Goal: Task Accomplishment & Management: Use online tool/utility

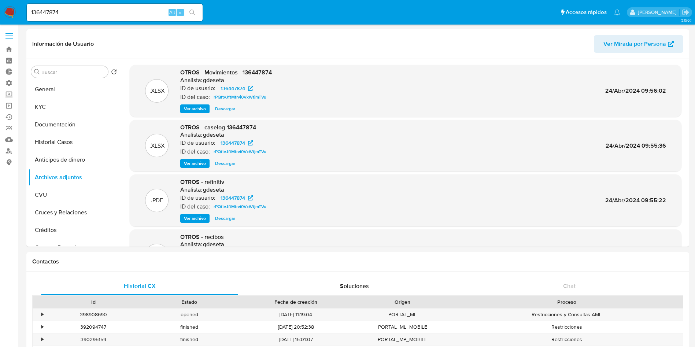
select select "10"
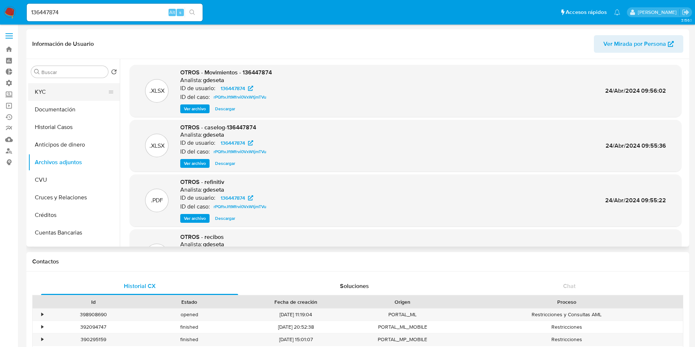
click at [66, 91] on button "KYC" at bounding box center [71, 92] width 86 height 18
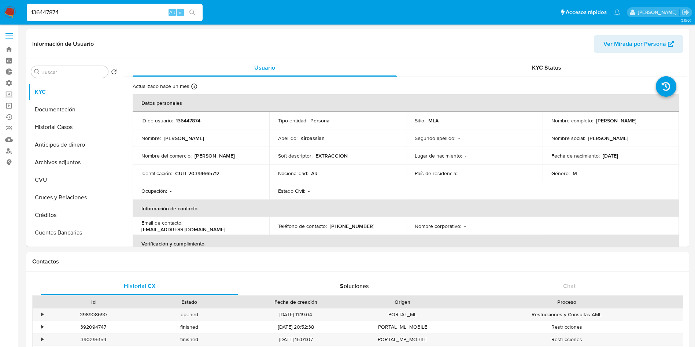
click at [95, 10] on input "136447874" at bounding box center [115, 13] width 176 height 10
paste input "395746610"
type input "395746610"
click at [193, 7] on button "search-icon" at bounding box center [192, 12] width 15 height 10
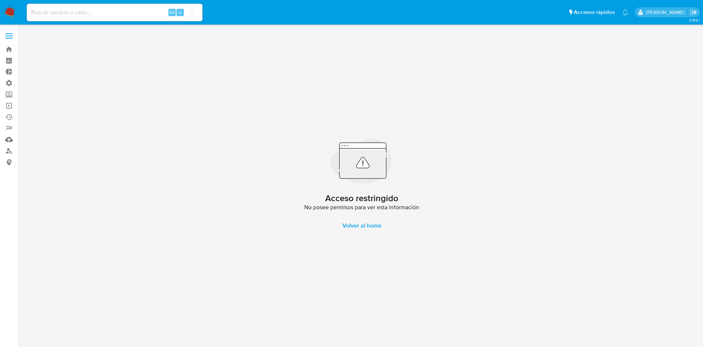
click at [84, 13] on input at bounding box center [115, 13] width 176 height 10
paste input "395746610"
click at [96, 9] on input "395746610" at bounding box center [115, 13] width 176 height 10
paste input "211551271"
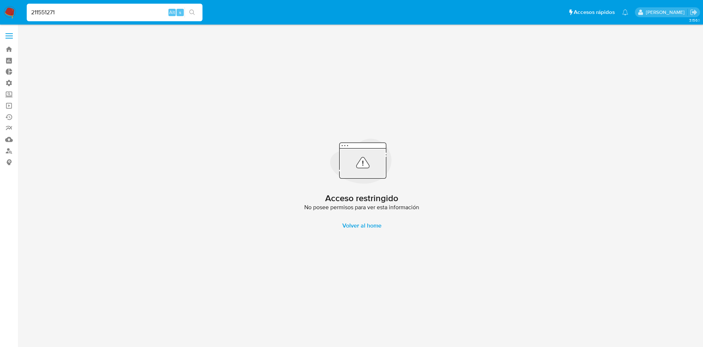
type input "211551271"
click at [189, 10] on button "search-icon" at bounding box center [192, 12] width 15 height 10
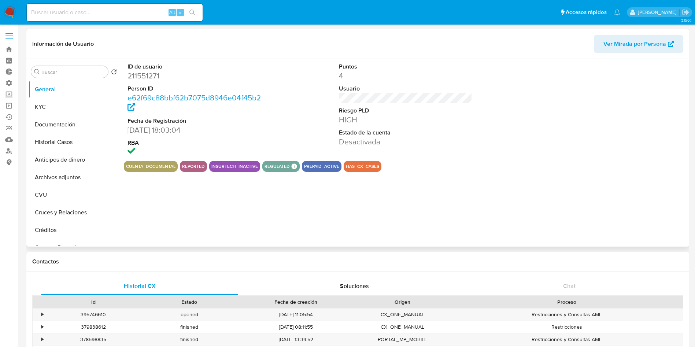
select select "10"
click at [77, 173] on button "Archivos adjuntos" at bounding box center [71, 177] width 86 height 18
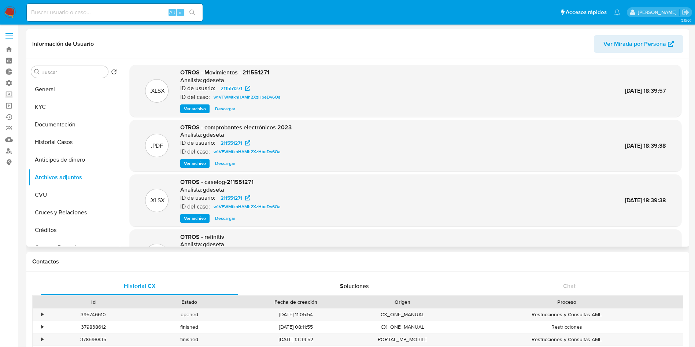
scroll to position [345, 0]
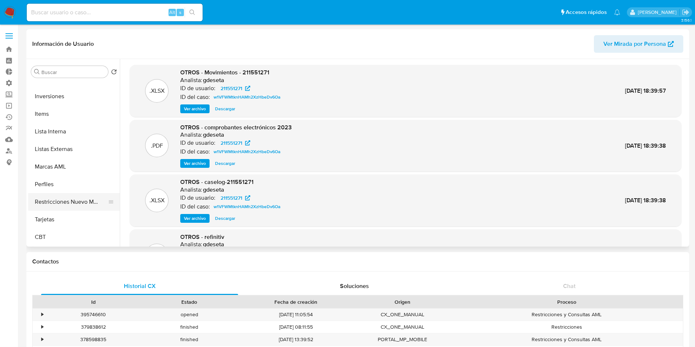
click at [71, 204] on button "Restricciones Nuevo Mundo" at bounding box center [71, 202] width 86 height 18
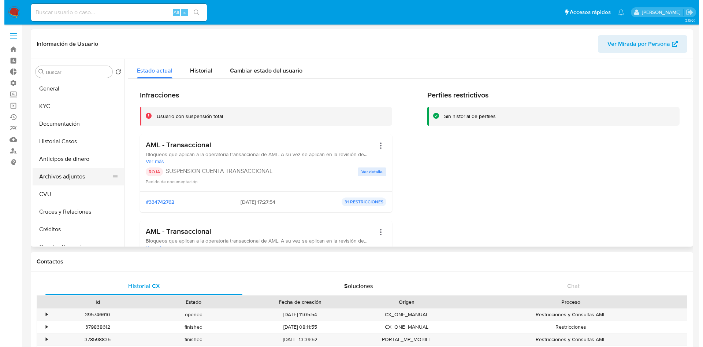
scroll to position [0, 0]
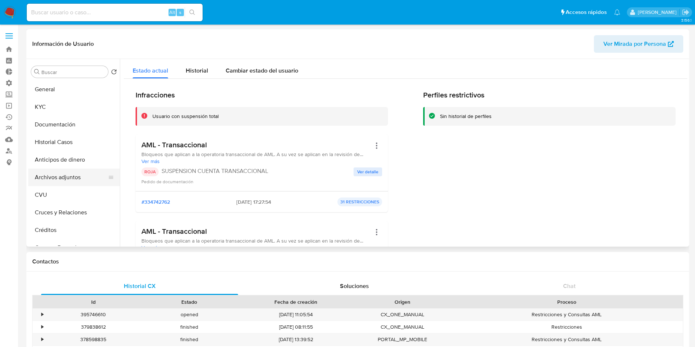
click at [69, 170] on button "Archivos adjuntos" at bounding box center [71, 177] width 86 height 18
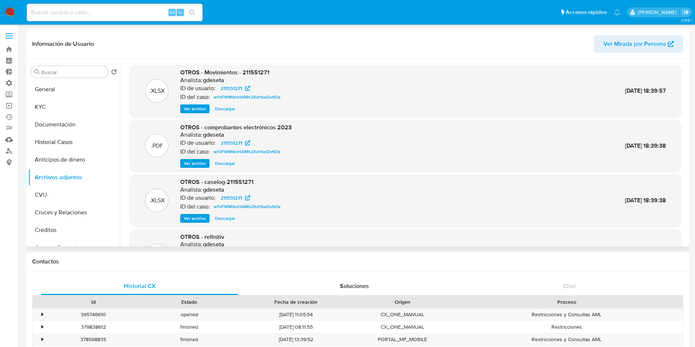
click at [196, 219] on span "Ver archivo" at bounding box center [195, 218] width 22 height 7
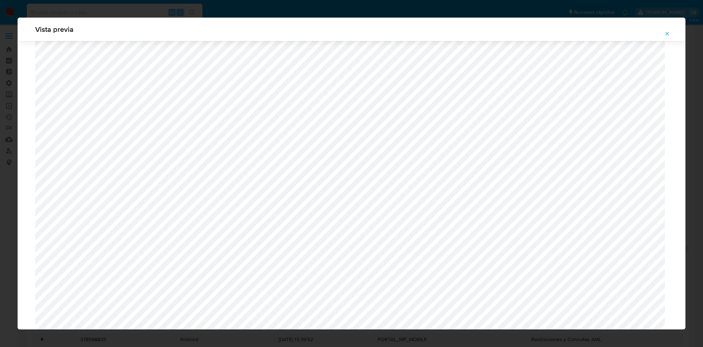
scroll to position [425, 0]
click at [664, 34] on button "Attachment preview" at bounding box center [667, 34] width 16 height 12
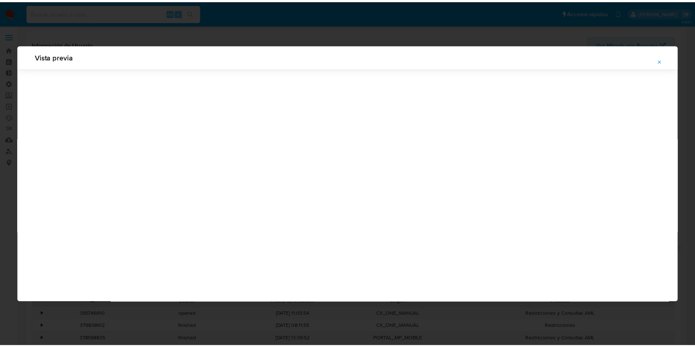
scroll to position [0, 0]
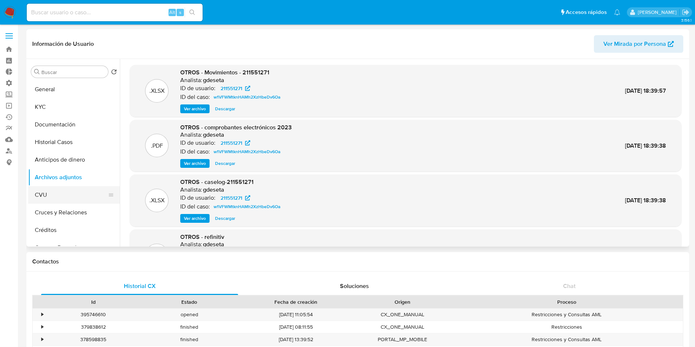
click at [47, 191] on button "CVU" at bounding box center [71, 195] width 86 height 18
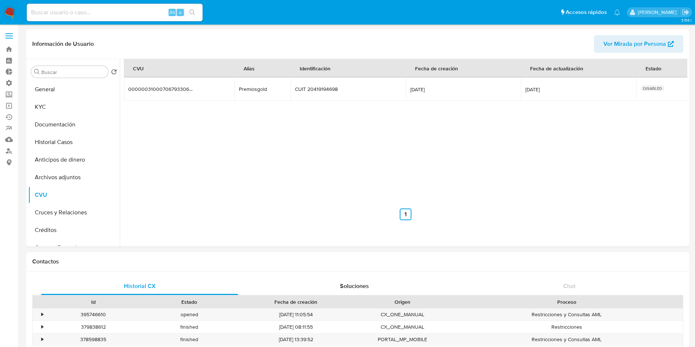
click at [93, 18] on div "Alt s" at bounding box center [115, 13] width 176 height 18
click at [8, 103] on link "Operaciones masivas" at bounding box center [43, 105] width 87 height 11
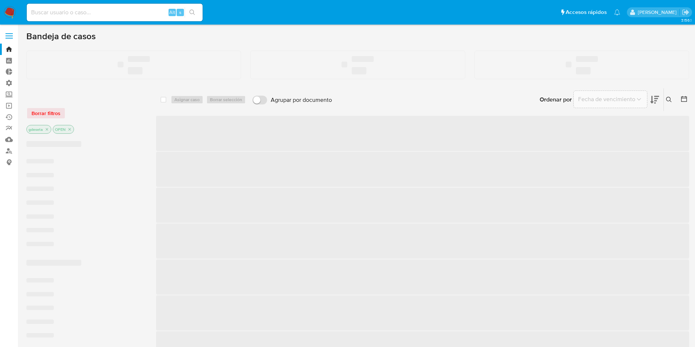
click at [107, 11] on input at bounding box center [115, 13] width 176 height 10
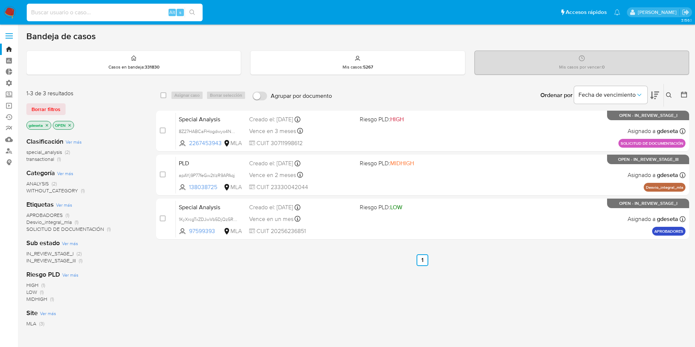
paste input "Eiwxlwa2g8541i7418zmfvET"
type input "Eiwxlwa2g8541i7418zmfvET"
click at [197, 11] on button "search-icon" at bounding box center [192, 12] width 15 height 10
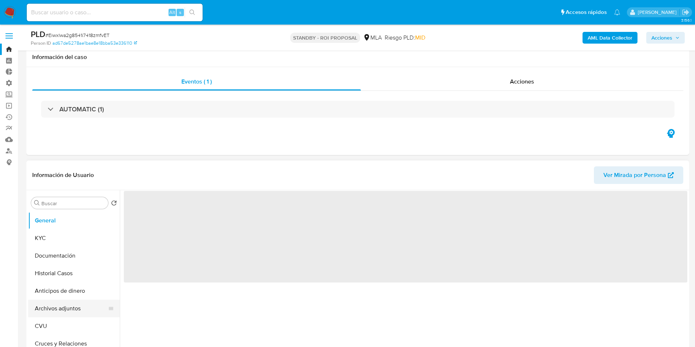
scroll to position [55, 0]
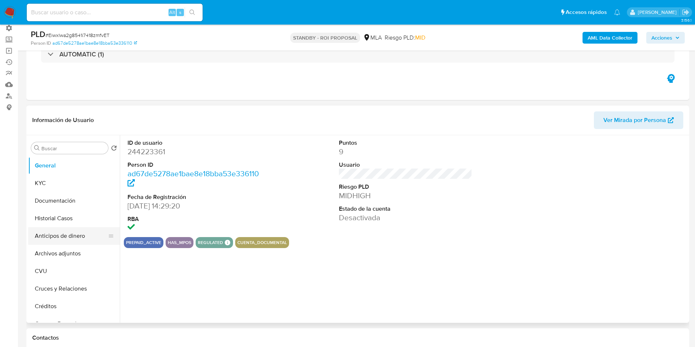
click at [51, 229] on button "Anticipos de dinero" at bounding box center [71, 236] width 86 height 18
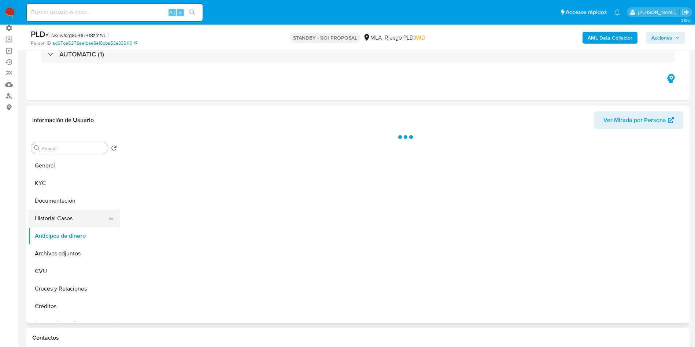
click at [57, 221] on button "Historial Casos" at bounding box center [71, 218] width 86 height 18
select select "10"
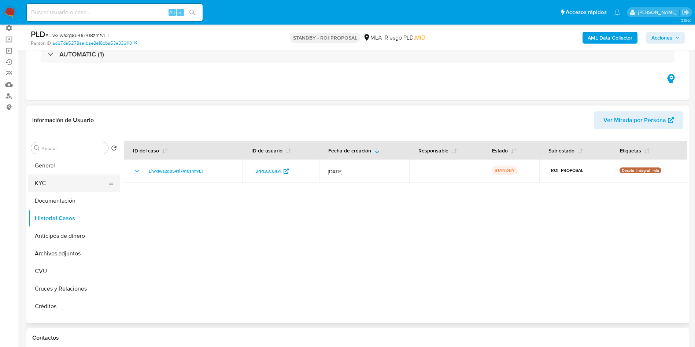
click at [56, 183] on button "KYC" at bounding box center [71, 183] width 86 height 18
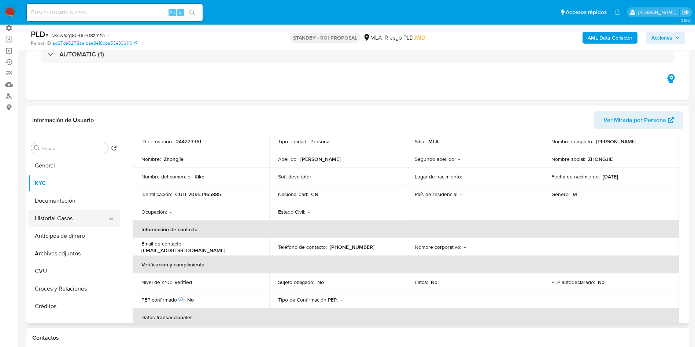
click at [62, 223] on button "Historial Casos" at bounding box center [71, 218] width 86 height 18
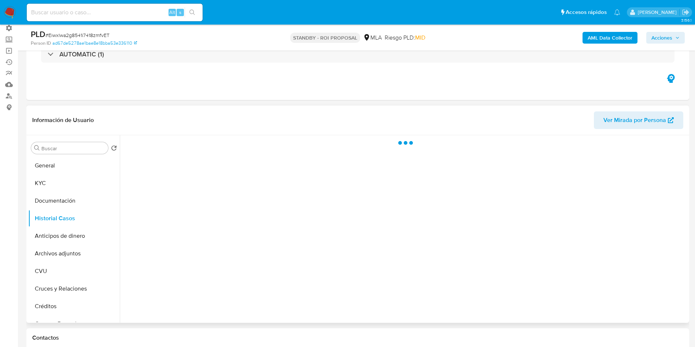
scroll to position [0, 0]
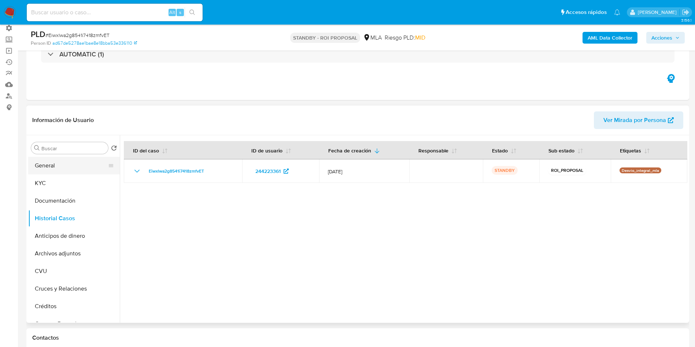
click at [65, 165] on button "General" at bounding box center [71, 166] width 86 height 18
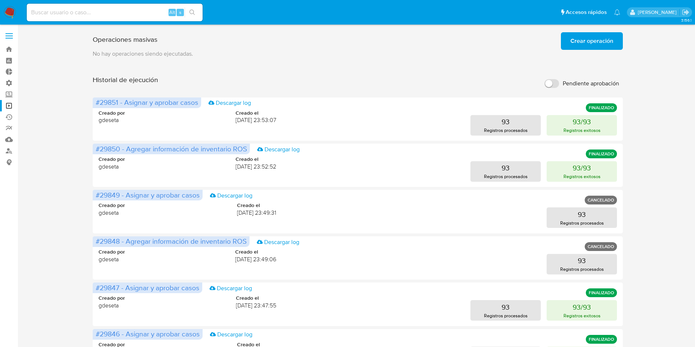
click at [6, 38] on span at bounding box center [8, 38] width 7 height 1
click at [0, 0] on input "checkbox" at bounding box center [0, 0] width 0 height 0
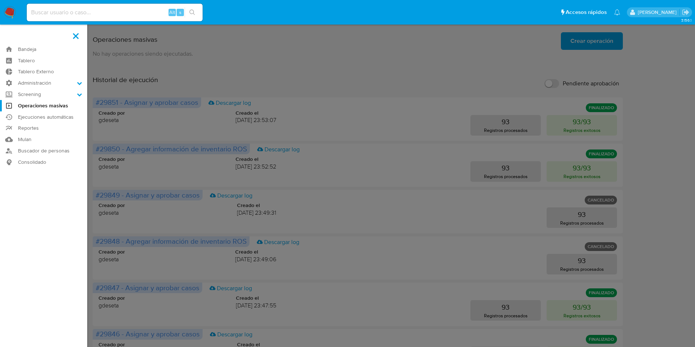
click at [10, 12] on img at bounding box center [10, 12] width 12 height 12
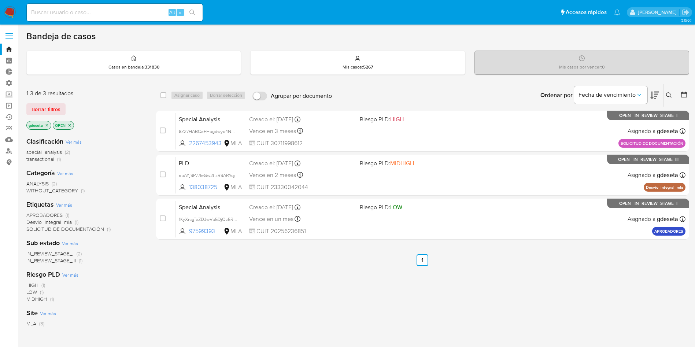
click at [78, 10] on input at bounding box center [115, 13] width 176 height 10
paste input "nAyl8fK5qcJti85MmevRUWNJ"
type input "nAyl8fK5qcJti85MmevRUWNJ"
click at [194, 12] on icon "search-icon" at bounding box center [192, 13] width 6 height 6
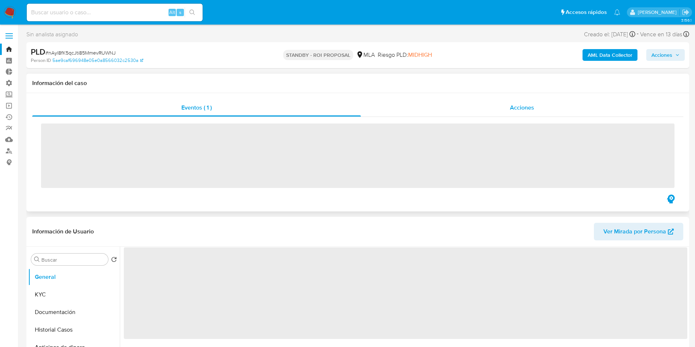
click at [512, 109] on span "Acciones" at bounding box center [522, 107] width 24 height 8
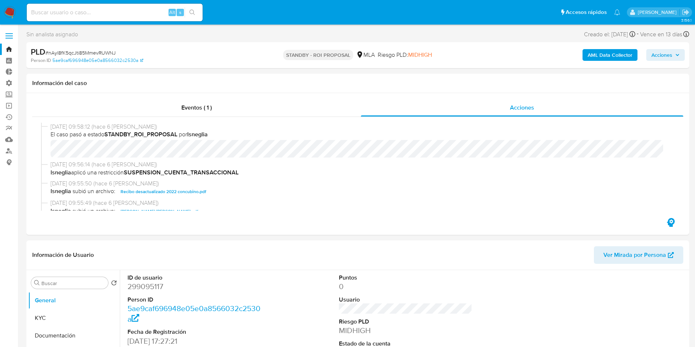
select select "10"
click at [109, 12] on input at bounding box center [115, 13] width 176 height 10
paste input "v0xu3aylQY8bgx48W0ckcOMQ"
type input "v0xu3aylQY8bgx48W0ckcOMQ"
click at [198, 13] on button "search-icon" at bounding box center [192, 12] width 15 height 10
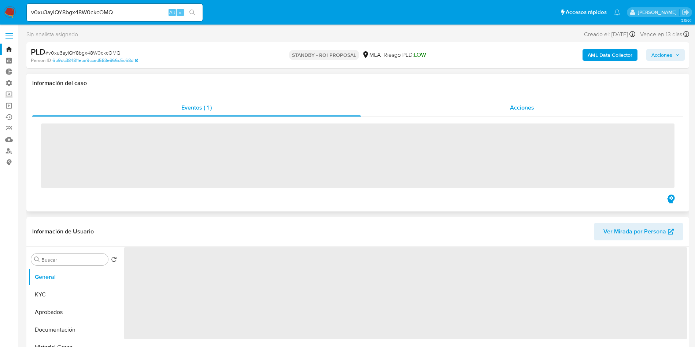
click at [520, 110] on span "Acciones" at bounding box center [522, 107] width 24 height 8
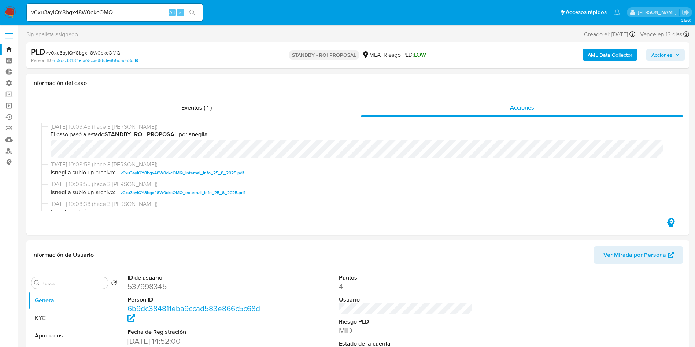
select select "10"
click at [73, 8] on input "v0xu3aylQY8bgx48W0ckcOMQ" at bounding box center [115, 13] width 176 height 10
paste input "dH245LlufdnUtCTR4qC6OSyy"
type input "dH245LlufdnUtCTR4qC6OSyy"
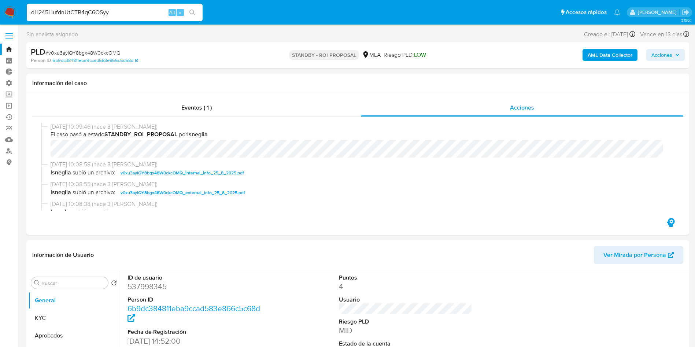
click at [194, 18] on div "dH245LlufdnUtCTR4qC6OSyy Alt s" at bounding box center [115, 13] width 176 height 18
click at [193, 15] on button "search-icon" at bounding box center [192, 12] width 15 height 10
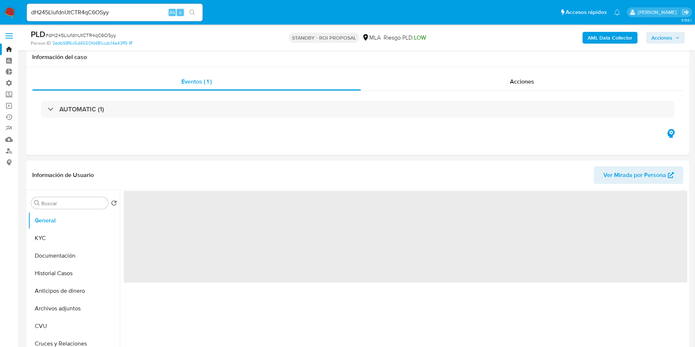
scroll to position [55, 0]
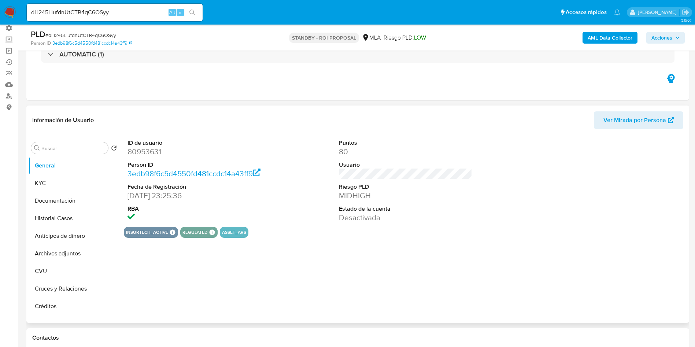
select select "10"
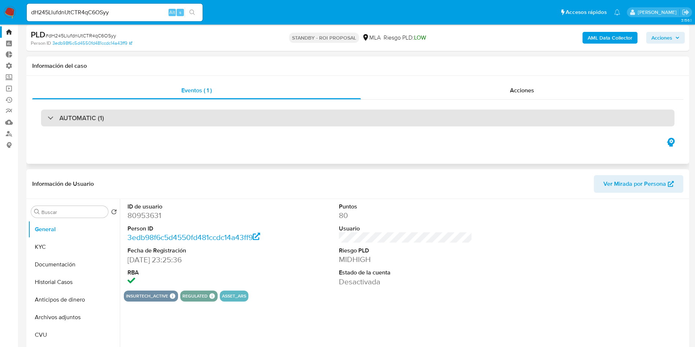
scroll to position [0, 0]
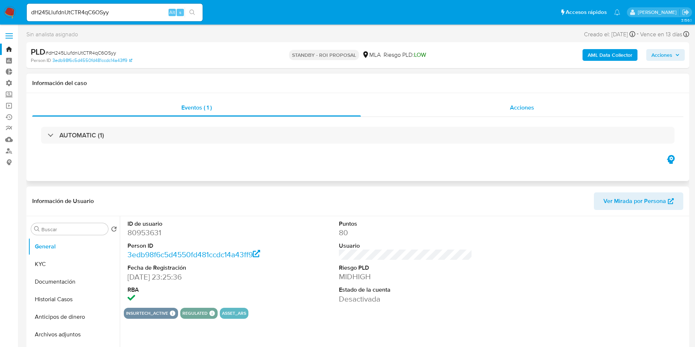
click at [519, 105] on span "Acciones" at bounding box center [522, 107] width 24 height 8
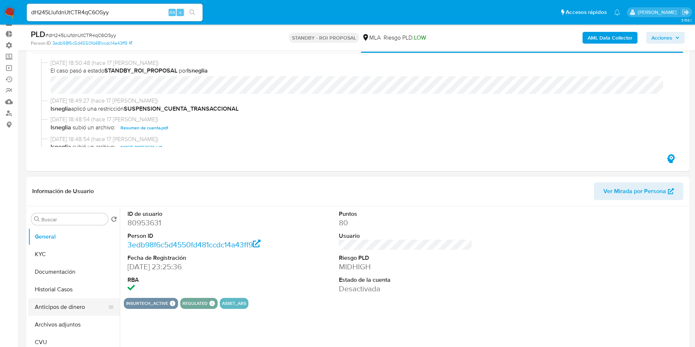
scroll to position [55, 0]
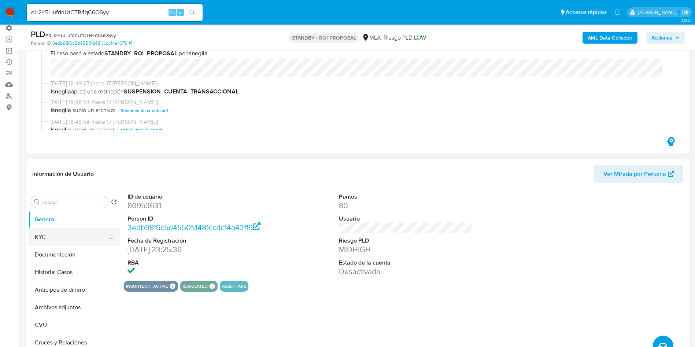
click at [44, 235] on button "KYC" at bounding box center [71, 237] width 86 height 18
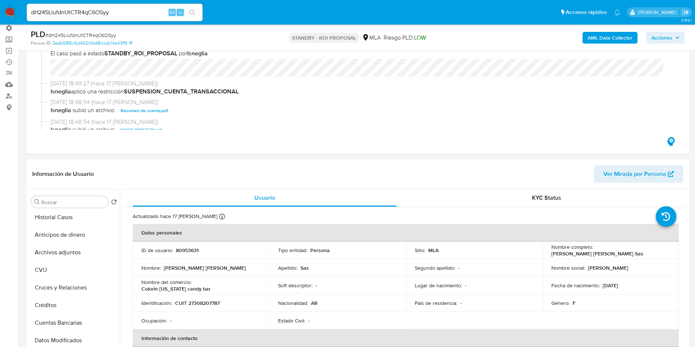
click at [93, 16] on input "dH245LlufdnUtCTR4qC6OSyy" at bounding box center [115, 13] width 176 height 10
paste input "1556473777"
type input "1556473777"
click at [192, 13] on icon "search-icon" at bounding box center [191, 12] width 5 height 5
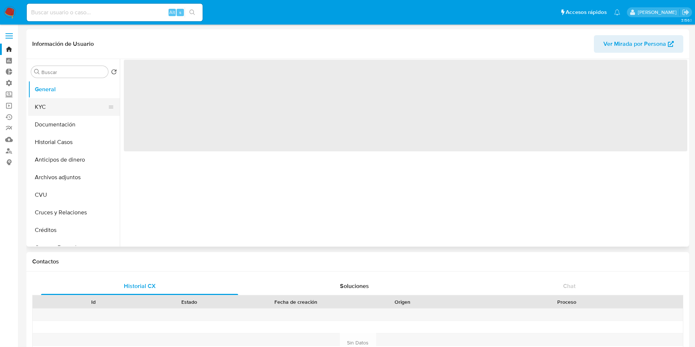
click at [49, 103] on button "KYC" at bounding box center [71, 107] width 86 height 18
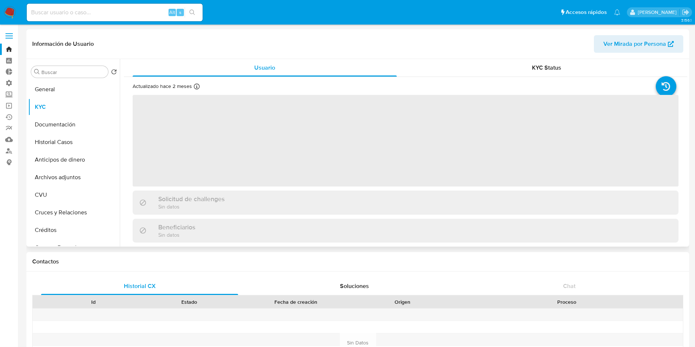
select select "10"
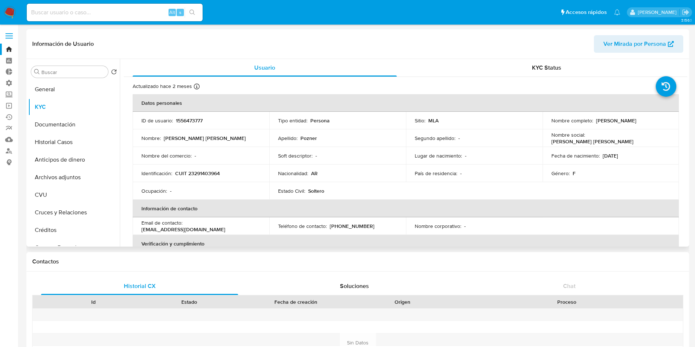
click at [217, 172] on p "CUIT 23291403964" at bounding box center [197, 173] width 45 height 7
copy p "23291403964"
click at [74, 16] on input at bounding box center [115, 13] width 176 height 10
paste input "SkrymCd54Go2tuCiAAO41Yr4"
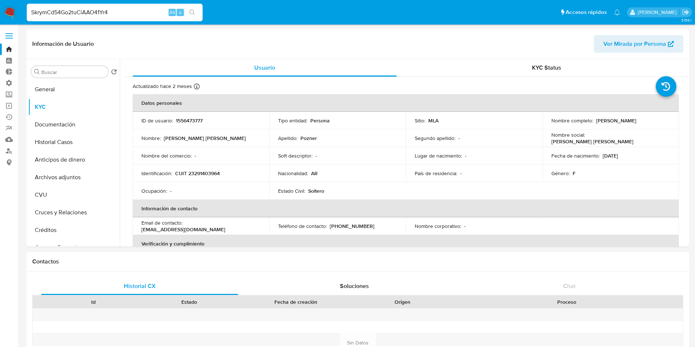
type input "SkrymCd54Go2tuCiAAO41Yr4"
click at [194, 10] on icon "search-icon" at bounding box center [192, 13] width 6 height 6
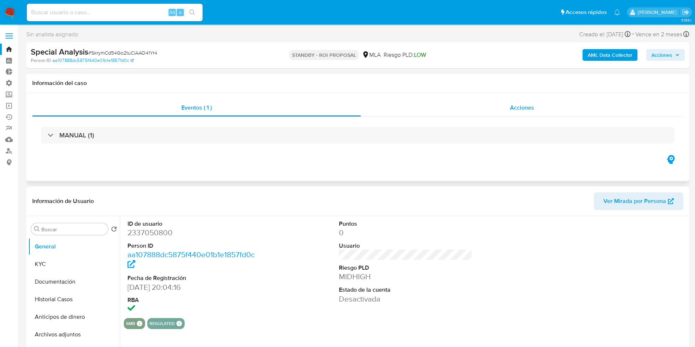
click at [527, 104] on span "Acciones" at bounding box center [522, 107] width 24 height 8
select select "10"
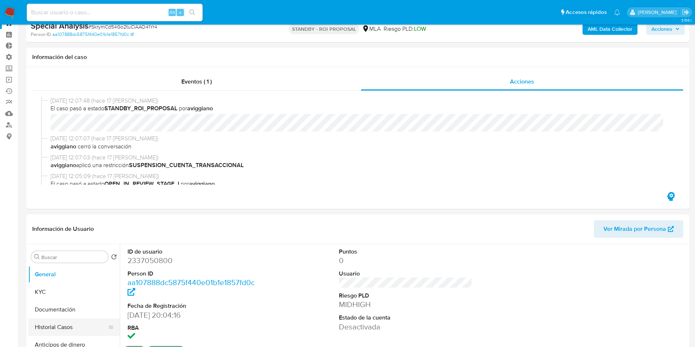
scroll to position [110, 0]
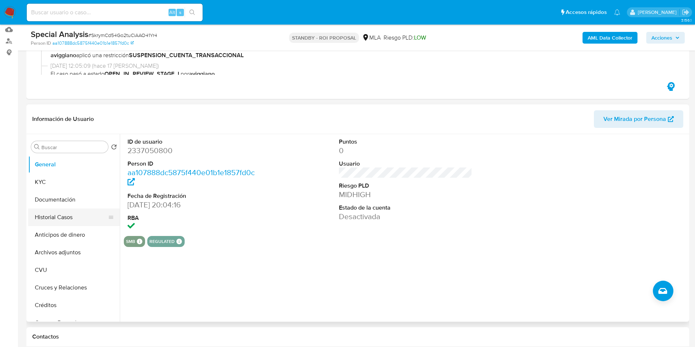
click at [49, 221] on button "Historial Casos" at bounding box center [71, 217] width 86 height 18
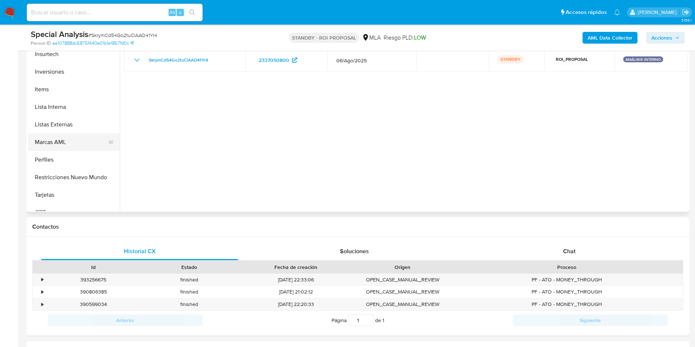
scroll to position [345, 0]
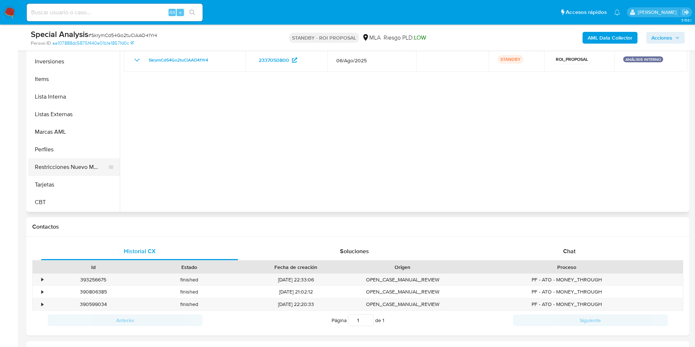
click at [82, 170] on button "Restricciones Nuevo Mundo" at bounding box center [71, 167] width 86 height 18
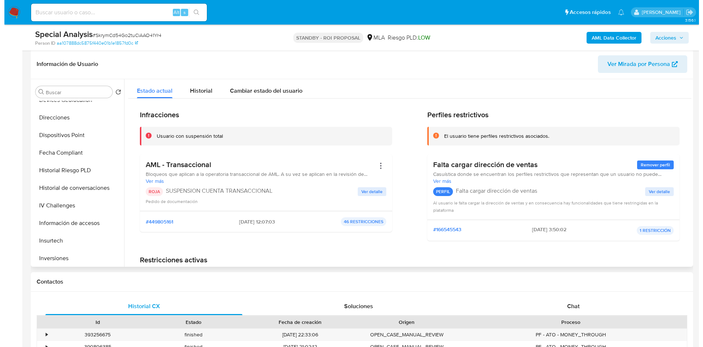
scroll to position [15, 0]
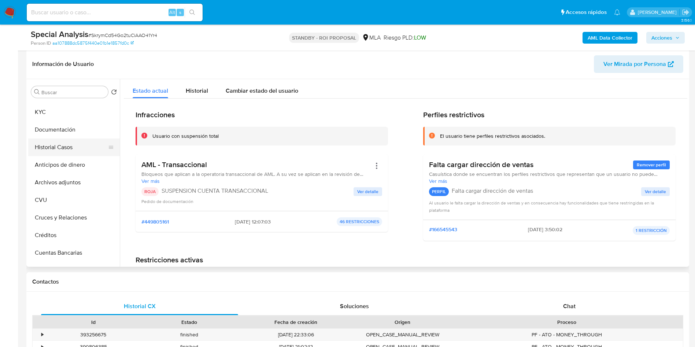
click at [77, 144] on button "Historial Casos" at bounding box center [71, 147] width 86 height 18
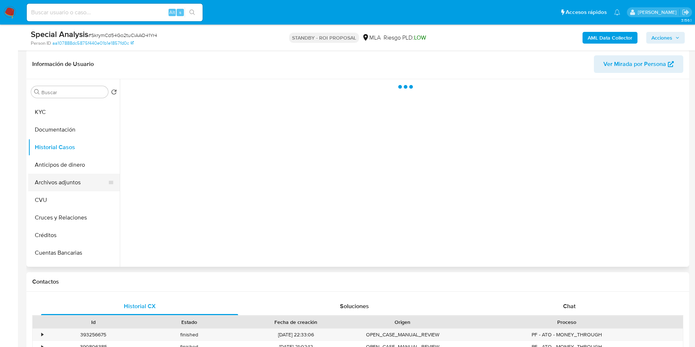
click at [77, 186] on button "Archivos adjuntos" at bounding box center [71, 183] width 86 height 18
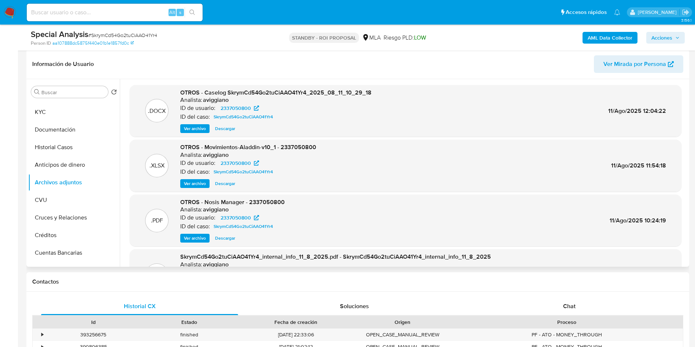
click at [202, 126] on span "Ver archivo" at bounding box center [195, 128] width 22 height 7
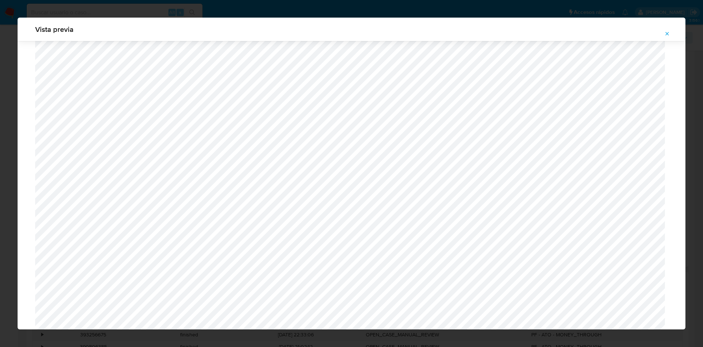
scroll to position [315, 0]
click at [666, 35] on icon "Attachment preview" at bounding box center [667, 33] width 3 height 3
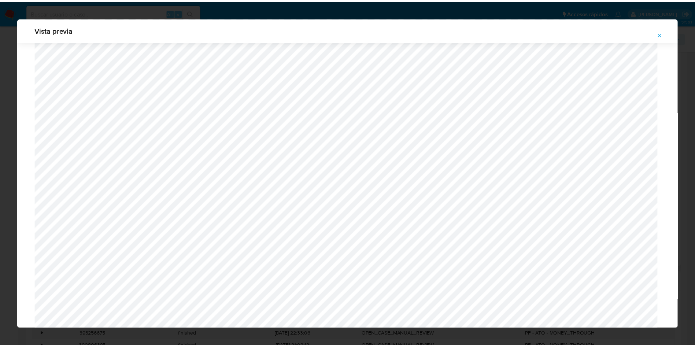
scroll to position [0, 0]
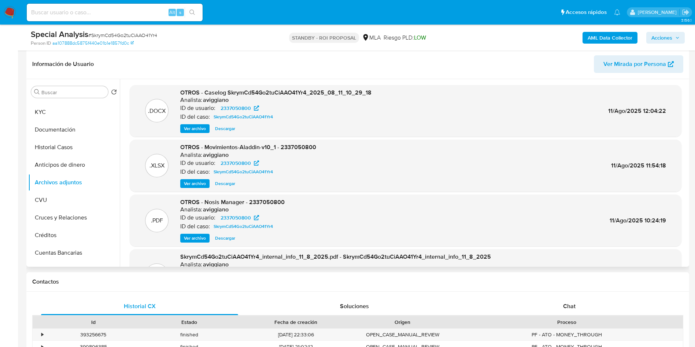
click at [80, 11] on input at bounding box center [115, 13] width 176 height 10
paste input "i4FgfDF9tmthxIFU0noQ4eWh"
type input "i4FgfDF9tmthxIFU0noQ4eWh"
click at [191, 15] on icon "search-icon" at bounding box center [192, 13] width 6 height 6
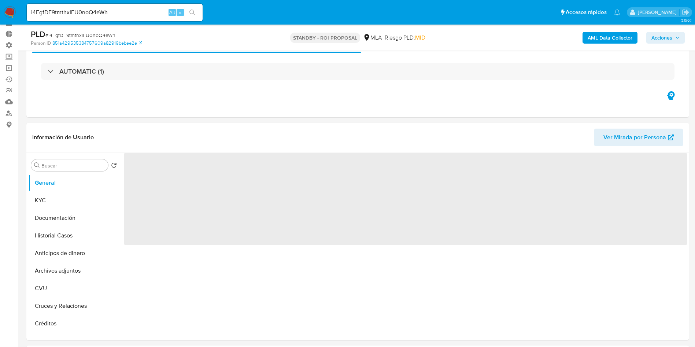
scroll to position [55, 0]
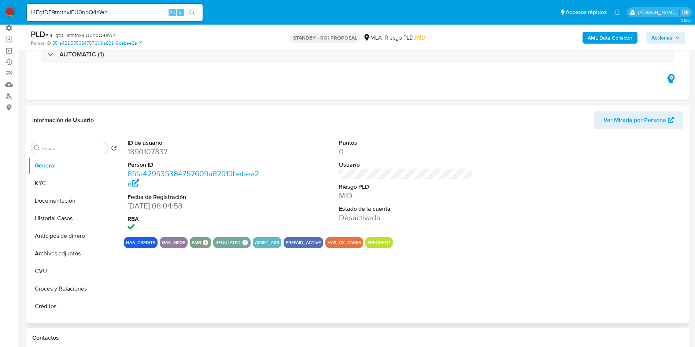
select select "10"
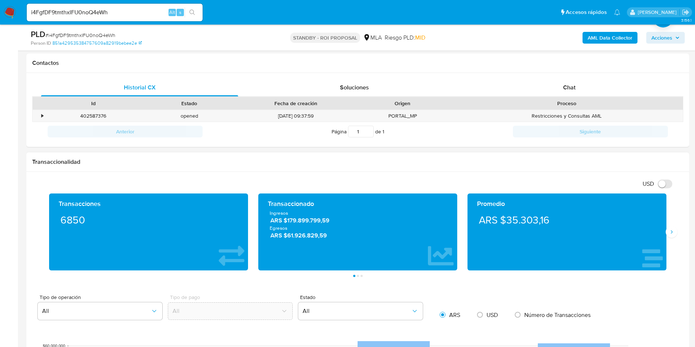
scroll to position [110, 0]
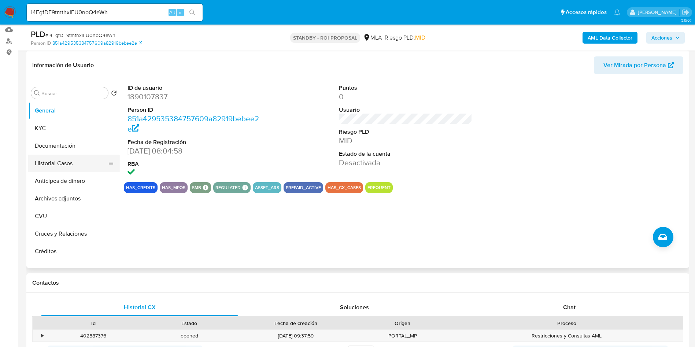
click at [62, 170] on button "Historial Casos" at bounding box center [71, 164] width 86 height 18
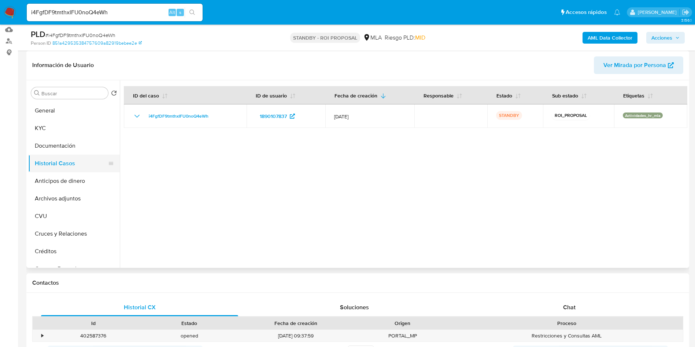
scroll to position [330, 0]
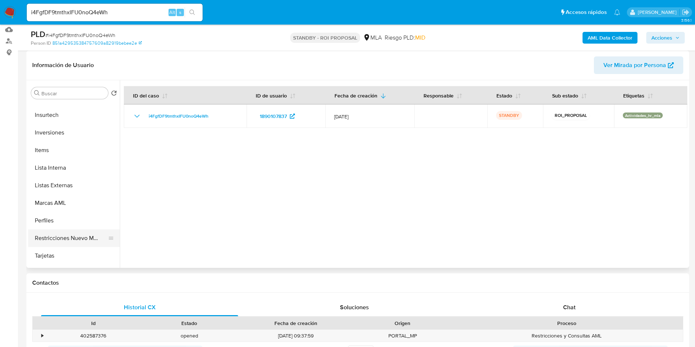
click at [62, 231] on button "Restricciones Nuevo Mundo" at bounding box center [71, 238] width 86 height 18
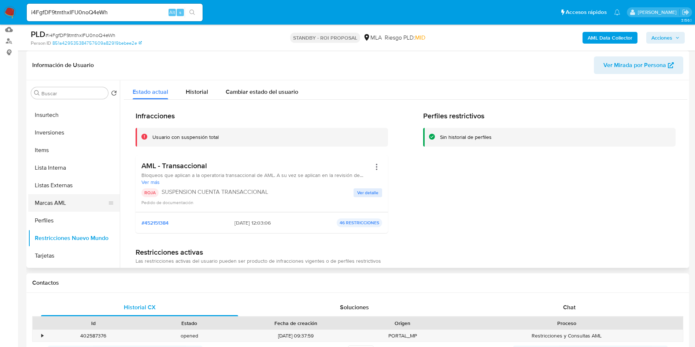
scroll to position [0, 0]
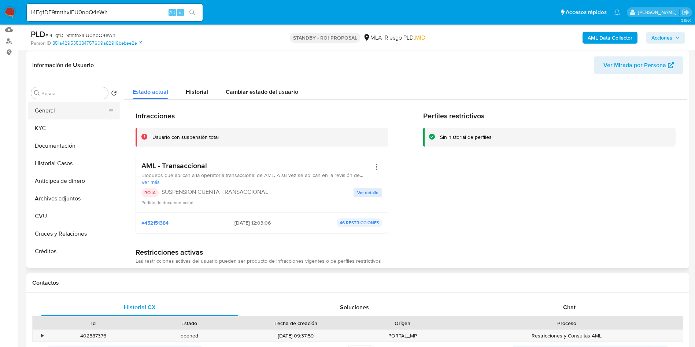
click at [52, 111] on button "General" at bounding box center [71, 111] width 86 height 18
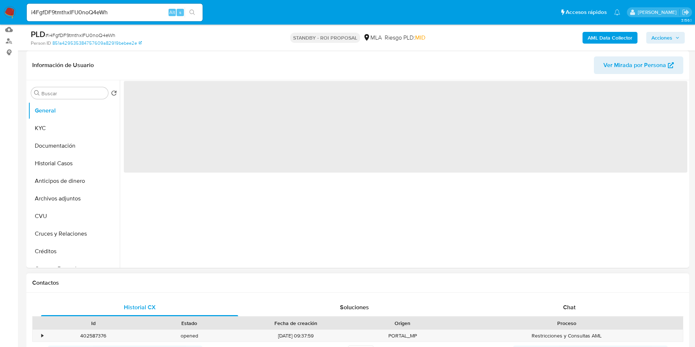
click at [580, 305] on div "Chat" at bounding box center [569, 307] width 197 height 18
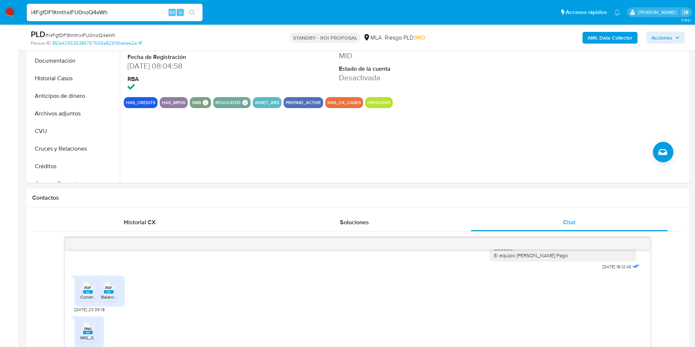
scroll to position [55, 0]
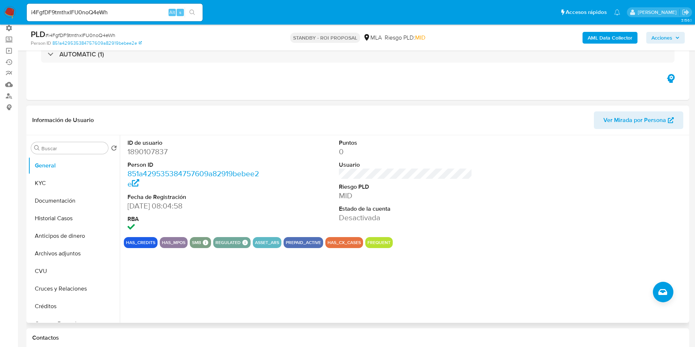
click at [147, 151] on dd "1890107837" at bounding box center [194, 151] width 134 height 10
copy dd "1890107837"
click at [85, 10] on input "i4FgfDF9tmthxIFU0noQ4eWh" at bounding box center [115, 13] width 176 height 10
click at [85, 11] on input "i4FgfDF9tmthxIFU0noQ4eWh" at bounding box center [115, 13] width 176 height 10
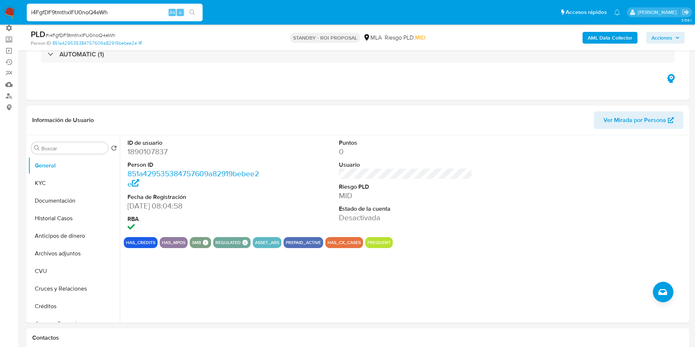
paste input "v0xu3aylQY8bgx48W0ckcOMQ"
click at [201, 11] on input "v0xu3aylQY8bgx48W0ckcOMQ" at bounding box center [115, 13] width 176 height 10
type input "v0xu3aylQY8bgx48W0ckcOMQ"
click at [196, 11] on button "search-icon" at bounding box center [192, 12] width 15 height 10
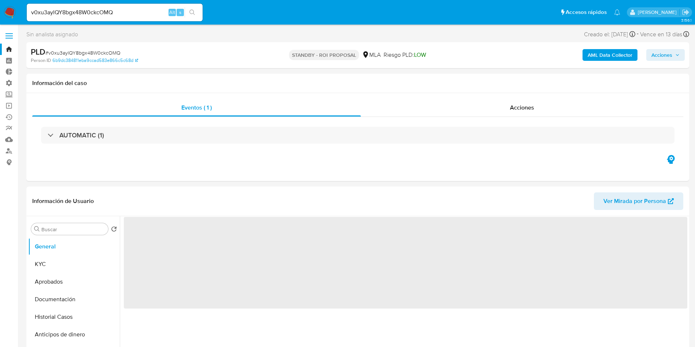
select select "10"
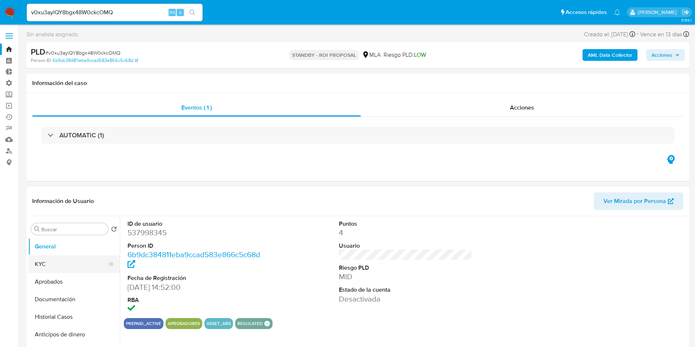
click at [64, 266] on button "KYC" at bounding box center [71, 264] width 86 height 18
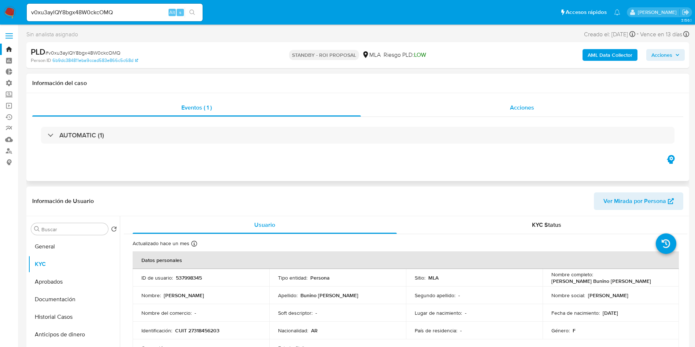
click at [525, 112] on div "Acciones" at bounding box center [522, 108] width 322 height 18
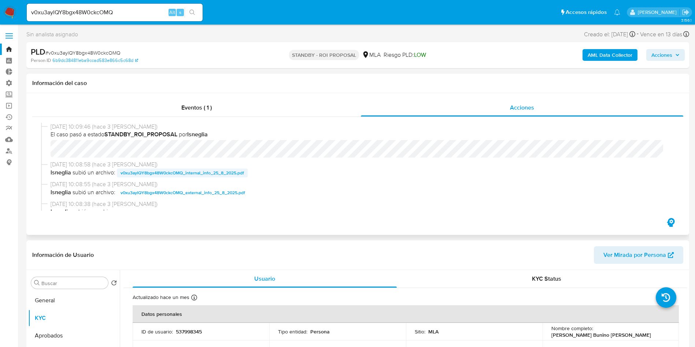
scroll to position [55, 0]
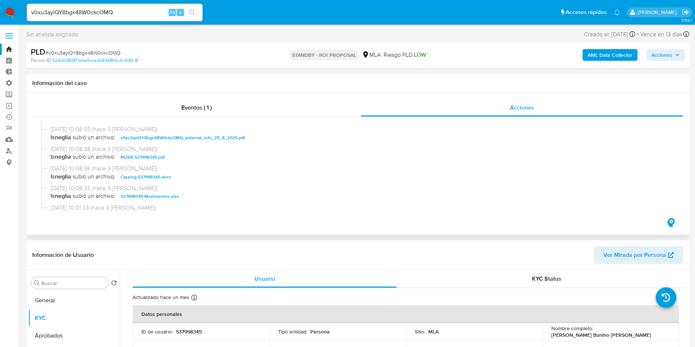
click at [143, 182] on div "25/08/2025 10:08:36 (hace 3 días) lsneglia subió un archivo: Caselog 537998345.…" at bounding box center [357, 174] width 633 height 20
click at [143, 174] on span "Caselog 537998345.docx" at bounding box center [145, 176] width 51 height 9
click at [148, 193] on span "537998345 Movimientos.xlsx" at bounding box center [149, 196] width 58 height 9
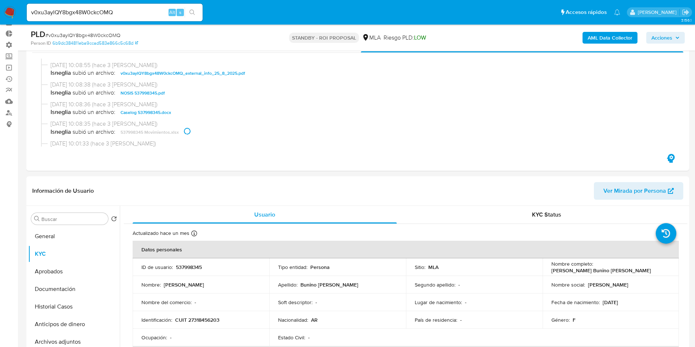
scroll to position [110, 0]
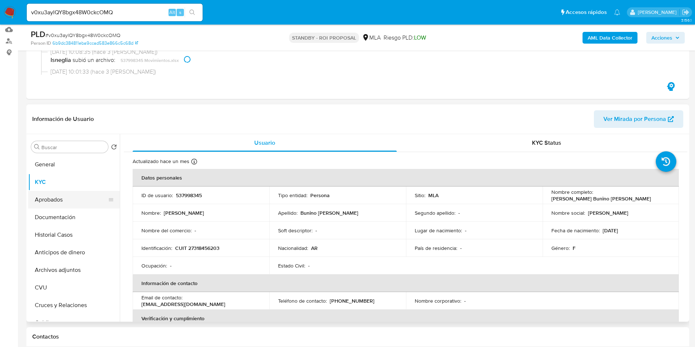
click at [37, 198] on button "Aprobados" at bounding box center [71, 200] width 86 height 18
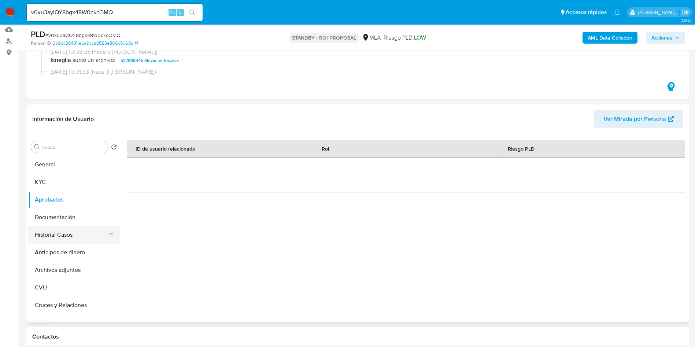
click at [66, 234] on button "Historial Casos" at bounding box center [71, 235] width 86 height 18
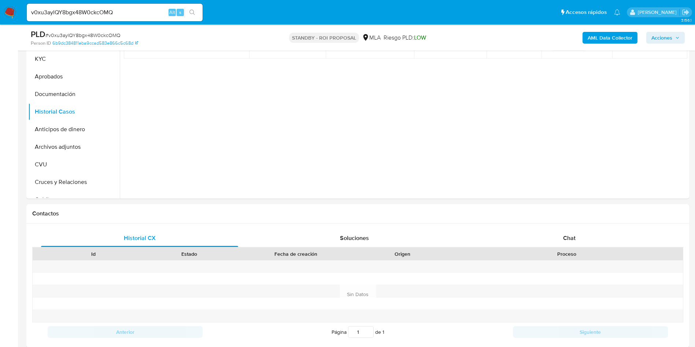
scroll to position [330, 0]
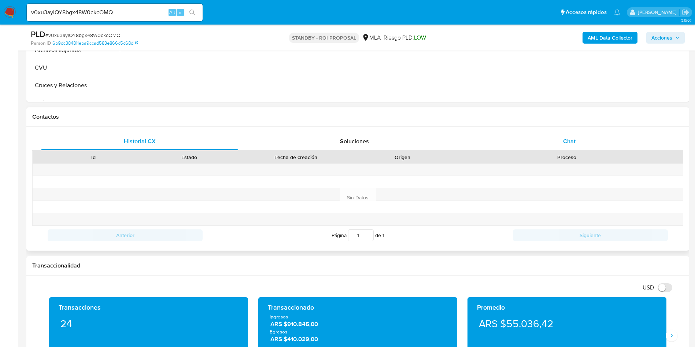
click at [558, 135] on div "Chat" at bounding box center [569, 142] width 197 height 18
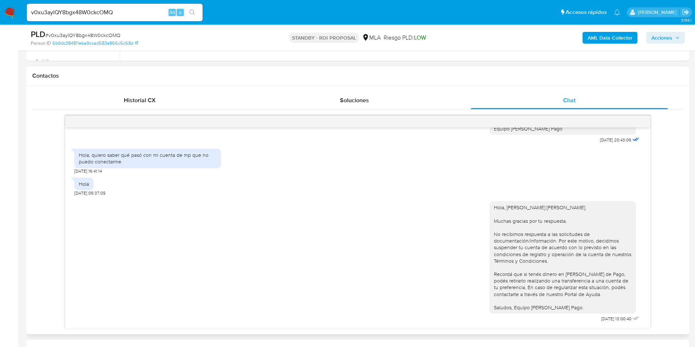
scroll to position [439, 0]
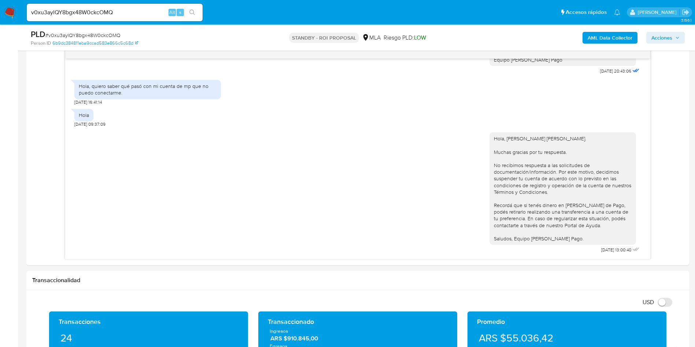
click at [85, 6] on div "v0xu3aylQY8bgx48W0ckcOMQ Alt s" at bounding box center [115, 13] width 176 height 18
click at [85, 10] on input "v0xu3aylQY8bgx48W0ckcOMQ" at bounding box center [115, 13] width 176 height 10
paste input "0NrE3Kt275FlA1SD81nw4eaA"
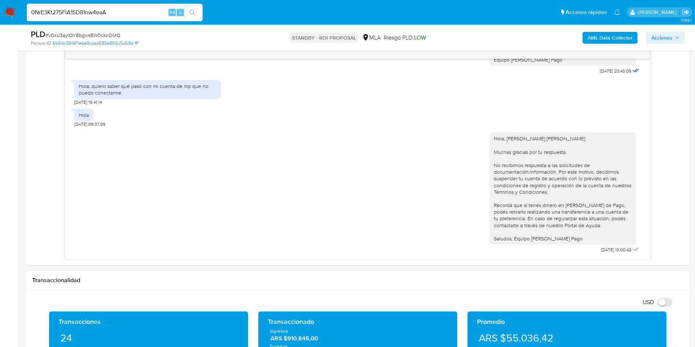
type input "0NrE3Kt275FlA1SD81nw4eaA"
click at [196, 12] on button "search-icon" at bounding box center [192, 12] width 15 height 10
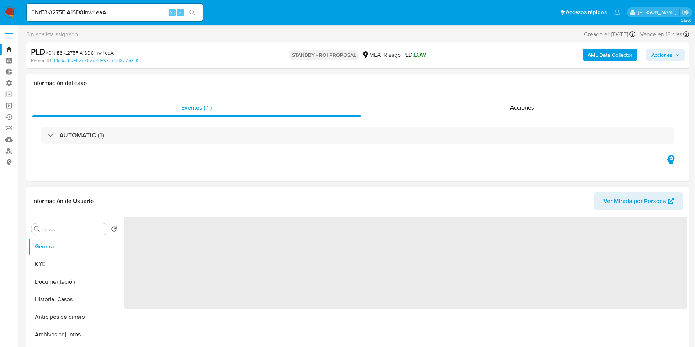
select select "10"
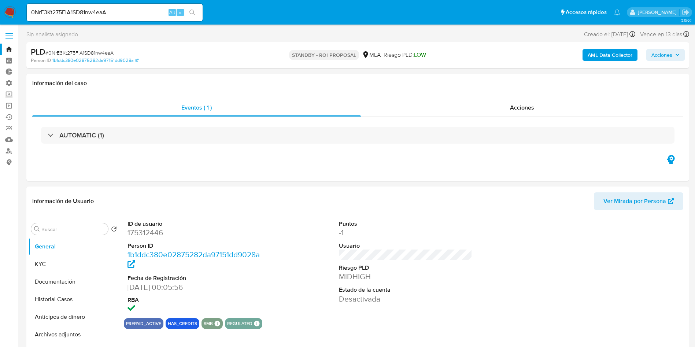
click at [99, 14] on input "0NrE3Kt275FlA1SD81nw4eaA" at bounding box center [115, 13] width 176 height 10
paste input "lanpbyWgckugCIRUyvysGXph"
type input "lanpbyWgckugCIRUyvysGXph"
click at [192, 12] on icon "search-icon" at bounding box center [192, 13] width 6 height 6
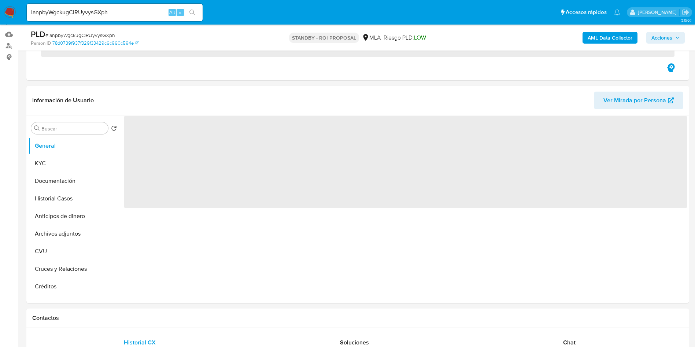
scroll to position [110, 0]
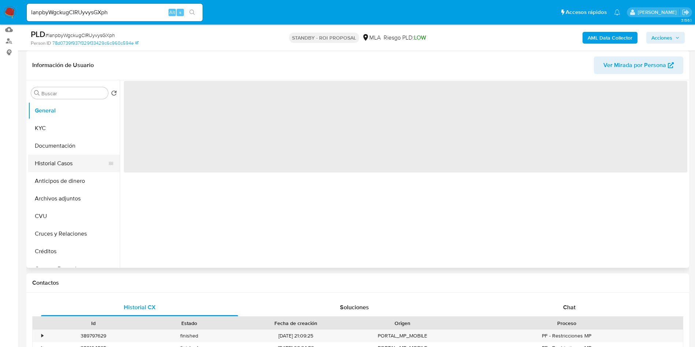
click at [45, 161] on button "Historial Casos" at bounding box center [71, 164] width 86 height 18
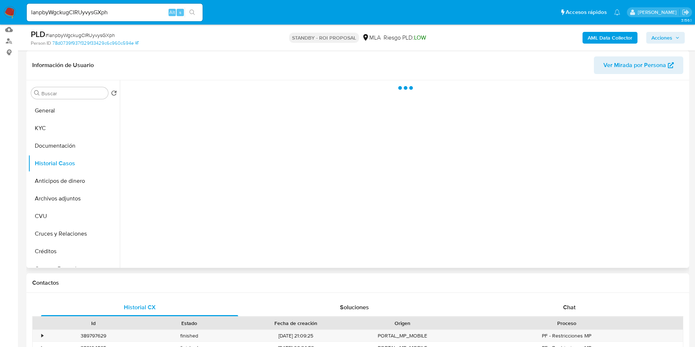
select select "10"
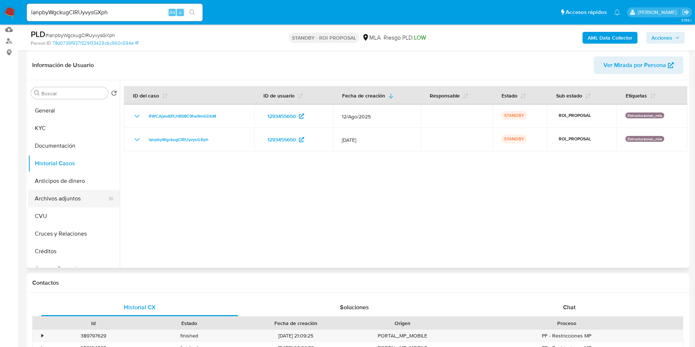
click at [63, 195] on button "Archivos adjuntos" at bounding box center [71, 199] width 86 height 18
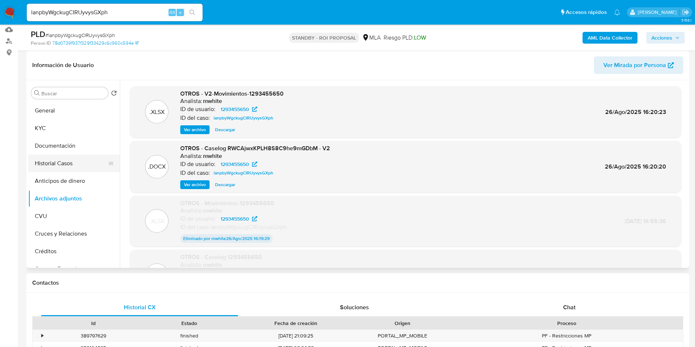
click at [69, 164] on button "Historial Casos" at bounding box center [71, 164] width 86 height 18
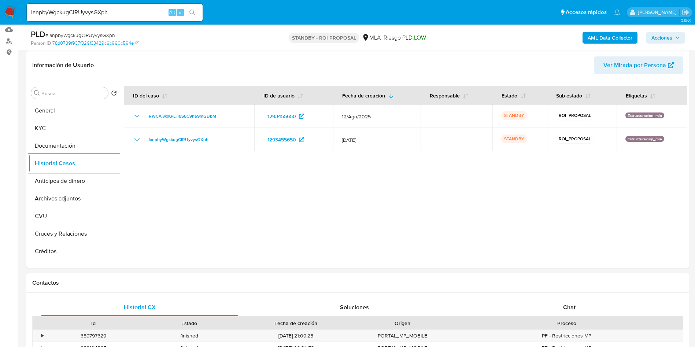
click at [97, 16] on input "lanpbyWgckugCIRUyvysGXph" at bounding box center [115, 13] width 176 height 10
paste input "b7BV76cmakCv8VGLFeZeut6X"
type input "b7BV76cmakCv8VGLFeZeut6X"
click at [193, 14] on icon "search-icon" at bounding box center [192, 13] width 6 height 6
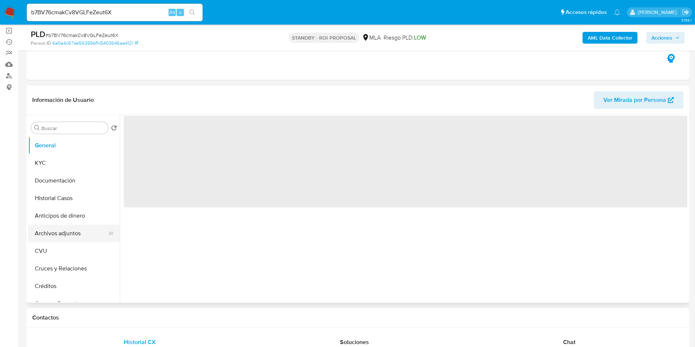
scroll to position [110, 0]
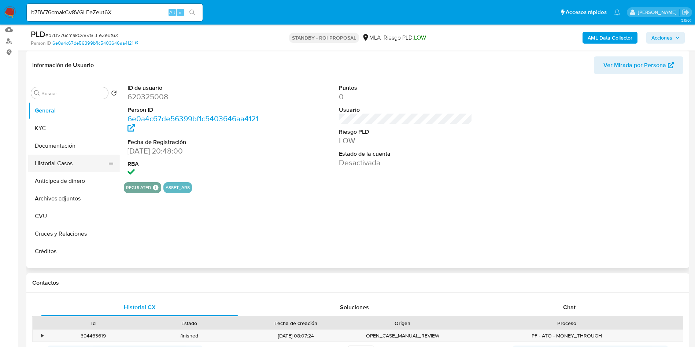
click at [56, 163] on button "Historial Casos" at bounding box center [71, 164] width 86 height 18
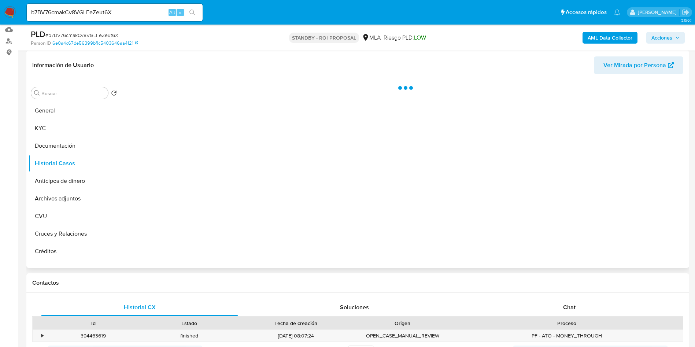
select select "10"
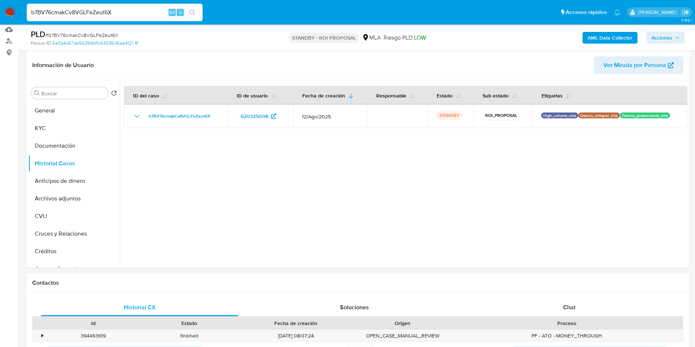
click at [119, 15] on input "b7BV76cmakCv8VGLFeZeut6X" at bounding box center [115, 13] width 176 height 10
paste input "31kbfdX5SCoyZ0tINEPDrKNC"
type input "31kbfdX5SCoyZ0tINEPDrKNC"
click at [195, 11] on icon "search-icon" at bounding box center [192, 13] width 6 height 6
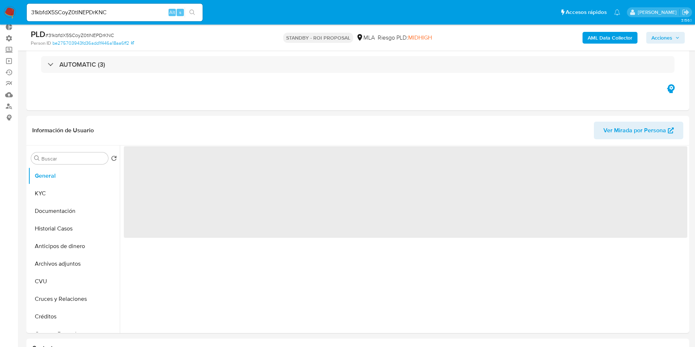
scroll to position [55, 0]
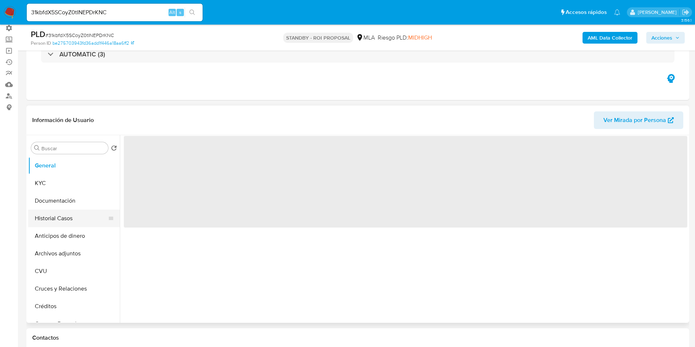
click at [51, 220] on button "Historial Casos" at bounding box center [71, 218] width 86 height 18
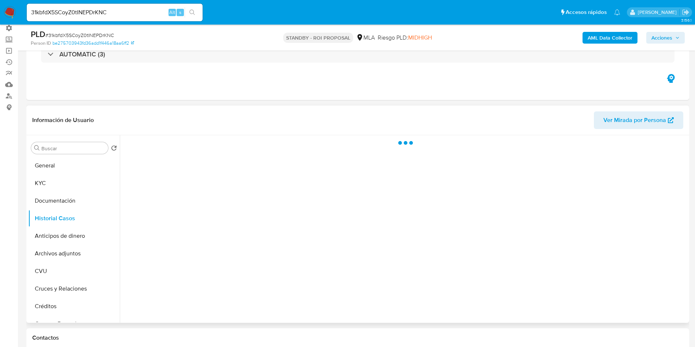
select select "10"
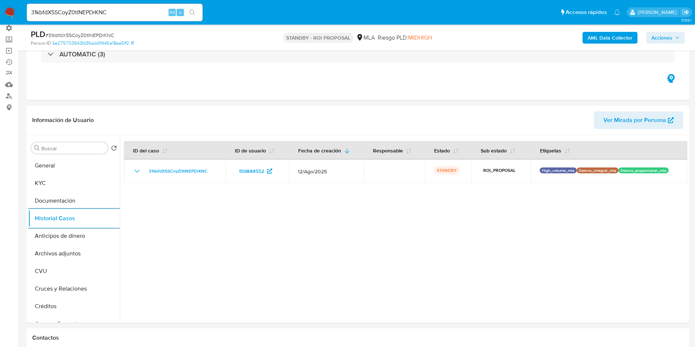
click at [136, 11] on input "31kbfdX5SCoyZ0tINEPDrKNC" at bounding box center [115, 13] width 176 height 10
click at [135, 11] on input "31kbfdX5SCoyZ0tINEPDrKNC" at bounding box center [115, 13] width 176 height 10
paste input "kWYWWH9sUZCgNSYv3F1QWrqi"
type input "kWYWWH9sUZCgNSYv3F1QWrqi"
click at [194, 10] on icon "search-icon" at bounding box center [192, 13] width 6 height 6
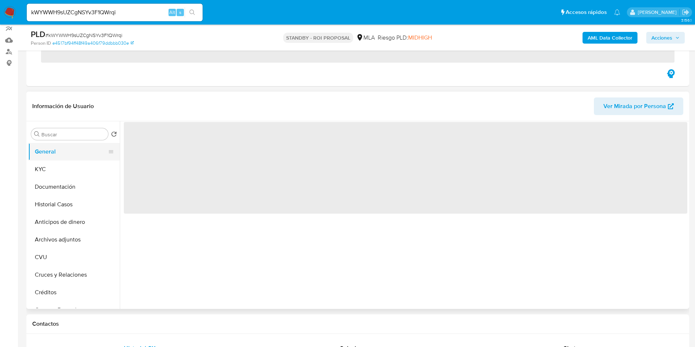
scroll to position [110, 0]
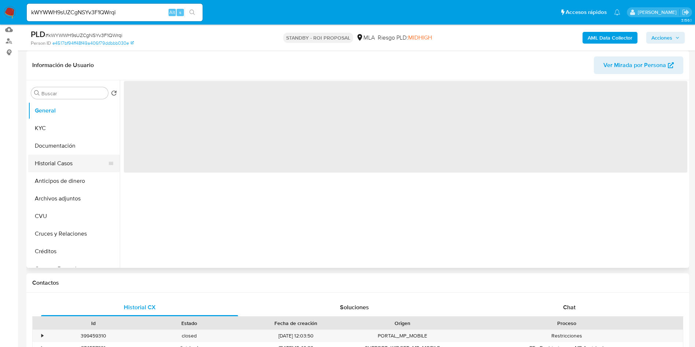
click at [67, 162] on button "Historial Casos" at bounding box center [71, 164] width 86 height 18
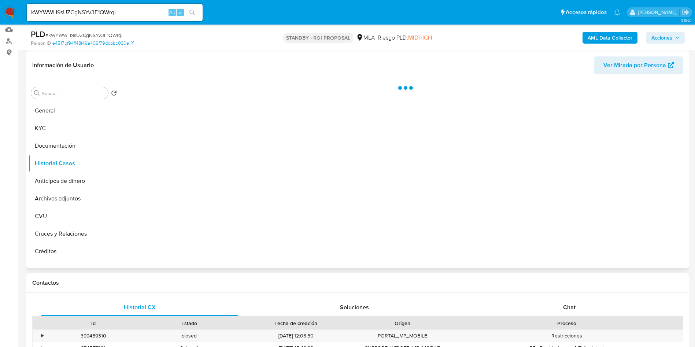
select select "10"
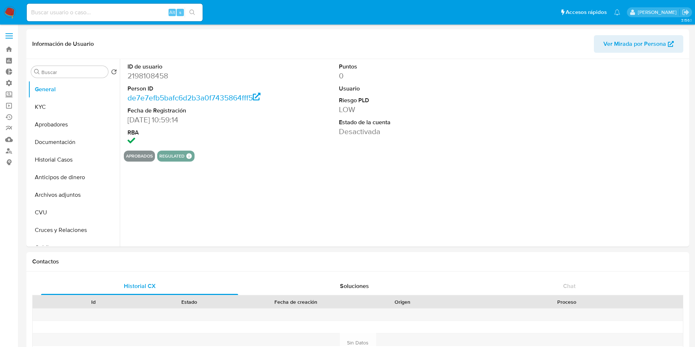
select select "10"
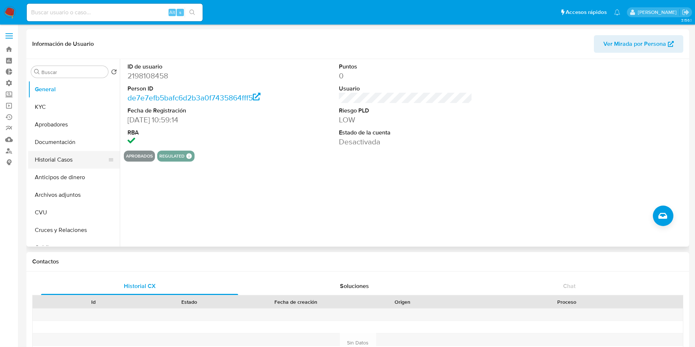
click at [71, 156] on button "Historial Casos" at bounding box center [71, 160] width 86 height 18
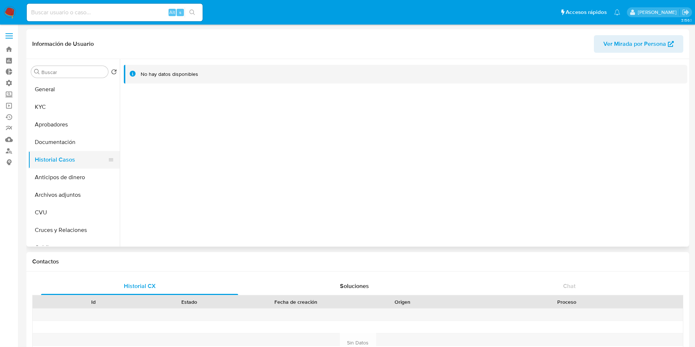
click at [68, 155] on button "Historial Casos" at bounding box center [71, 160] width 86 height 18
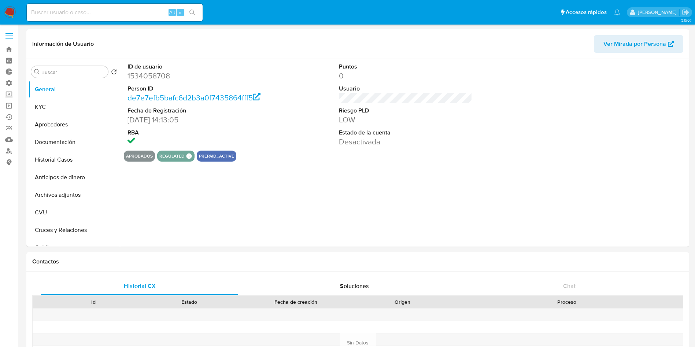
select select "10"
drag, startPoint x: 77, startPoint y: 154, endPoint x: 113, endPoint y: 101, distance: 63.9
click at [77, 155] on button "Historial Casos" at bounding box center [74, 160] width 92 height 18
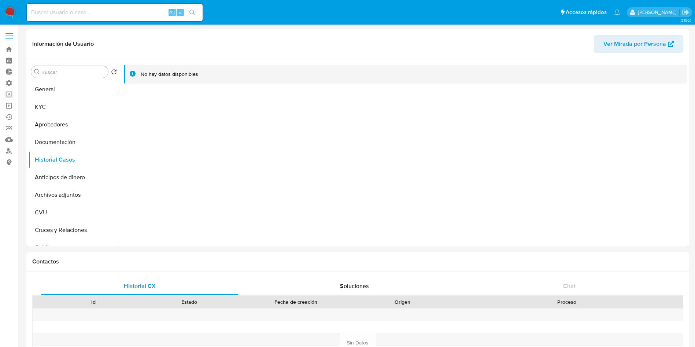
click at [56, 105] on button "KYC" at bounding box center [74, 107] width 92 height 18
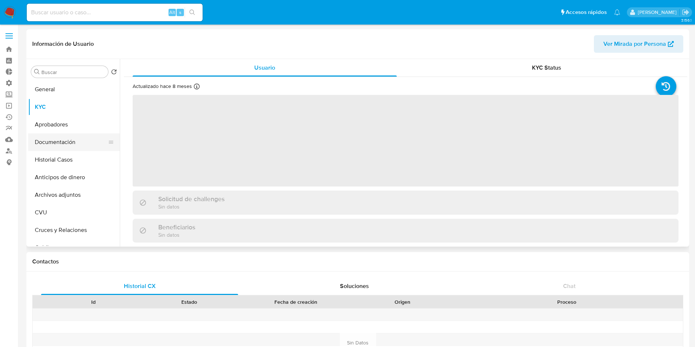
click at [58, 141] on button "Documentación" at bounding box center [71, 142] width 86 height 18
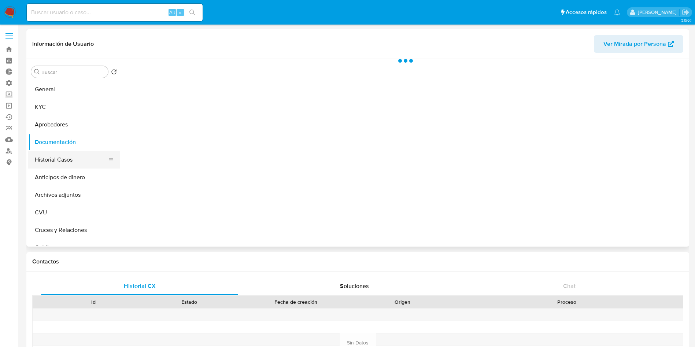
click at [53, 161] on button "Historial Casos" at bounding box center [71, 160] width 86 height 18
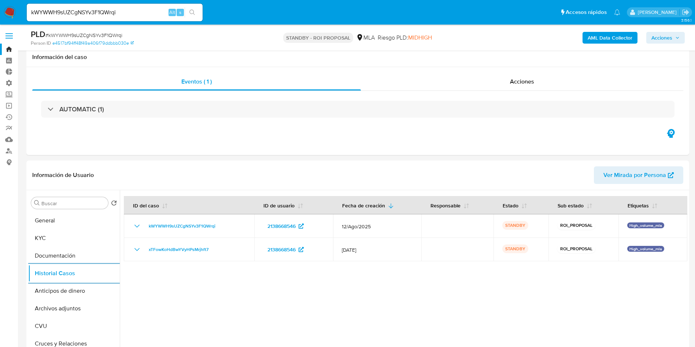
select select "10"
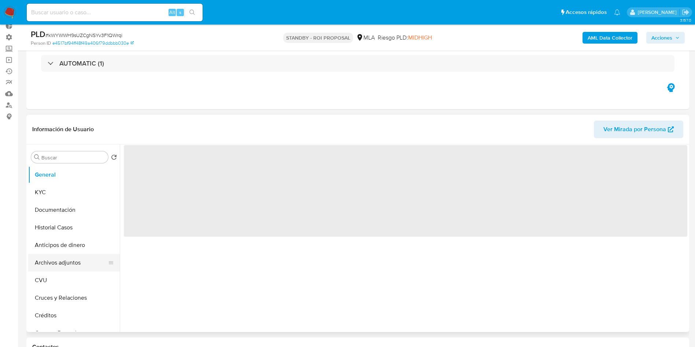
scroll to position [110, 0]
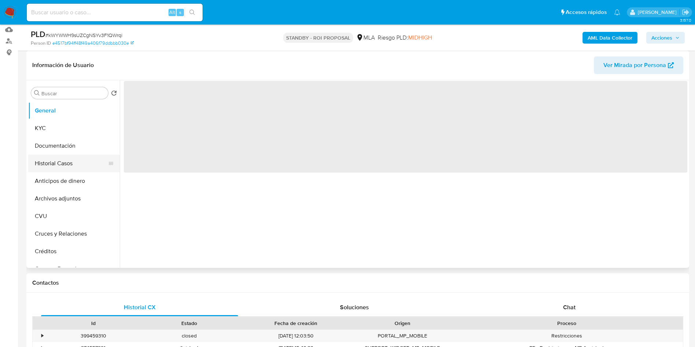
click at [57, 160] on button "Historial Casos" at bounding box center [71, 164] width 86 height 18
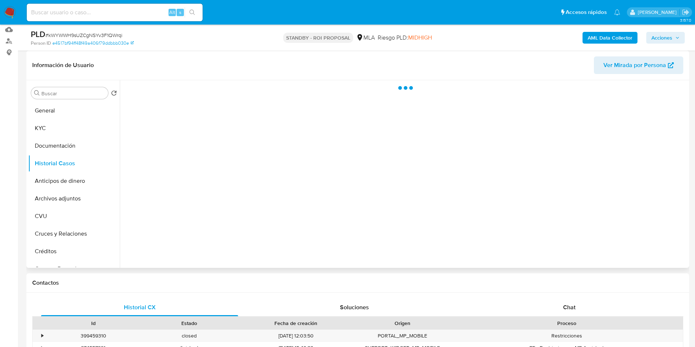
select select "10"
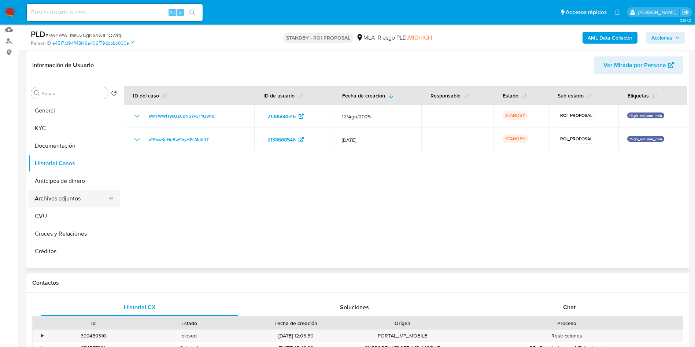
click at [62, 197] on button "Archivos adjuntos" at bounding box center [71, 199] width 86 height 18
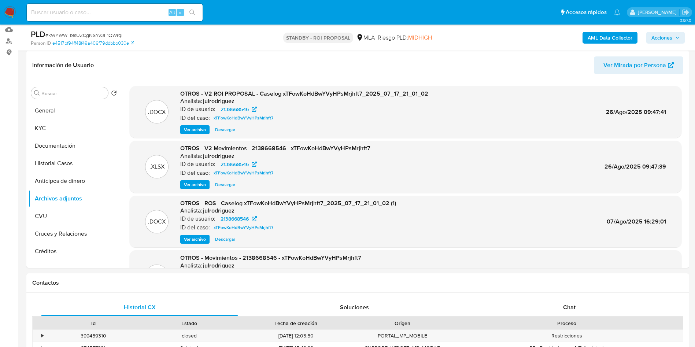
click at [88, 18] on div "Alt s" at bounding box center [115, 13] width 176 height 18
click at [93, 14] on input at bounding box center [115, 13] width 176 height 10
paste input "hCjWXCdtMBs4OKWNPLfn8H5W"
type input "hCjWXCdtMBs4OKWNPLfn8H5W"
click at [190, 13] on icon "search-icon" at bounding box center [192, 13] width 6 height 6
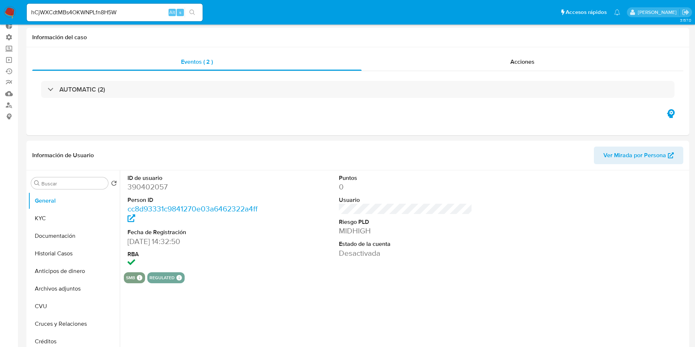
scroll to position [110, 0]
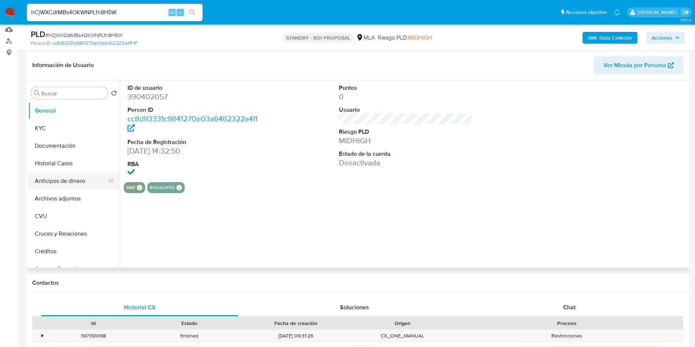
select select "10"
click at [69, 163] on button "Historial Casos" at bounding box center [71, 164] width 86 height 18
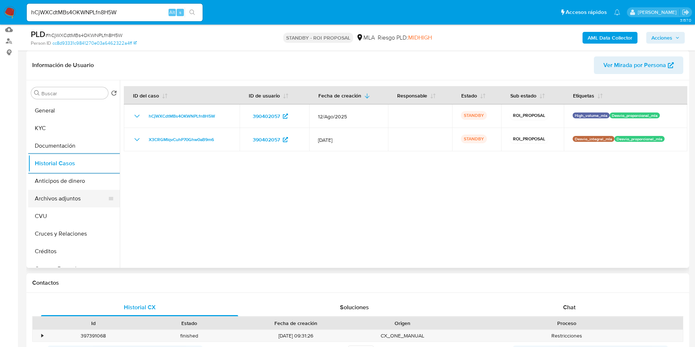
click at [68, 195] on button "Archivos adjuntos" at bounding box center [71, 199] width 86 height 18
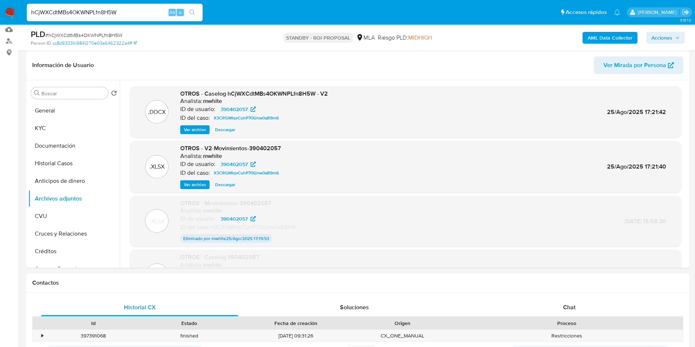
click at [85, 15] on input "hCjWXCdtMBs4OKWNPLfn8H5W" at bounding box center [115, 13] width 176 height 10
paste input "vC0TBhExU7rmdTOY4Ph0jkZm"
type input "vC0TBhExU7rmdTOY4Ph0jkZm"
click at [189, 11] on button "search-icon" at bounding box center [192, 12] width 15 height 10
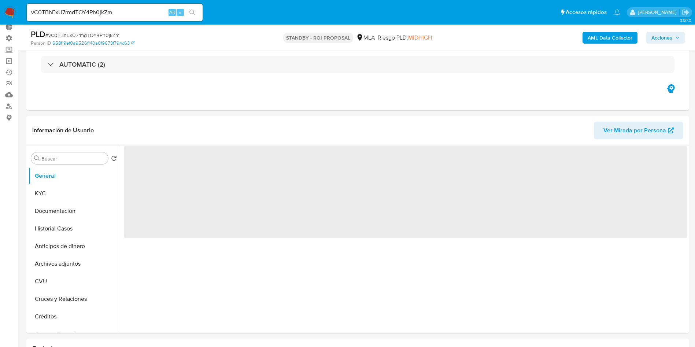
scroll to position [110, 0]
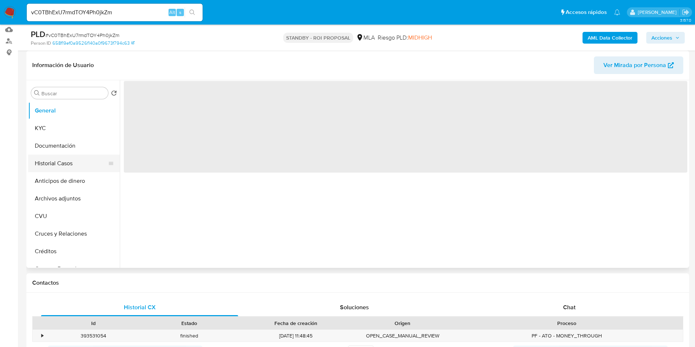
click at [60, 164] on button "Historial Casos" at bounding box center [71, 164] width 86 height 18
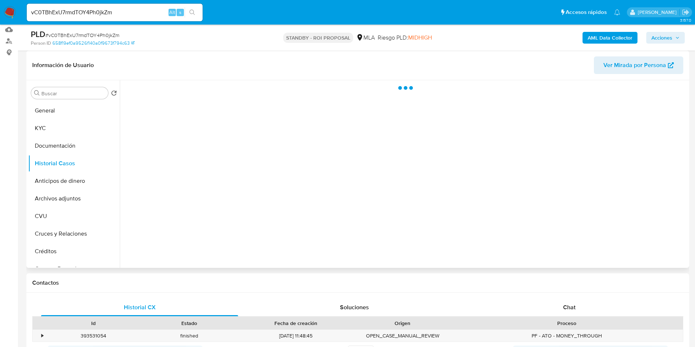
select select "10"
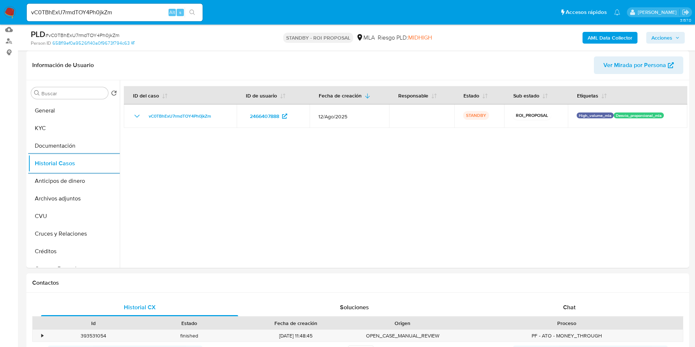
click at [90, 11] on input "vC0TBhExU7rmdTOY4Ph0jkZm" at bounding box center [115, 13] width 176 height 10
paste input "DngjEzlWuE2oAGvxKXdck2r0"
type input "DngjEzlWuE2oAGvxKXdck2r0"
click at [193, 19] on div "DngjEzlWuE2oAGvxKXdck2r0 Alt s" at bounding box center [115, 13] width 176 height 18
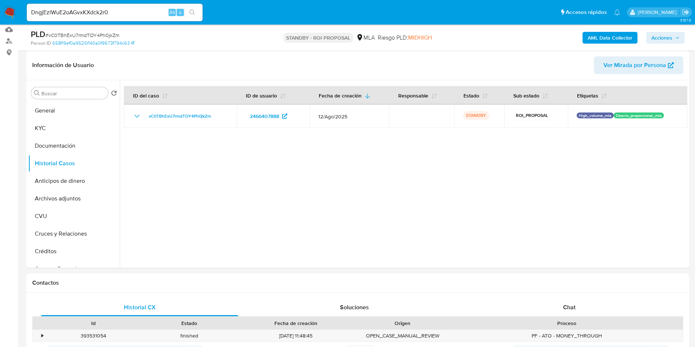
click at [194, 15] on button "search-icon" at bounding box center [192, 12] width 15 height 10
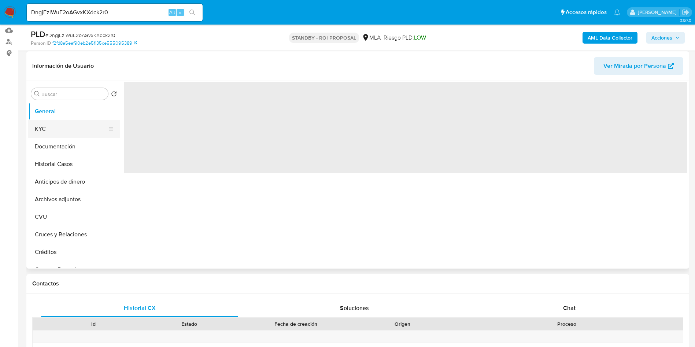
scroll to position [110, 0]
click at [68, 164] on button "Historial Casos" at bounding box center [71, 164] width 86 height 18
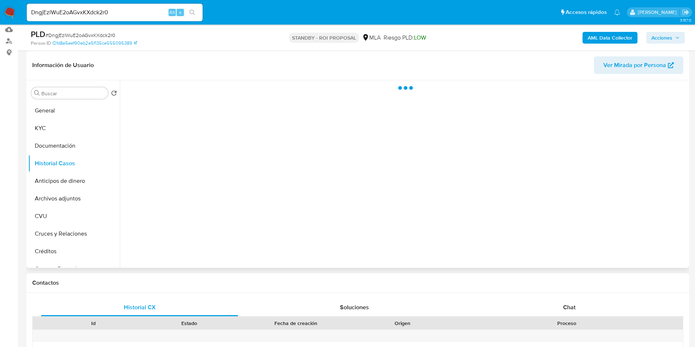
select select "10"
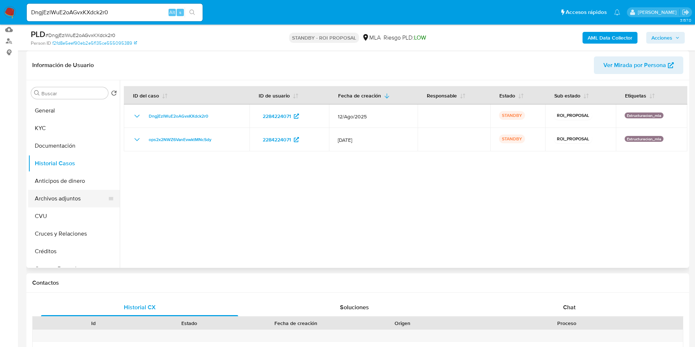
click at [64, 197] on button "Archivos adjuntos" at bounding box center [71, 199] width 86 height 18
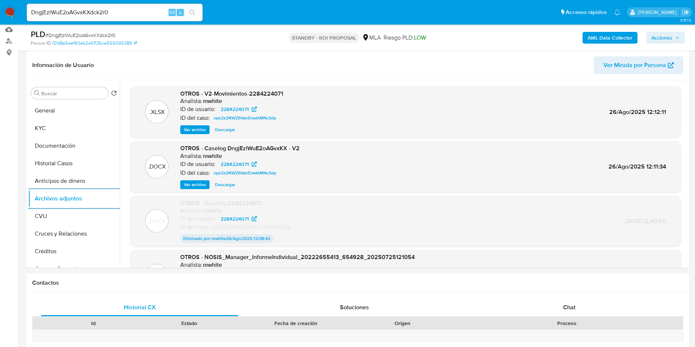
click at [76, 11] on input "DngjEzlWuE2oAGvxKXdck2r0" at bounding box center [115, 13] width 176 height 10
paste input "GDMKxgeRxZ8FkjvZYovq6ZIv"
type input "GDMKxgeRxZ8FkjvZYovq6ZIv"
click at [188, 20] on div "GDMKxgeRxZ8FkjvZYovq6ZIv Alt s" at bounding box center [115, 13] width 176 height 18
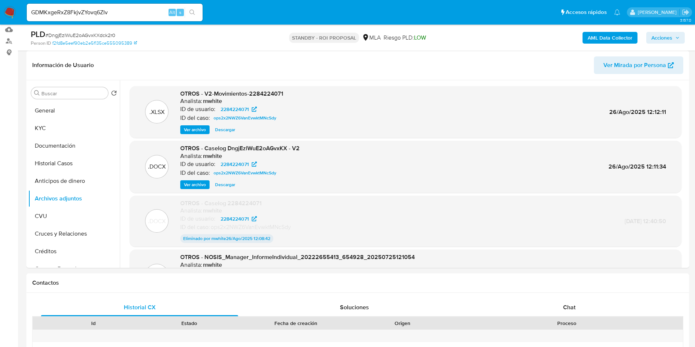
click at [195, 10] on icon "search-icon" at bounding box center [192, 13] width 6 height 6
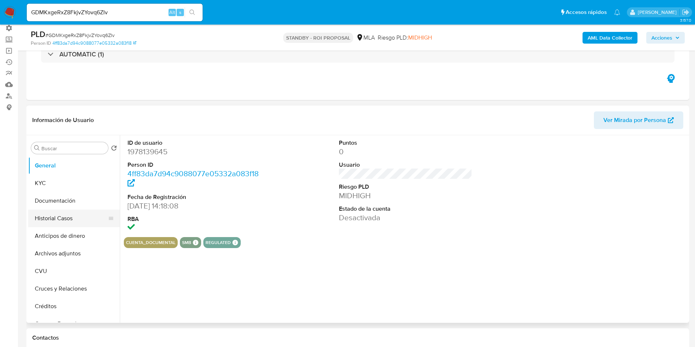
click at [57, 222] on button "Historial Casos" at bounding box center [71, 218] width 86 height 18
select select "10"
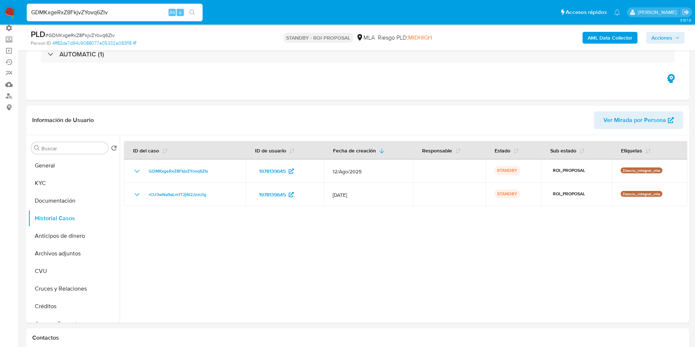
click at [85, 16] on input "GDMKxgeRxZ8FkjvZYovq6ZIv" at bounding box center [115, 13] width 176 height 10
paste input "5KBukaB6PS4ZtlDZyGn8BlWU"
click at [201, 16] on input "5KBukaB6PS4ZtlDZyGn8BlWU" at bounding box center [115, 13] width 176 height 10
type input "5KBukaB6PS4ZtlDZyGn8BlWU"
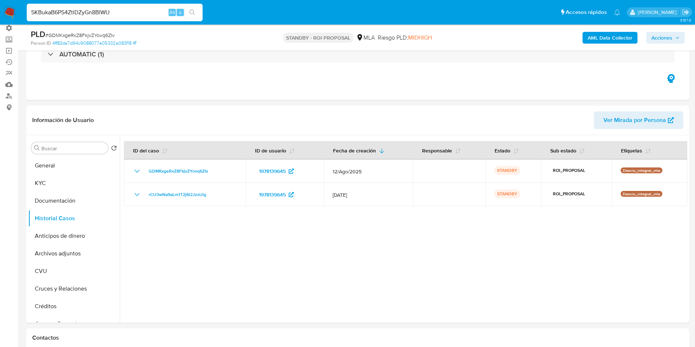
click at [196, 14] on button "search-icon" at bounding box center [192, 12] width 15 height 10
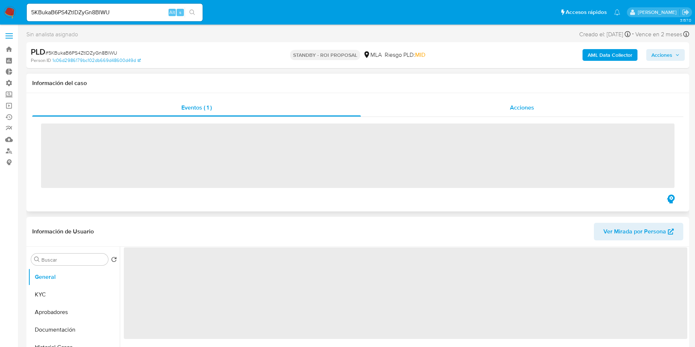
click at [503, 112] on div "Acciones" at bounding box center [522, 108] width 322 height 18
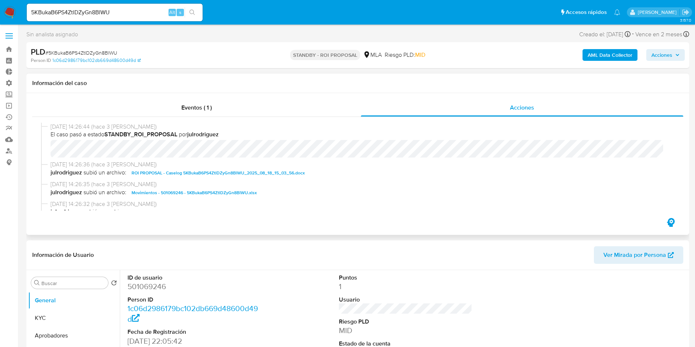
select select "10"
click at [115, 8] on input "5KBukaB6PS4ZtlDZyGn8BlWU" at bounding box center [115, 13] width 176 height 10
paste input "3giVp1U5OUsIRV4ktnSpGifJ"
type input "3giVp1U5OUsIRV4ktnSpGifJ"
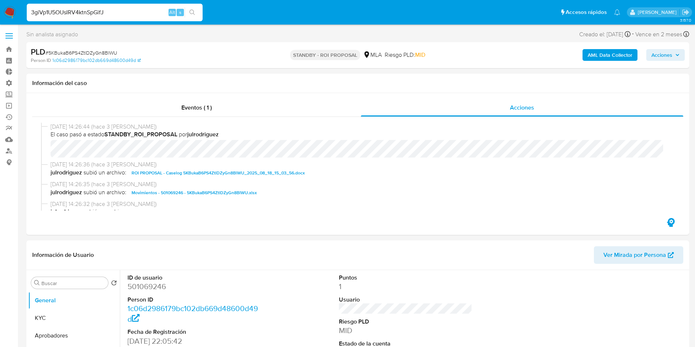
click at [190, 15] on button "search-icon" at bounding box center [192, 12] width 15 height 10
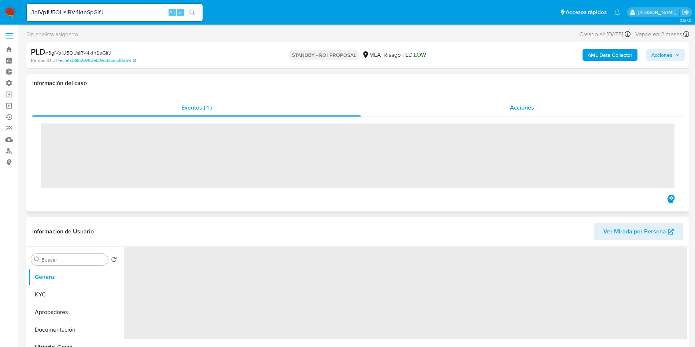
click at [530, 113] on div "Acciones" at bounding box center [522, 108] width 322 height 18
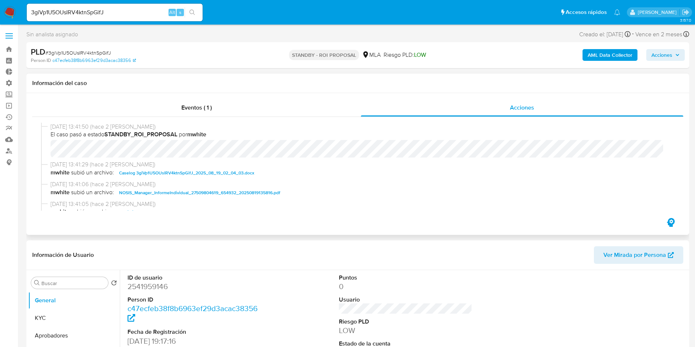
select select "10"
click at [116, 12] on input "3giVp1U5OUsIRV4ktnSpGifJ" at bounding box center [115, 13] width 176 height 10
paste input "p7aewLsJsWt5MC1rH9g0wMOm"
type input "p7aewLsJsWt5MC1rH9g0wMOm"
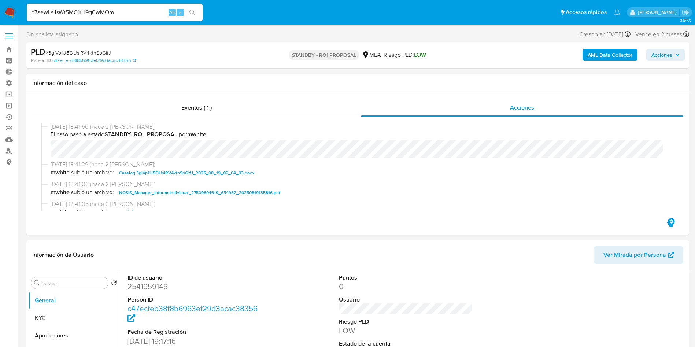
click at [193, 12] on icon "search-icon" at bounding box center [192, 13] width 6 height 6
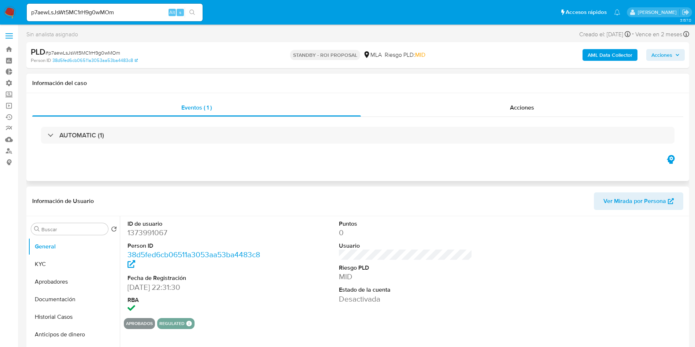
select select "10"
click at [498, 104] on div "Acciones" at bounding box center [522, 108] width 322 height 18
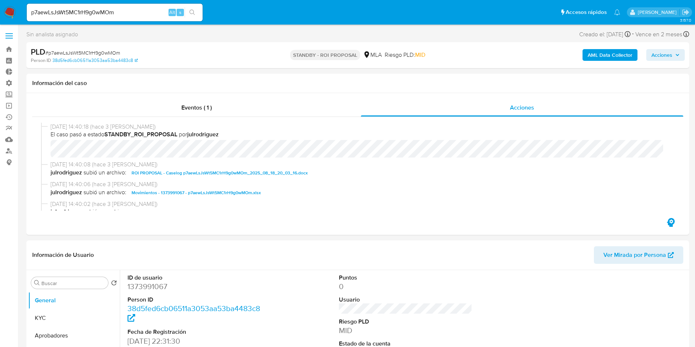
click at [122, 11] on input "p7aewLsJsWt5MC1rH9g0wMOm" at bounding box center [115, 13] width 176 height 10
paste input "14YIwAwsut3oqyA6ZxYvdtX7"
type input "14YIwAwsut3oqyA6ZxYvdtX7"
click at [192, 10] on icon "search-icon" at bounding box center [191, 12] width 5 height 5
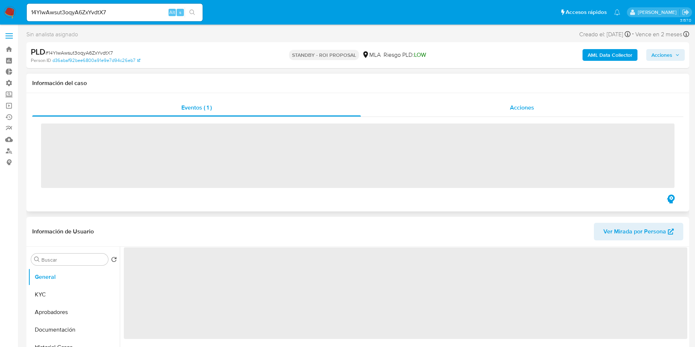
click at [518, 111] on span "Acciones" at bounding box center [522, 107] width 24 height 8
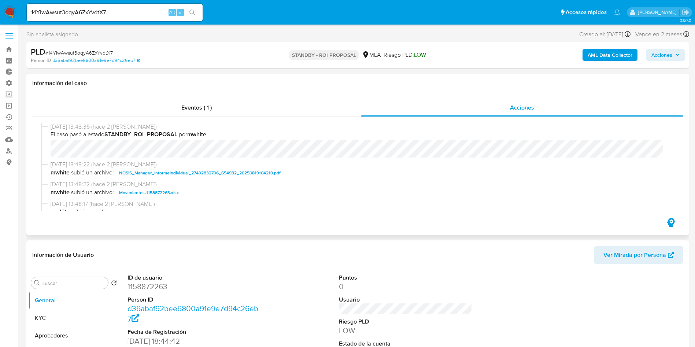
select select "10"
click at [118, 15] on input "14YIwAwsut3oqyA6ZxYvdtX7" at bounding box center [115, 13] width 176 height 10
paste input "cqlrquHxUDKvdJRvZJfpUe0q"
type input "cqlrquHxUDKvdJRvZJfpUe0q"
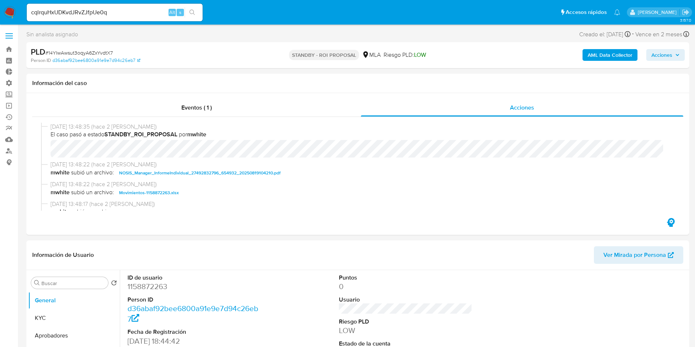
click at [190, 11] on icon "search-icon" at bounding box center [192, 13] width 6 height 6
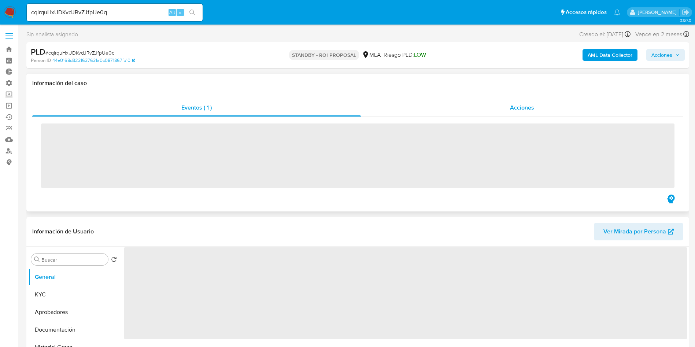
click at [519, 107] on span "Acciones" at bounding box center [522, 107] width 24 height 8
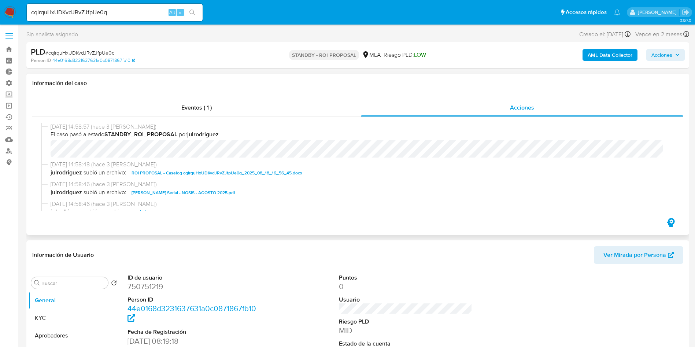
select select "10"
click at [125, 17] on div "cqlrquHxUDKvdJRvZJfpUe0q Alt s" at bounding box center [115, 13] width 176 height 18
click at [127, 12] on input "cqlrquHxUDKvdJRvZJfpUe0q" at bounding box center [115, 13] width 176 height 10
paste input "fl9XkGWE6QZfKMBps9LfuE9o"
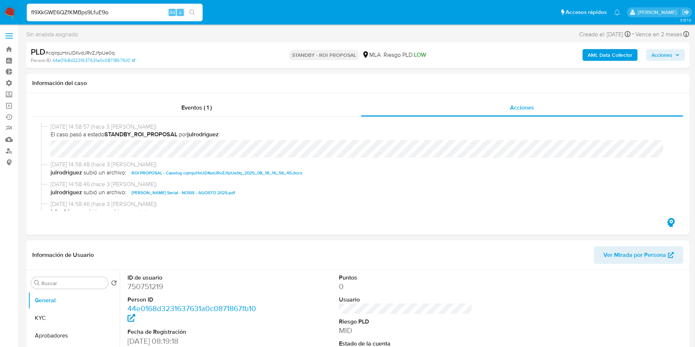
type input "fl9XkGWE6QZfKMBps9LfuE9o"
click at [192, 13] on icon "search-icon" at bounding box center [192, 13] width 6 height 6
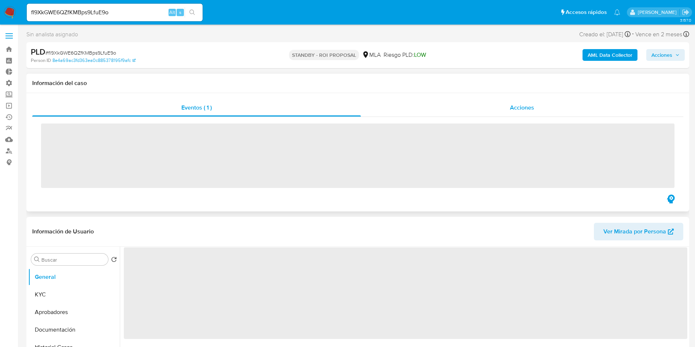
click at [527, 113] on div "Acciones" at bounding box center [522, 108] width 322 height 18
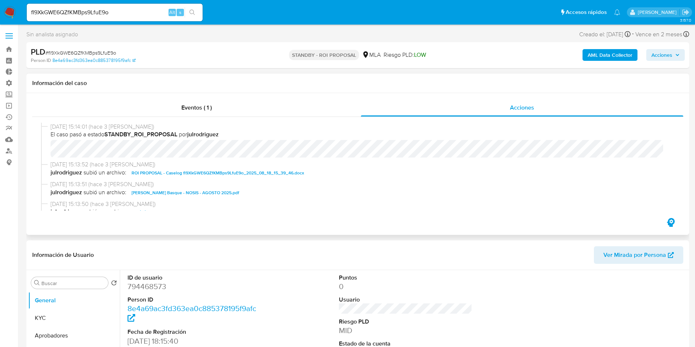
select select "10"
click at [123, 14] on input "fl9XkGWE6QZfKMBps9LfuE9o" at bounding box center [115, 13] width 176 height 10
paste input "9OwCeFDP2WTX0pNSXtCvBpl1"
type input "9OwCeFDP2WTX0pNSXtCvBpl1"
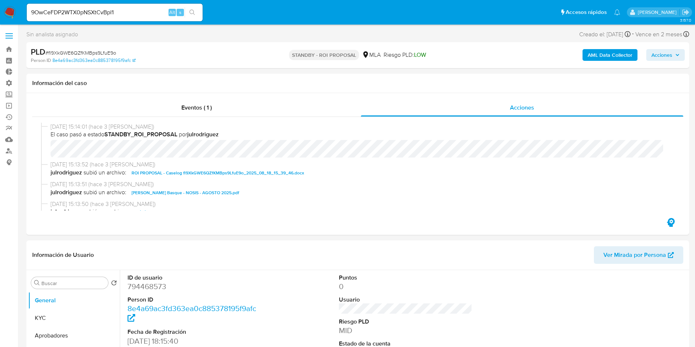
click at [194, 14] on icon "search-icon" at bounding box center [192, 13] width 6 height 6
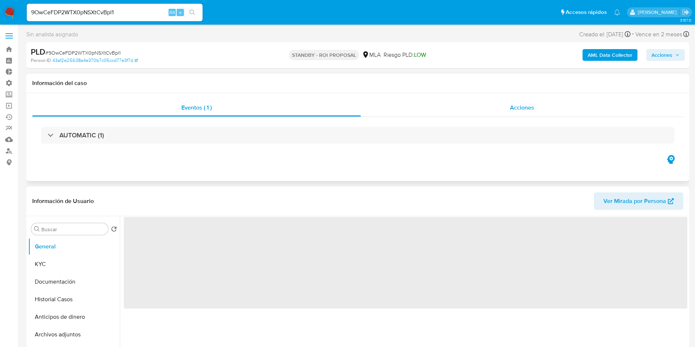
click at [512, 108] on span "Acciones" at bounding box center [522, 107] width 24 height 8
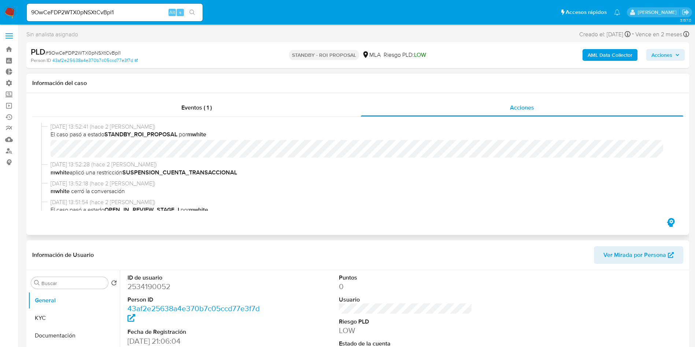
select select "10"
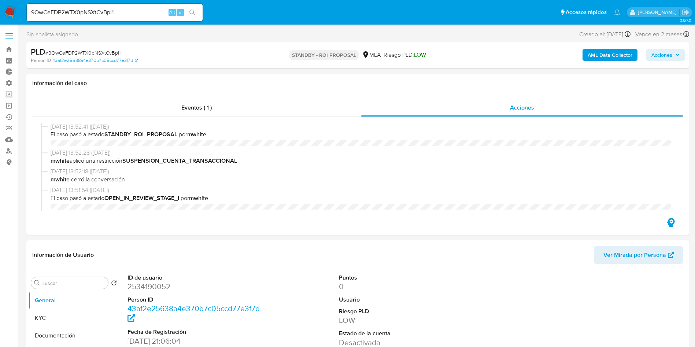
select select "10"
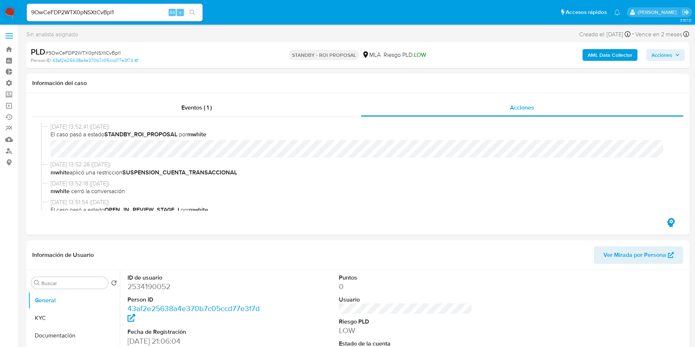
click at [123, 14] on input "9OwCeFDP2WTX0pNSXtCvBpl1" at bounding box center [115, 13] width 176 height 10
click at [123, 13] on input "9OwCeFDP2WTX0pNSXtCvBpl1" at bounding box center [115, 13] width 176 height 10
paste input "UKvp5kOrfg2xbvUt2t5MM3Jq"
type input "UKvp5kOrfg2xbvUt2t5MM3Jq"
click at [193, 13] on icon "search-icon" at bounding box center [192, 13] width 6 height 6
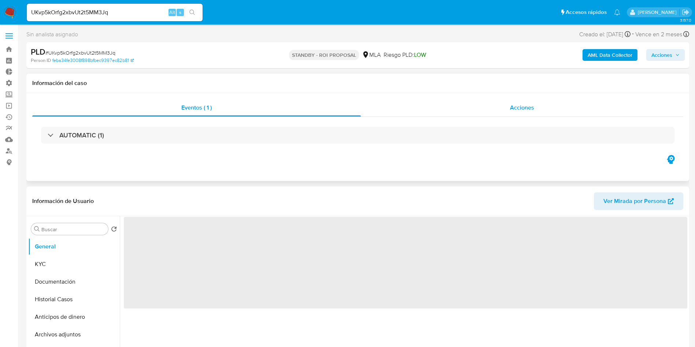
click at [468, 103] on div "Acciones" at bounding box center [522, 108] width 322 height 18
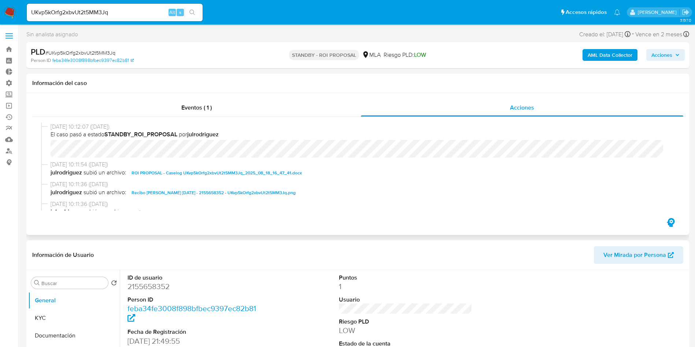
select select "10"
click at [118, 10] on input "UKvp5kOrfg2xbvUt2t5MM3Jq" at bounding box center [115, 13] width 176 height 10
paste input "53dCiysQRI6P9FqFdhnwKyCh"
type input "53dCiysQRI6P9FqFdhnwKyCh"
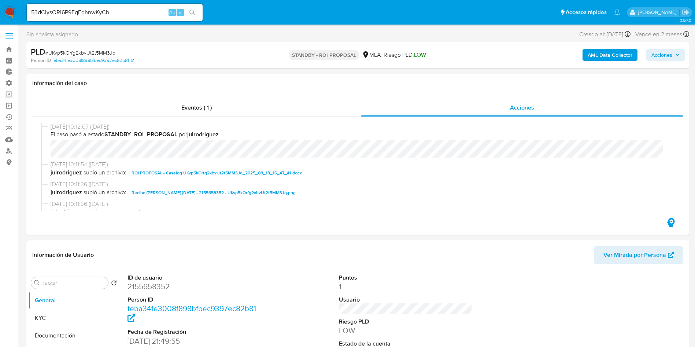
click at [193, 15] on icon "search-icon" at bounding box center [192, 13] width 6 height 6
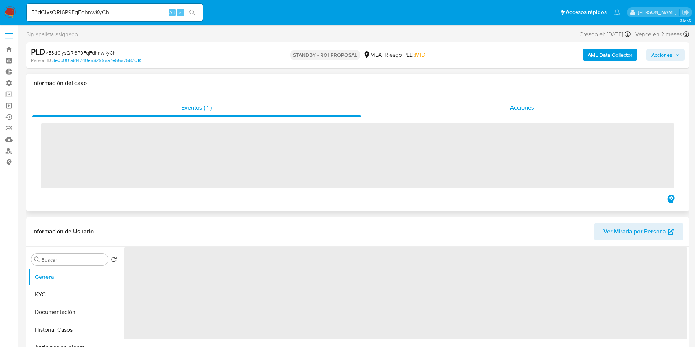
click at [527, 110] on span "Acciones" at bounding box center [522, 107] width 24 height 8
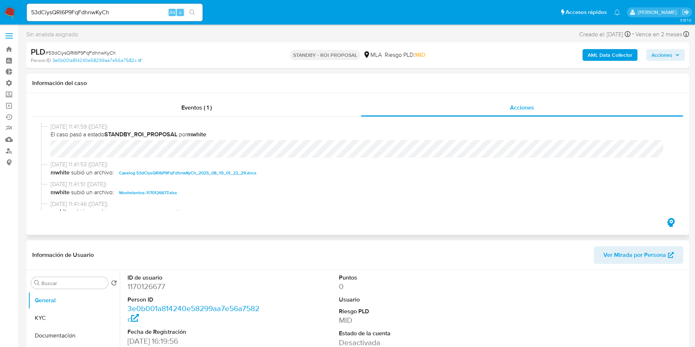
select select "10"
click at [124, 15] on input "53dCiysQRI6P9FqFdhnwKyCh" at bounding box center [115, 13] width 176 height 10
paste input "b7BV76cmakCv8VGLFeZeut6X"
type input "b7BV76cmakCv8VGLFeZeut6X"
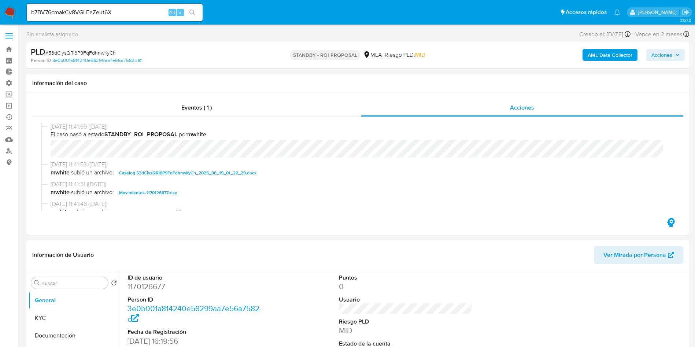
click at [191, 16] on button "search-icon" at bounding box center [192, 12] width 15 height 10
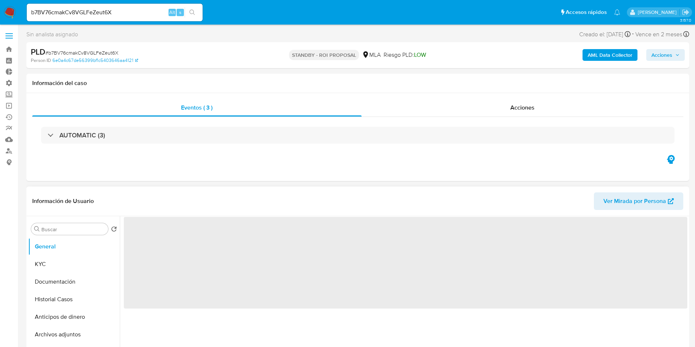
select select "10"
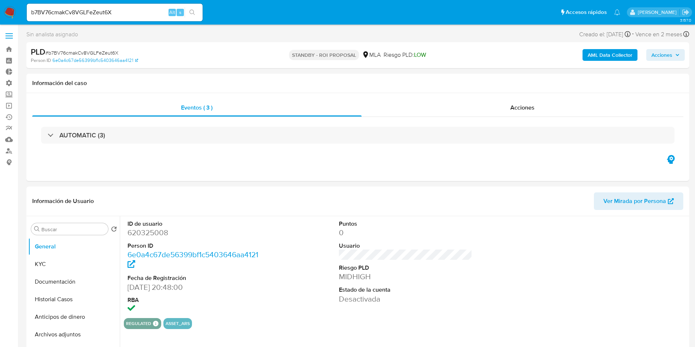
click at [135, 14] on input "b7BV76cmakCv8VGLFeZeut6X" at bounding box center [115, 13] width 176 height 10
paste input "pvTQGTEU1I1KkVyrrEBxD0Y"
type input "bpvTQGTEU1I1KkVyrrEBxD0Y"
click at [191, 14] on icon "search-icon" at bounding box center [192, 13] width 6 height 6
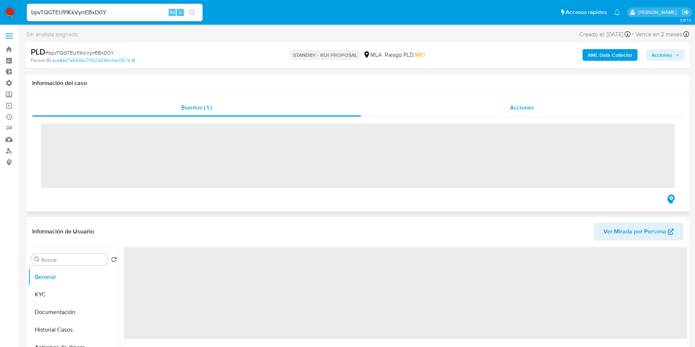
click at [494, 104] on div "Acciones" at bounding box center [522, 108] width 322 height 18
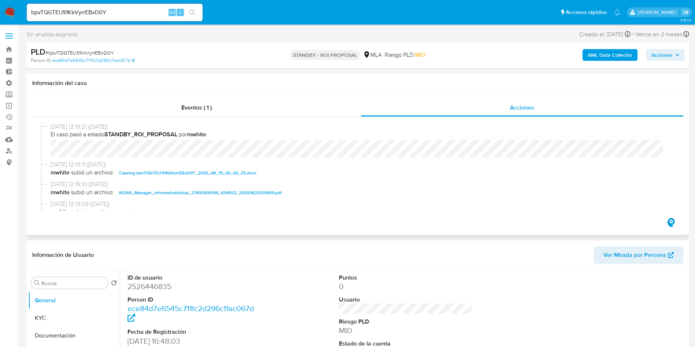
select select "10"
click at [126, 14] on input "bpvTQGTEU1I1KkVyrrEBxD0Y" at bounding box center [115, 13] width 176 height 10
drag, startPoint x: 126, startPoint y: 14, endPoint x: 132, endPoint y: 15, distance: 5.9
click at [126, 14] on input "bpvTQGTEU1I1KkVyrrEBxD0Y" at bounding box center [115, 13] width 176 height 10
paste input "31kbfdX5SCoyZ0tINEPDrKNC"
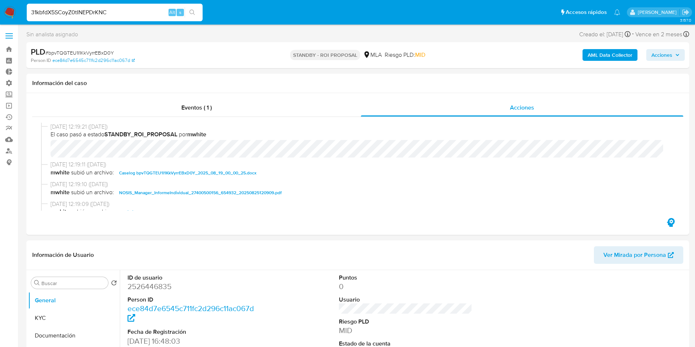
type input "31kbfdX5SCoyZ0tINEPDrKNC"
click at [200, 12] on button "search-icon" at bounding box center [192, 12] width 15 height 10
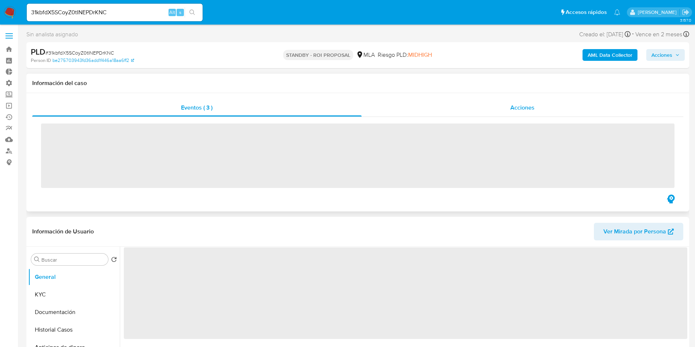
click at [504, 100] on div "Acciones" at bounding box center [522, 108] width 322 height 18
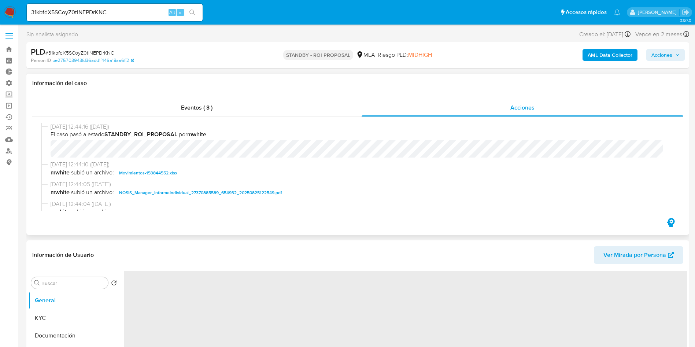
select select "10"
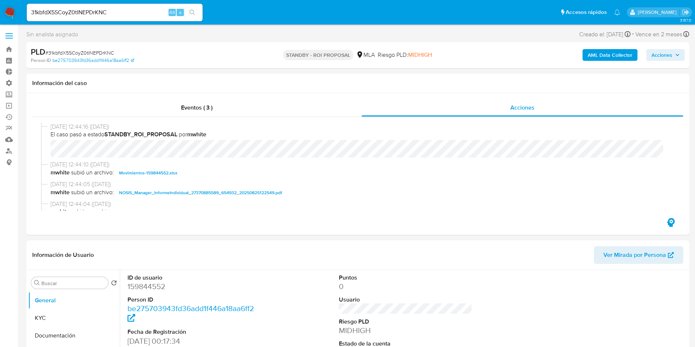
click at [123, 7] on div "31kbfdX5SCoyZ0tINEPDrKNC Alt s" at bounding box center [115, 13] width 176 height 18
click at [155, 8] on input "31kbfdX5SCoyZ0tINEPDrKNC" at bounding box center [115, 13] width 176 height 10
click at [146, 9] on input "31kbfdX5SCoyZ0tINEPDrKNC" at bounding box center [115, 13] width 176 height 10
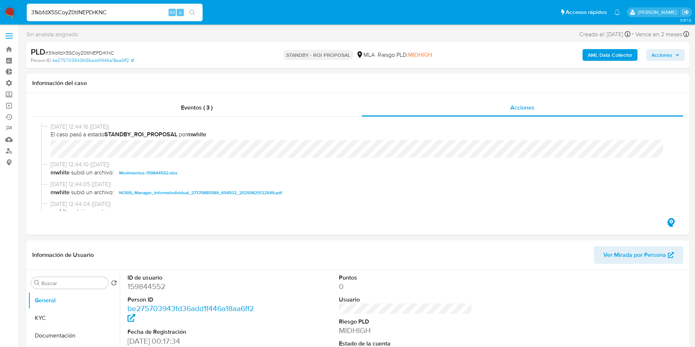
click at [145, 9] on input "31kbfdX5SCoyZ0tINEPDrKNC" at bounding box center [115, 13] width 176 height 10
paste input "DVbFtP3tsBLKG0A2kFYBd4EX"
type input "DVbFtP3tsBLKG0A2kFYBd4EX"
click at [189, 13] on button "search-icon" at bounding box center [192, 12] width 15 height 10
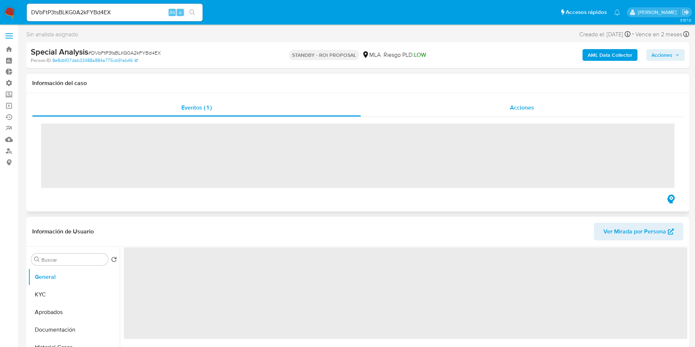
click at [532, 114] on div "Acciones" at bounding box center [522, 108] width 322 height 18
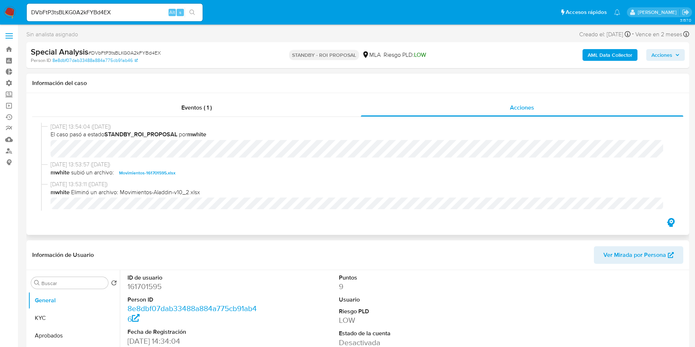
select select "10"
click at [132, 12] on input "DVbFtP3tsBLKG0A2kFYBd4EX" at bounding box center [115, 13] width 176 height 10
paste input "AWRPs1lRR12w3a21pPdGTgWU"
type input "AWRPs1lRR12w3a21pPdGTgWU"
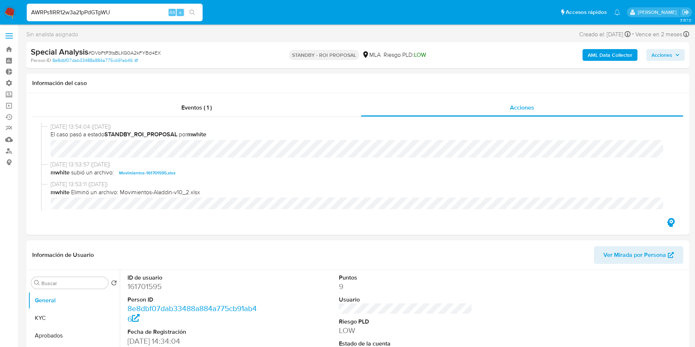
click at [194, 11] on icon "search-icon" at bounding box center [192, 13] width 6 height 6
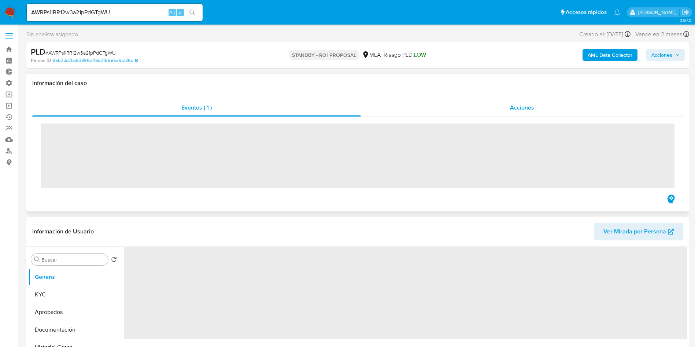
click at [528, 101] on div "Acciones" at bounding box center [522, 108] width 322 height 18
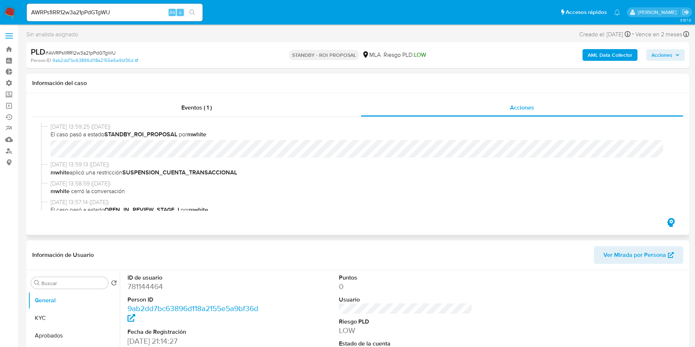
select select "10"
click at [156, 15] on input "AWRPs1lRR12w3a21pPdGTgWU" at bounding box center [115, 13] width 176 height 10
paste input "P2mvvFCFLhTzW2PLyeC2gkmf"
type input "P2mvvFCFLhTzW2PLyeC2gkmf"
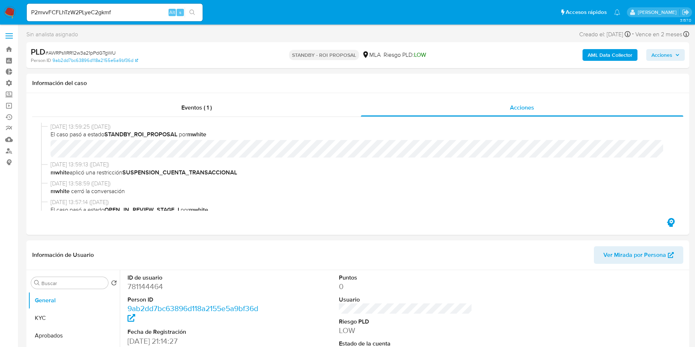
click at [197, 10] on button "search-icon" at bounding box center [192, 12] width 15 height 10
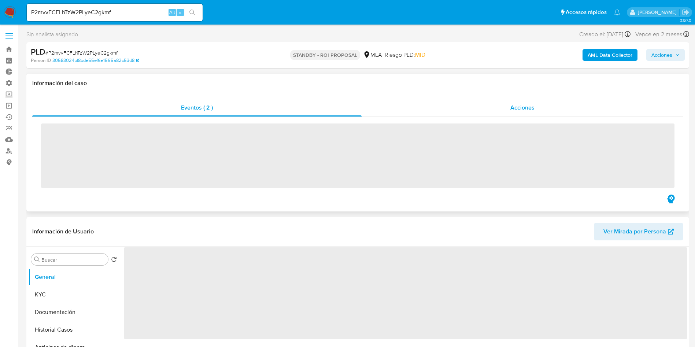
click at [527, 108] on span "Acciones" at bounding box center [522, 107] width 24 height 8
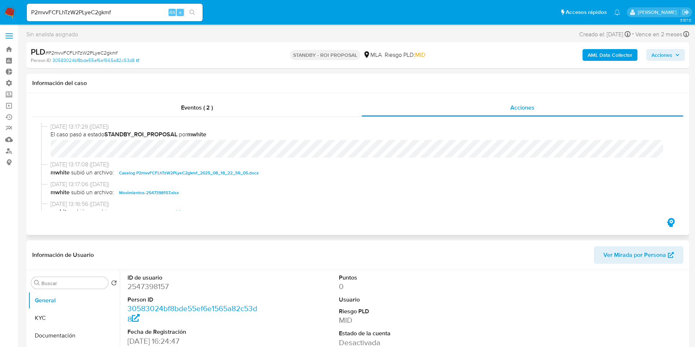
select select "10"
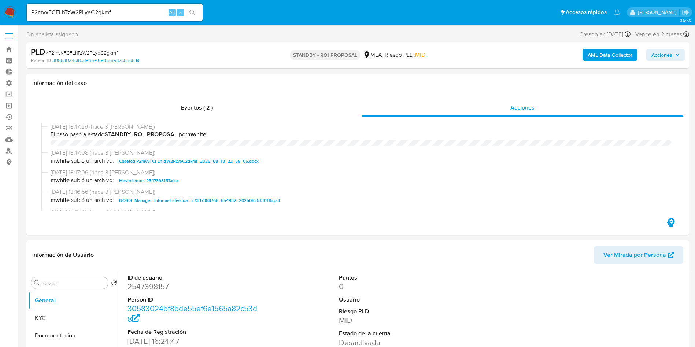
select select "10"
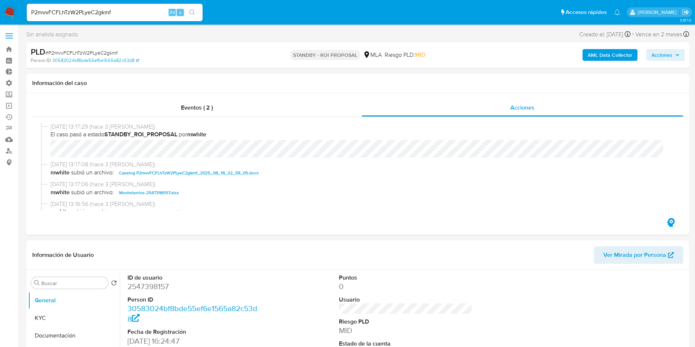
click at [123, 16] on input "P2mvvFCFLhTzW2PLyeC2gkmf" at bounding box center [115, 13] width 176 height 10
click at [123, 15] on input "P2mvvFCFLhTzW2PLyeC2gkmf" at bounding box center [115, 13] width 176 height 10
paste input "hymY7qwGd6Jtkedy9iT7O1od"
type input "hymY7qwGd6Jtkedy9iT7O1od"
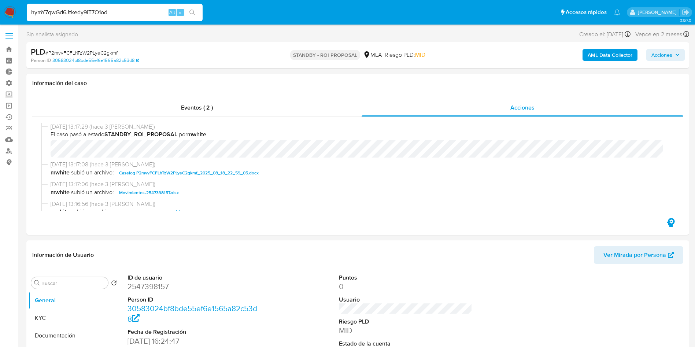
click at [194, 13] on icon "search-icon" at bounding box center [192, 13] width 6 height 6
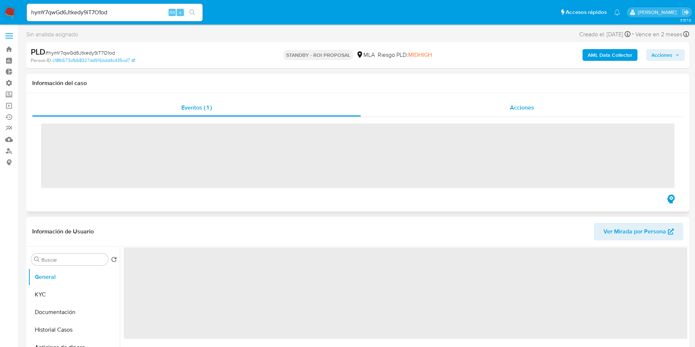
click at [516, 111] on span "Acciones" at bounding box center [522, 107] width 24 height 8
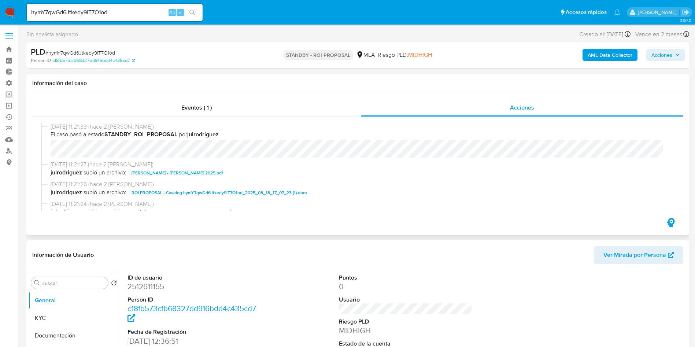
select select "10"
click at [109, 12] on input "hymY7qwGd6Jtkedy9iT7O1od" at bounding box center [115, 13] width 176 height 10
paste input "ssKcnzGMnRwpc25h7lcGNBK5"
type input "ssKcnzGMnRwpc25h7lcGNBK5"
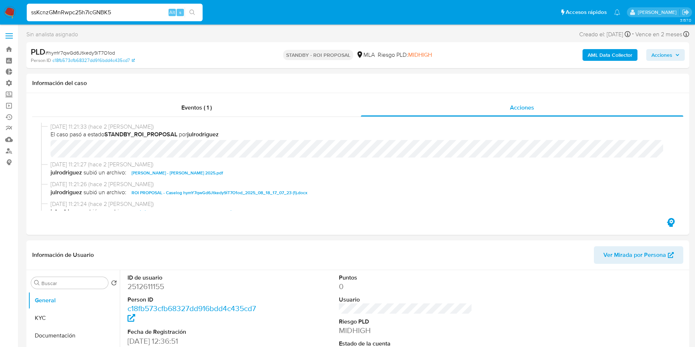
click at [197, 9] on button "search-icon" at bounding box center [192, 12] width 15 height 10
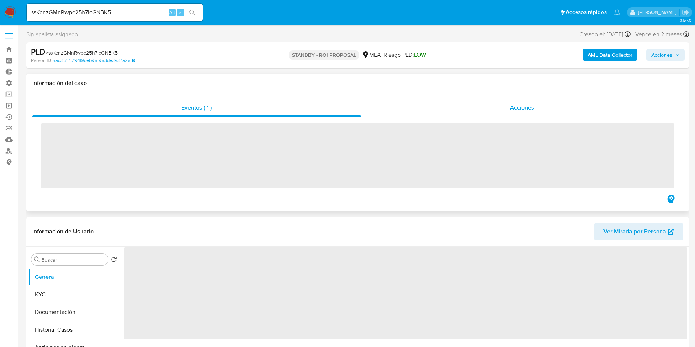
click at [528, 110] on span "Acciones" at bounding box center [522, 107] width 24 height 8
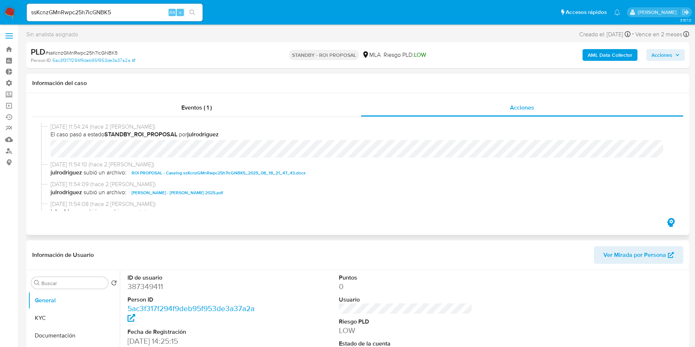
select select "10"
click at [129, 10] on input "ssKcnzGMnRwpc25h7lcGNBK5" at bounding box center [115, 13] width 176 height 10
paste input "BK4aMu3dk9SpjIMhnWrD1M5a"
type input "BK4aMu3dk9SpjIMhnWrD1M5a"
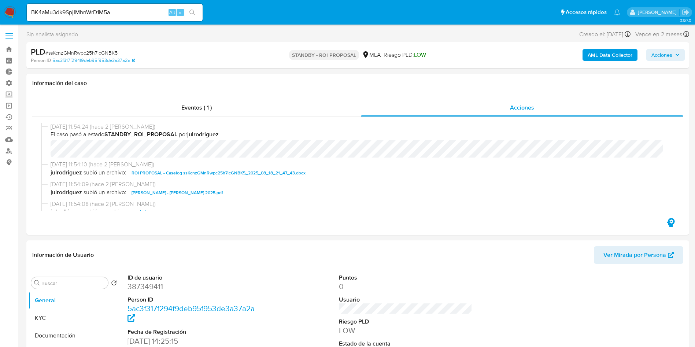
click at [196, 13] on button "search-icon" at bounding box center [192, 12] width 15 height 10
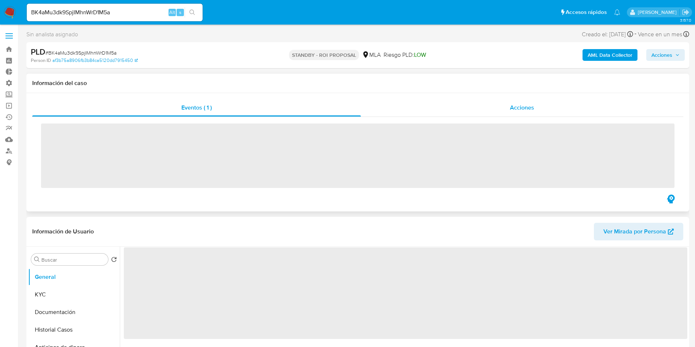
click at [527, 103] on div "Acciones" at bounding box center [522, 108] width 322 height 18
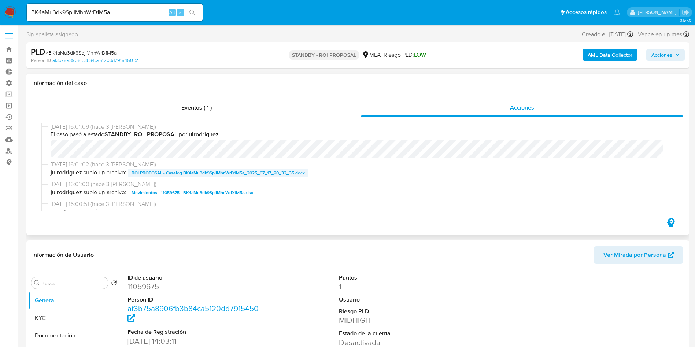
select select "10"
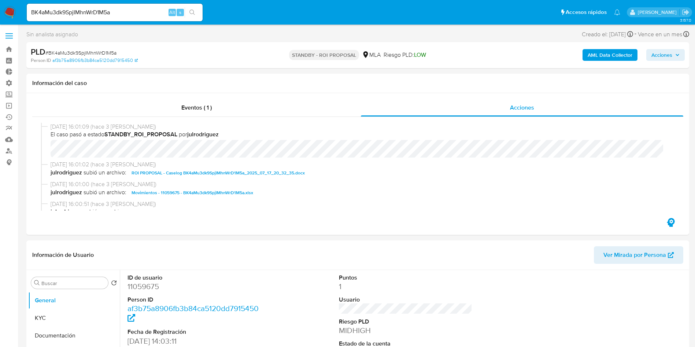
click at [116, 12] on input "BK4aMu3dk9SpjIMhnWrD1M5a" at bounding box center [115, 13] width 176 height 10
paste input "8ZKwzJu0nKHAqOLZ6994HzCt"
type input "8ZKwzJu0nKHAqOLZ6994HzCt"
click at [190, 14] on icon "search-icon" at bounding box center [192, 13] width 6 height 6
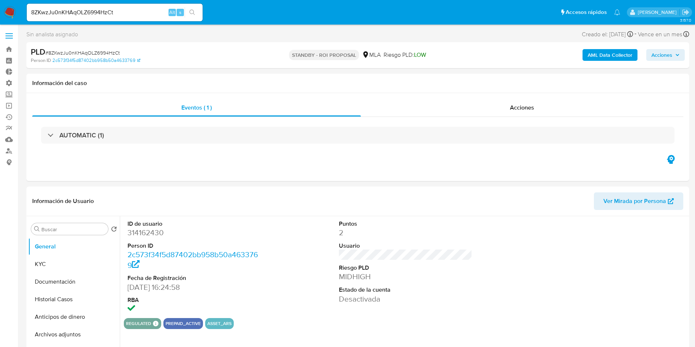
select select "10"
click at [102, 14] on input "8ZKwzJu0nKHAqOLZ6994HzCt" at bounding box center [115, 13] width 176 height 10
drag, startPoint x: 102, startPoint y: 14, endPoint x: 119, endPoint y: 16, distance: 17.0
click at [102, 14] on input "8ZKwzJu0nKHAqOLZ6994HzCt" at bounding box center [115, 13] width 176 height 10
paste input "LggNkqzMHEae3uH5lzGWjB5f"
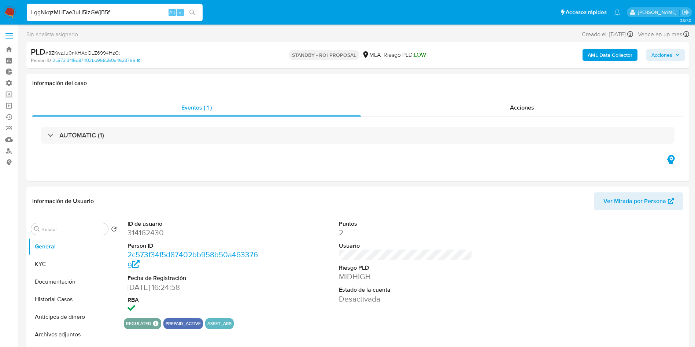
type input "LggNkqzMHEae3uH5lzGWjB5f"
drag, startPoint x: 194, startPoint y: 8, endPoint x: 198, endPoint y: 11, distance: 5.3
click at [194, 8] on button "search-icon" at bounding box center [192, 12] width 15 height 10
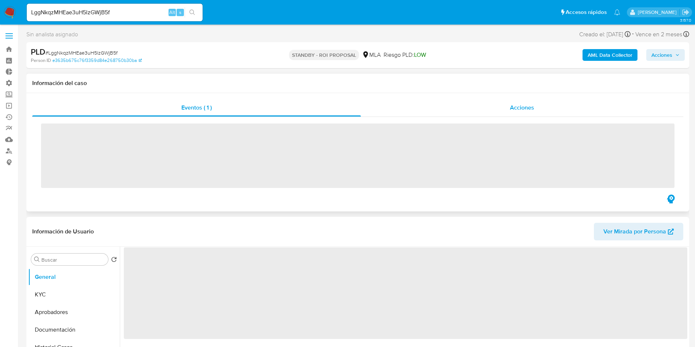
click at [496, 112] on div "Acciones" at bounding box center [522, 108] width 322 height 18
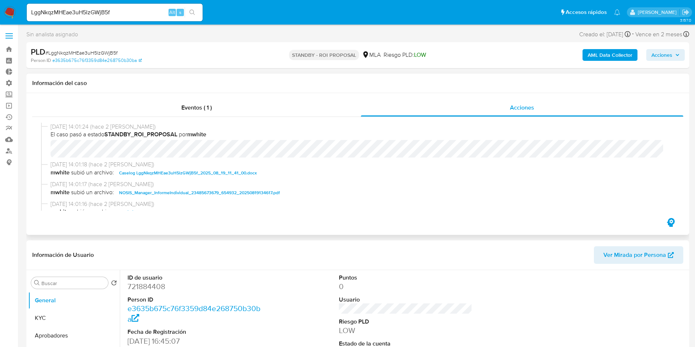
select select "10"
click at [118, 11] on input "LggNkqzMHEae3uH5lzGWjB5f" at bounding box center [115, 13] width 176 height 10
paste input "zLpaIzHxqquVBSFPkGE0q0cG"
type input "zLpaIzHxqquVBSFPkGE0q0cG"
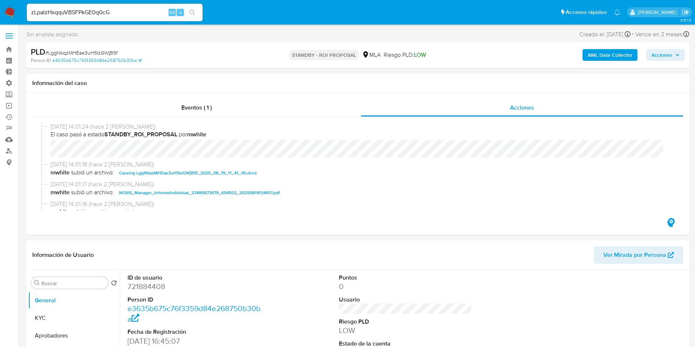
click at [194, 10] on icon "search-icon" at bounding box center [192, 13] width 6 height 6
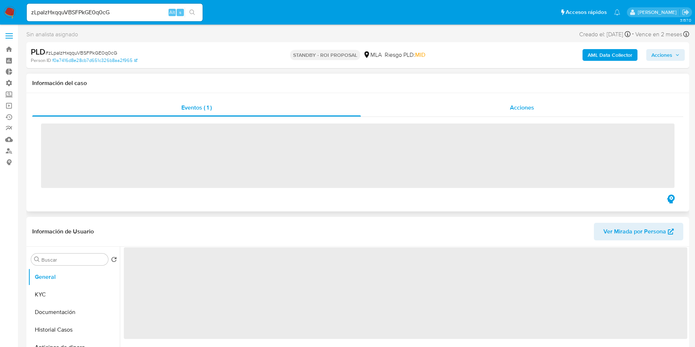
click at [517, 110] on span "Acciones" at bounding box center [522, 107] width 24 height 8
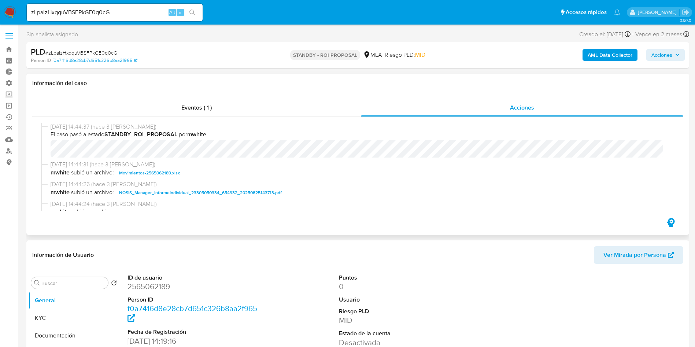
select select "10"
click at [114, 11] on input "zLpaIzHxqquVBSFPkGE0q0cG" at bounding box center [115, 13] width 176 height 10
paste input "BI2Wqtgv2qoVgUZg7MIaWkeF"
type input "BI2Wqtgv2qoVgUZg7MIaWkeF"
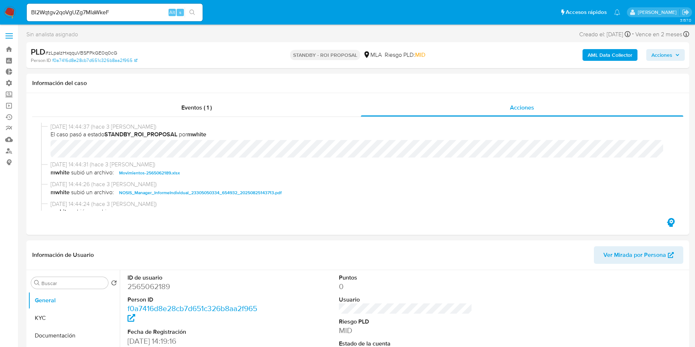
click at [195, 15] on button "search-icon" at bounding box center [192, 12] width 15 height 10
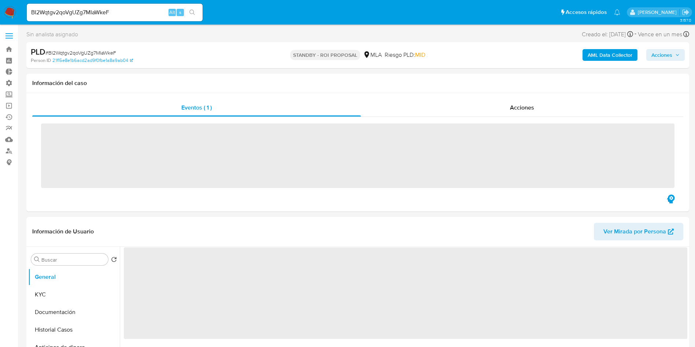
click at [498, 108] on div "Acciones" at bounding box center [522, 108] width 322 height 18
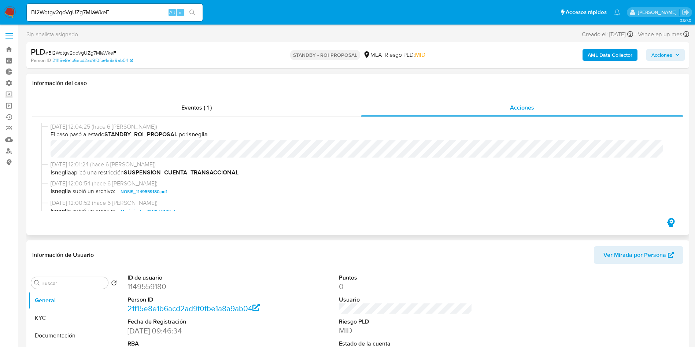
select select "10"
click at [115, 18] on div "BI2Wqtgv2qoVgUZg7MIaWkeF Alt s" at bounding box center [115, 13] width 176 height 18
click at [116, 11] on input "BI2Wqtgv2qoVgUZg7MIaWkeF" at bounding box center [115, 13] width 176 height 10
paste input "szcjVd8BnWY2qQAhx8N1J8V6"
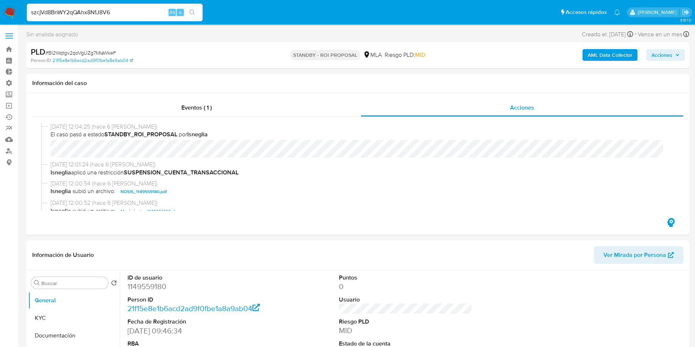
type input "szcjVd8BnWY2qQAhx8N1J8V6"
click at [192, 15] on button "search-icon" at bounding box center [192, 12] width 15 height 10
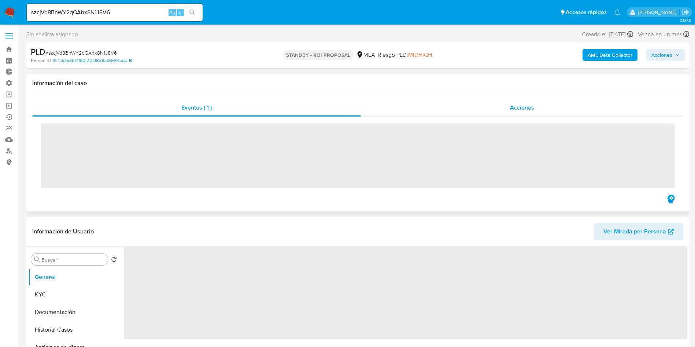
click at [498, 103] on div "Acciones" at bounding box center [522, 108] width 322 height 18
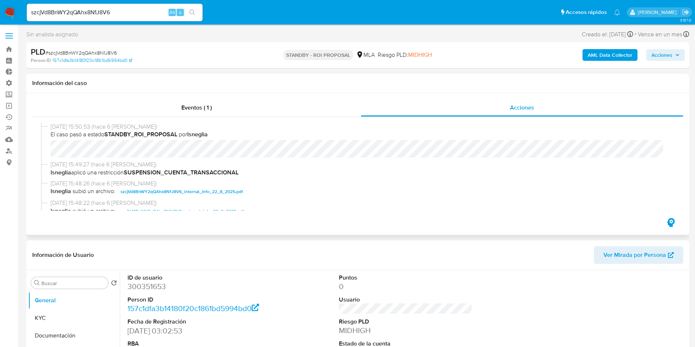
select select "10"
click at [123, 14] on input "szcjVd8BnWY2qQAhx8N1J8V6" at bounding box center [115, 13] width 176 height 10
paste input "t5GKiyqrtpRrrlC7Av3UpP8h"
type input "t5GKiyqrtpRrrlC7Av3UpP8h"
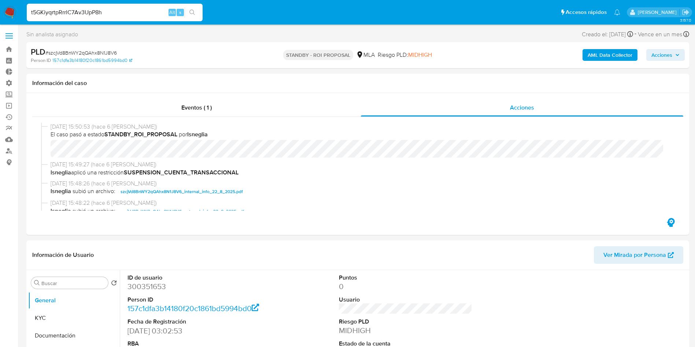
click at [194, 12] on icon "search-icon" at bounding box center [192, 13] width 6 height 6
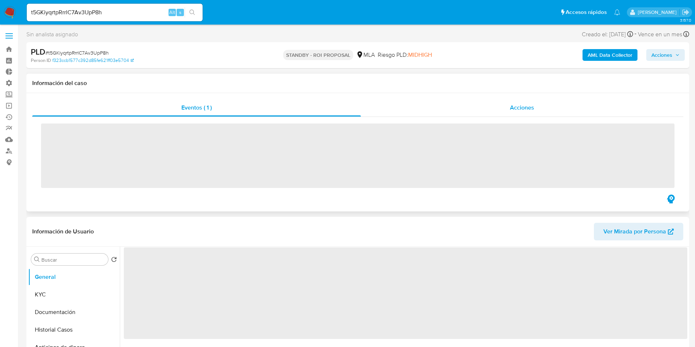
click at [483, 112] on div "Acciones" at bounding box center [522, 108] width 322 height 18
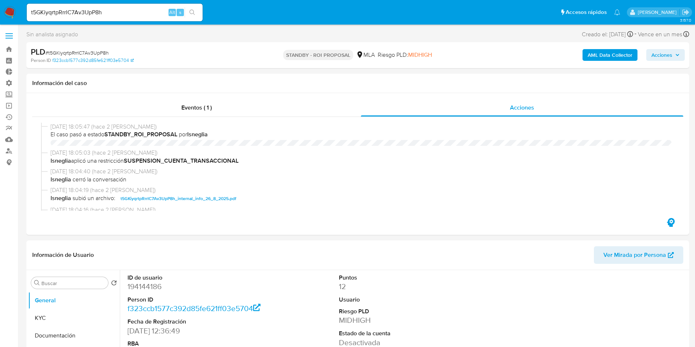
select select "10"
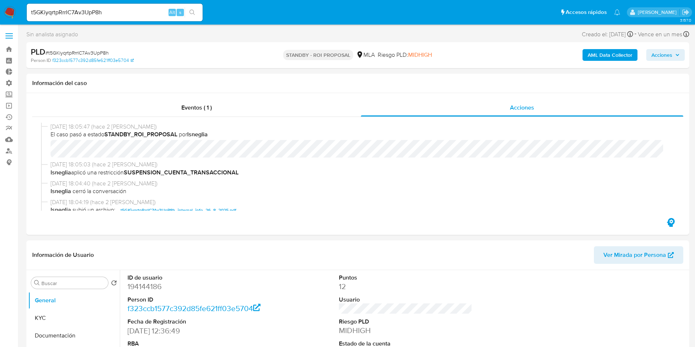
click at [130, 12] on input "t5GKiyqrtpRrrlC7Av3UpP8h" at bounding box center [115, 13] width 176 height 10
paste input "EHz7mhTeimbbuGbGtdhfHDK"
type input "EHz7mhTeimbbuGbGtdhfHDKh"
click at [196, 14] on button "search-icon" at bounding box center [192, 12] width 15 height 10
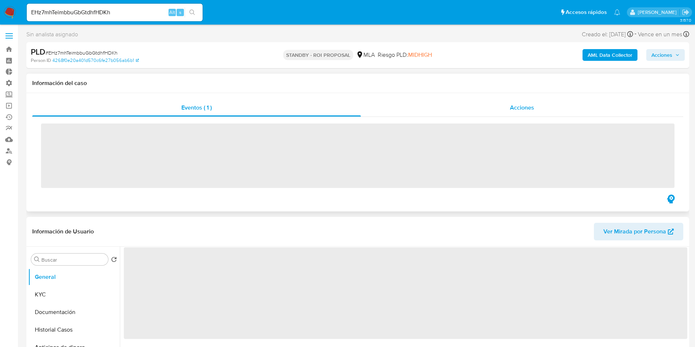
click at [507, 106] on div "Acciones" at bounding box center [522, 108] width 322 height 18
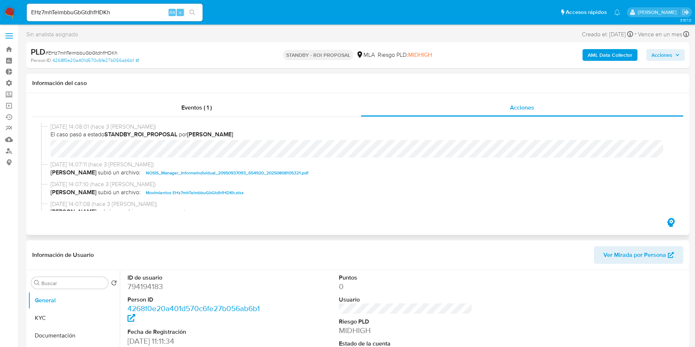
select select "10"
click at [144, 16] on input "EHz7mhTeimbbuGbGtdhfHDKh" at bounding box center [115, 13] width 176 height 10
click at [141, 15] on input "EHz7mhTeimbbuGbGtdhfHDKh" at bounding box center [115, 13] width 176 height 10
paste input "PbBf17zwP8GGGyd15yYKarn7"
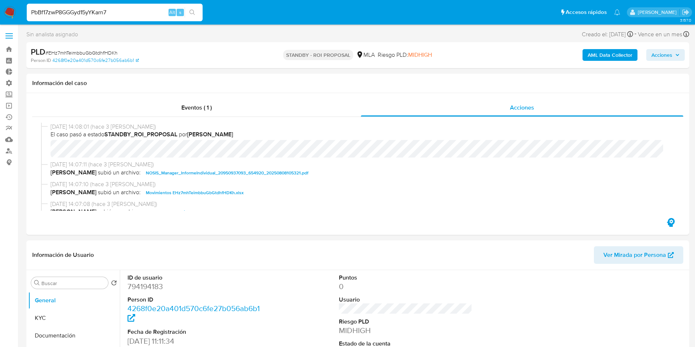
type input "PbBf17zwP8GGGyd15yYKarn7"
click at [198, 12] on button "search-icon" at bounding box center [192, 12] width 15 height 10
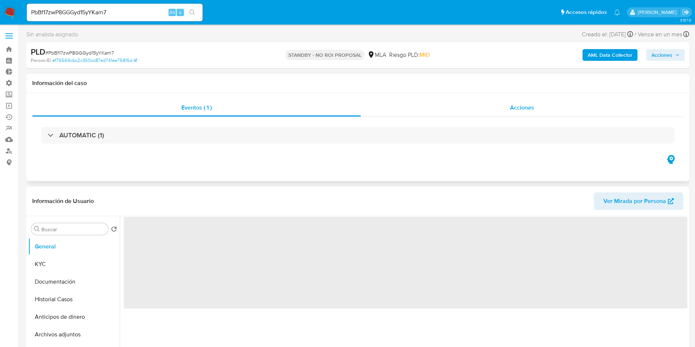
click at [529, 103] on div "Acciones" at bounding box center [522, 108] width 322 height 18
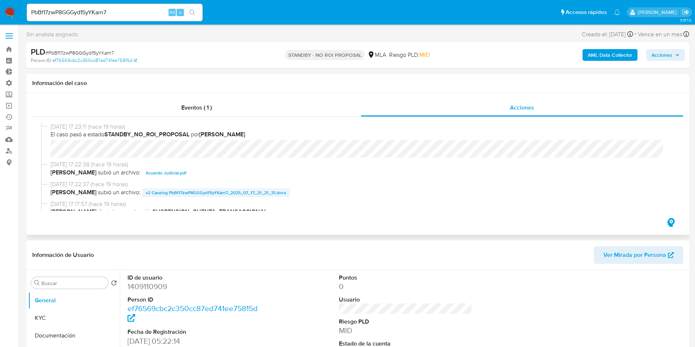
select select "10"
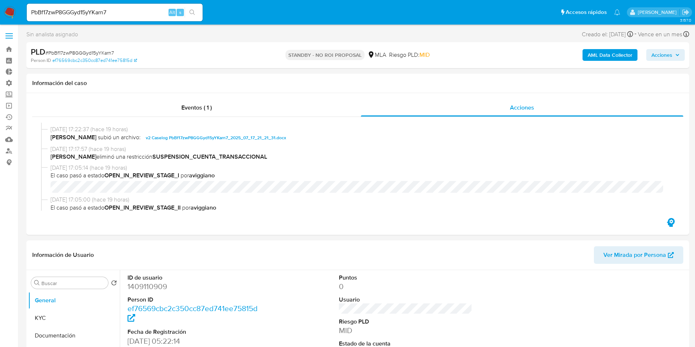
click at [106, 17] on input "PbBf17zwP8GGGyd15yYKarn7" at bounding box center [115, 13] width 176 height 10
paste input "uilUb2hZOsRZGDXL3EfLC933"
type input "uilUb2hZOsRZGDXL3EfLC933"
click at [191, 13] on icon "search-icon" at bounding box center [192, 13] width 6 height 6
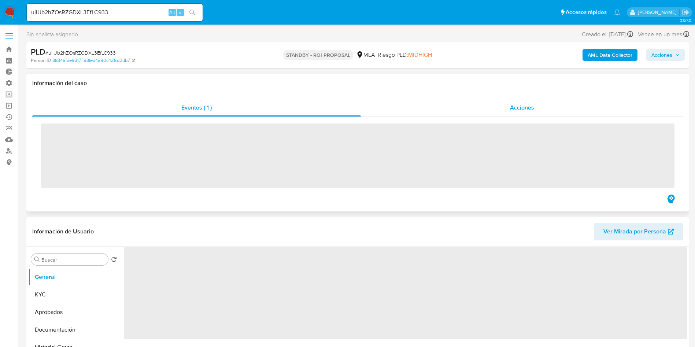
click at [541, 113] on div "Acciones" at bounding box center [522, 108] width 322 height 18
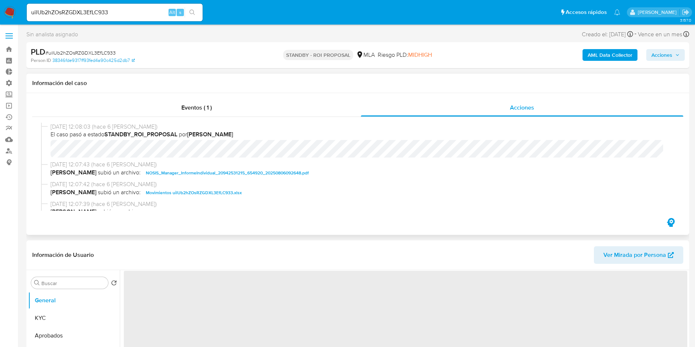
select select "10"
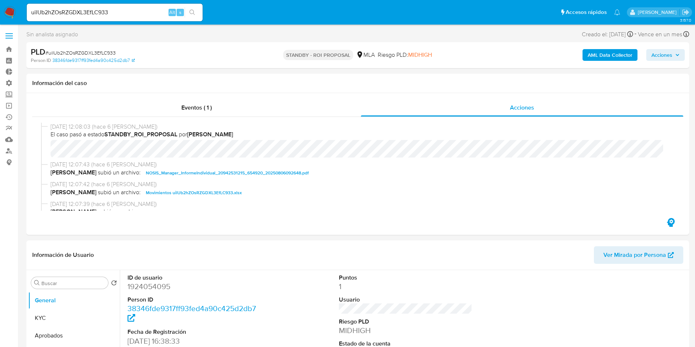
click at [119, 14] on input "uilUb2hZOsRZGDXL3EfLC933" at bounding box center [115, 13] width 176 height 10
paste input "V7AMi2so0Uxn20uflKHWvZ1e"
type input "V7AMi2so0Uxn20uflKHWvZ1e"
click at [194, 15] on icon "search-icon" at bounding box center [192, 13] width 6 height 6
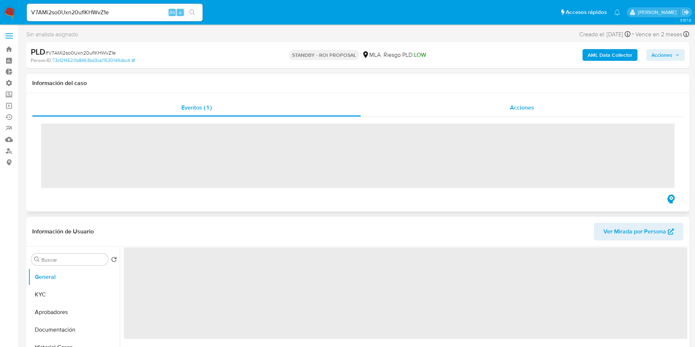
click at [526, 107] on span "Acciones" at bounding box center [522, 107] width 24 height 8
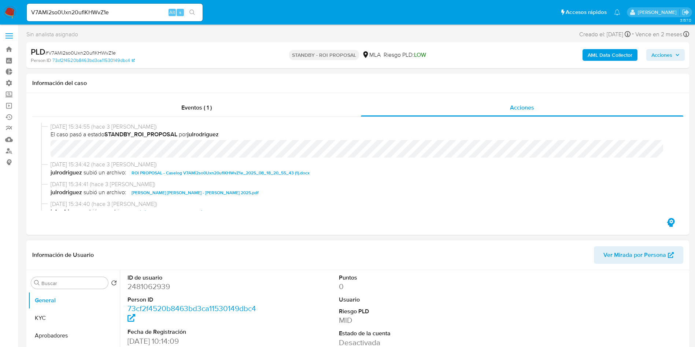
select select "10"
click at [123, 15] on input "V7AMi2so0Uxn20uflKHWvZ1e" at bounding box center [115, 13] width 176 height 10
paste input "0ey9U9f7UpAOtKnRMrOATzui"
type input "0ey9U9f7UpAOtKnRMrOATzui"
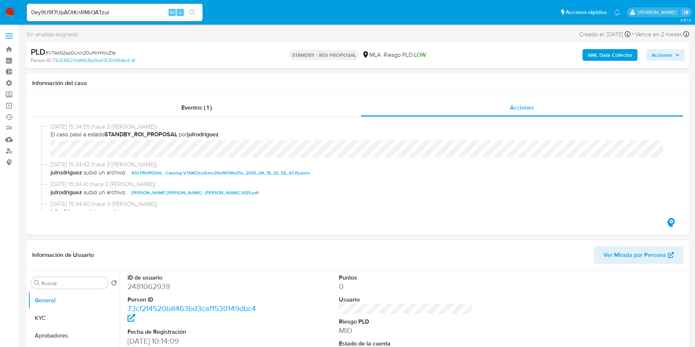
click at [189, 14] on button "search-icon" at bounding box center [192, 12] width 15 height 10
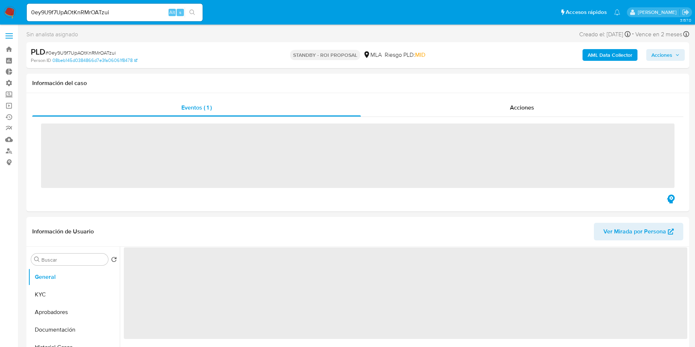
click at [511, 107] on span "Acciones" at bounding box center [522, 107] width 24 height 8
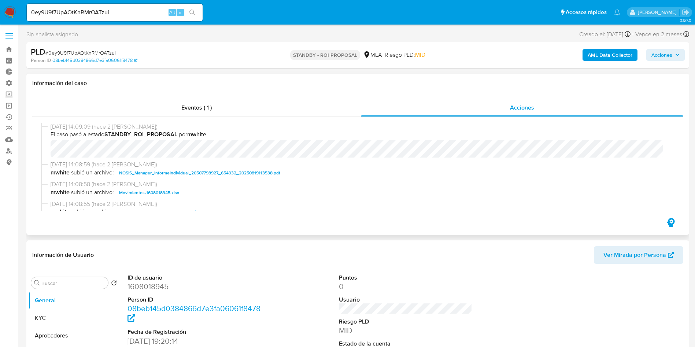
select select "10"
click at [105, 16] on input "0ey9U9f7UpAOtKnRMrOATzui" at bounding box center [115, 13] width 176 height 10
paste input "Dn74PAYVw8wI14YA9dJMj4SY"
type input "Dn74PAYVw8wI14YA9dJMj4SY"
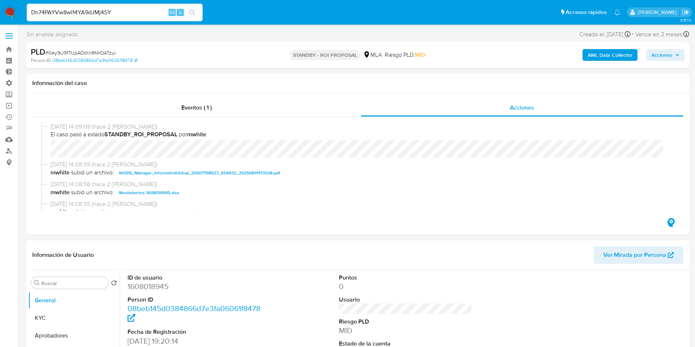
click at [197, 12] on button "search-icon" at bounding box center [192, 12] width 15 height 10
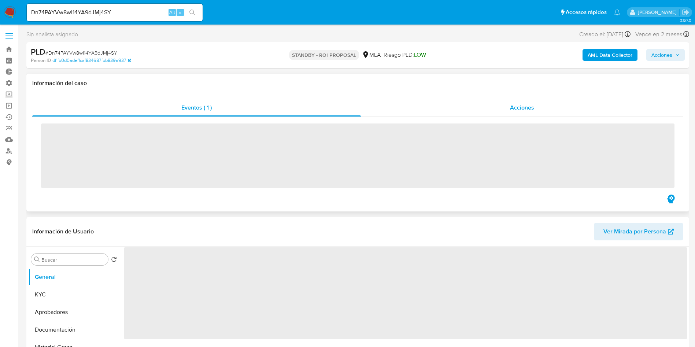
click at [500, 106] on div "Acciones" at bounding box center [522, 108] width 322 height 18
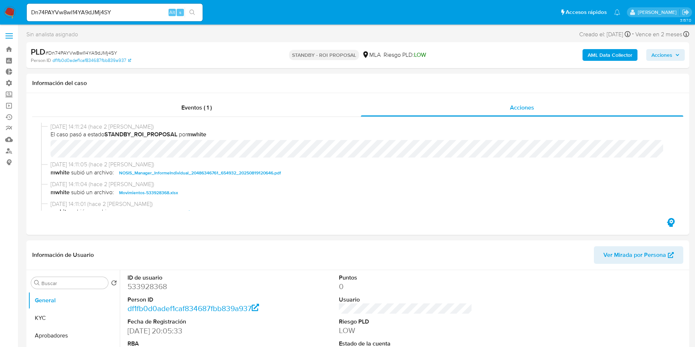
select select "10"
click at [122, 12] on input "Dn74PAYVw8wI14YA9dJMj4SY" at bounding box center [115, 13] width 176 height 10
paste input "ePNMTojWup9xupgLtfp0I29Z"
type input "ePNMTojWup9xupgLtfp0I29Z"
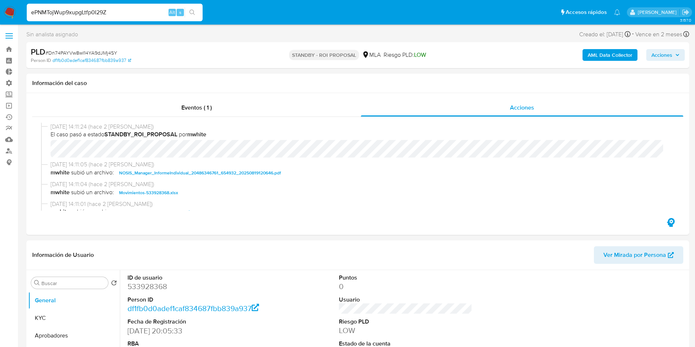
click at [198, 12] on button "search-icon" at bounding box center [192, 12] width 15 height 10
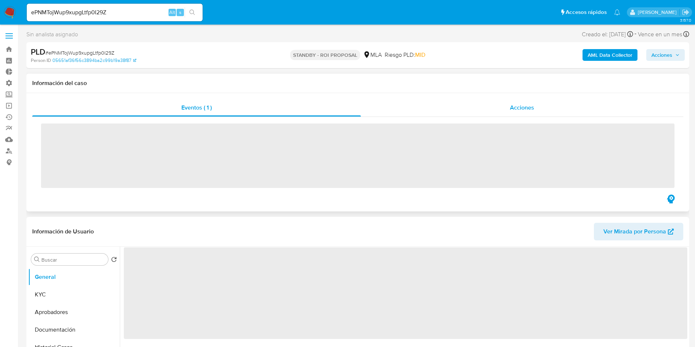
click at [520, 111] on span "Acciones" at bounding box center [522, 107] width 24 height 8
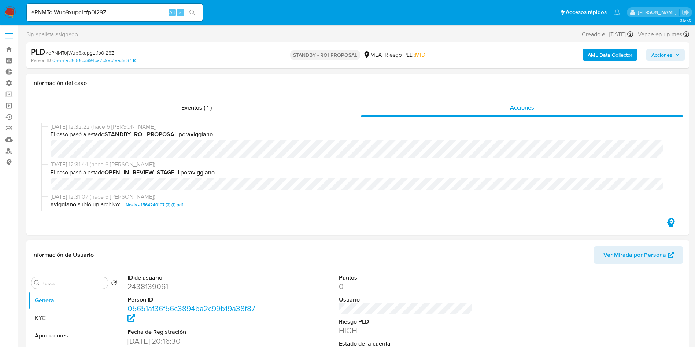
select select "10"
click at [140, 14] on input "ePNMTojWup9xupgLtfp0I29Z" at bounding box center [115, 13] width 176 height 10
paste input "rX8R2npIMYqPD0veZIAlln9I"
type input "rX8R2npIMYqPD0veZIAlln9I"
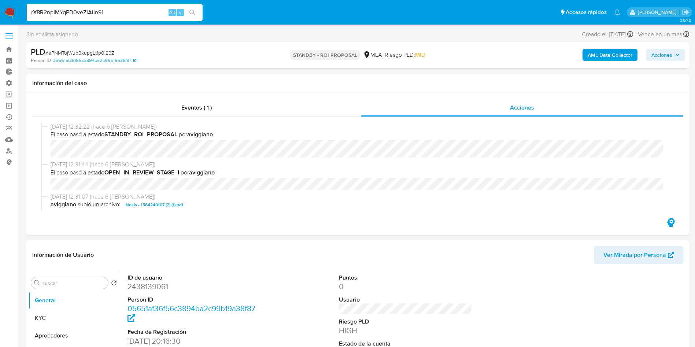
click at [197, 15] on button "search-icon" at bounding box center [192, 12] width 15 height 10
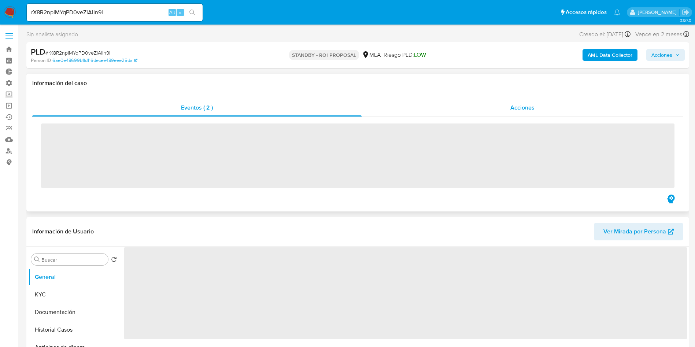
click at [501, 109] on div "Acciones" at bounding box center [522, 108] width 322 height 18
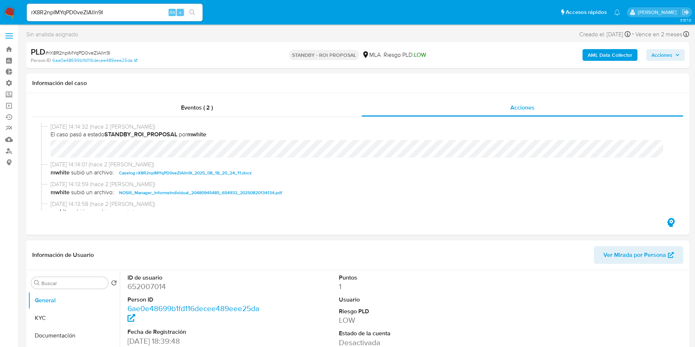
select select "10"
click at [136, 8] on input "rX8R2npIMYqPD0veZIAlln9I" at bounding box center [115, 13] width 176 height 10
paste input "nGeO3cqEg38qrj3mfOfYganx"
type input "nGeO3cqEg38qrj3mfOfYganx"
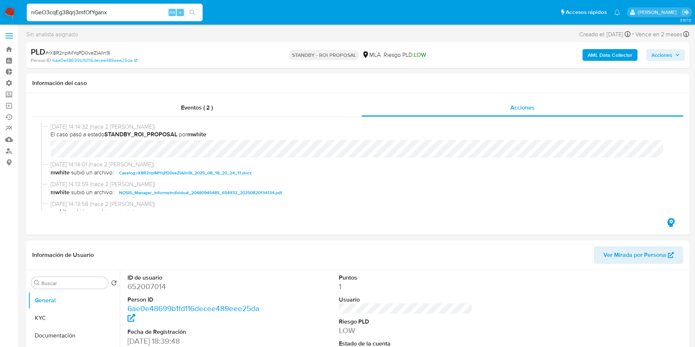
click at [196, 11] on button "search-icon" at bounding box center [192, 12] width 15 height 10
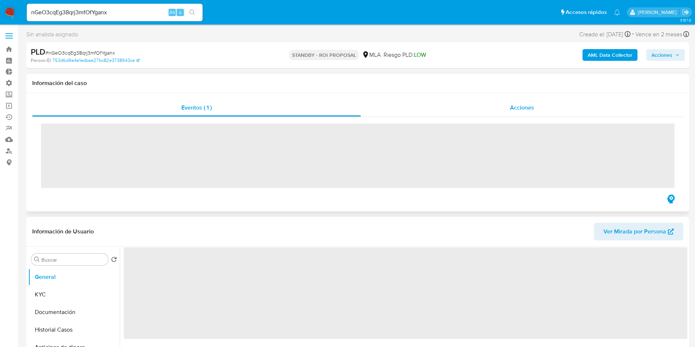
click at [514, 105] on span "Acciones" at bounding box center [522, 107] width 24 height 8
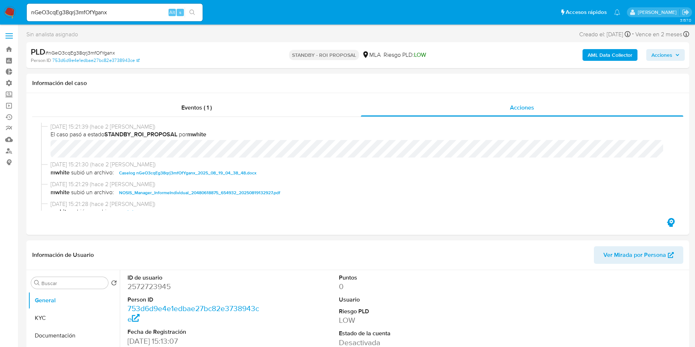
select select "10"
click at [136, 11] on input "nGeO3cqEg38qrj3mfOfYganx" at bounding box center [115, 13] width 176 height 10
paste input "wz6KdfRWP4XnhWhd7yhmFf0t"
click at [201, 12] on input "wz6KdfRWP4XnhWhd7yhmFf0t" at bounding box center [115, 13] width 176 height 10
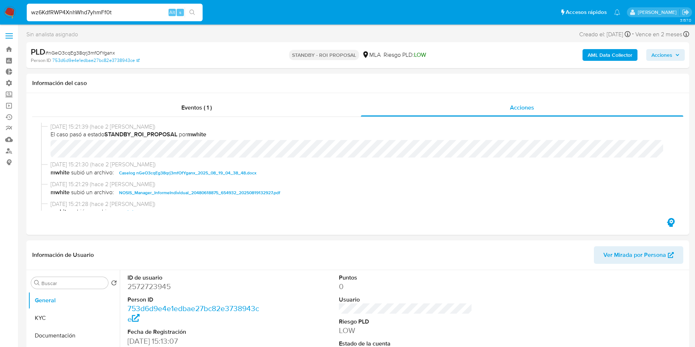
type input "wz6KdfRWP4XnhWhd7yhmFf0t"
click at [192, 13] on icon "search-icon" at bounding box center [192, 13] width 6 height 6
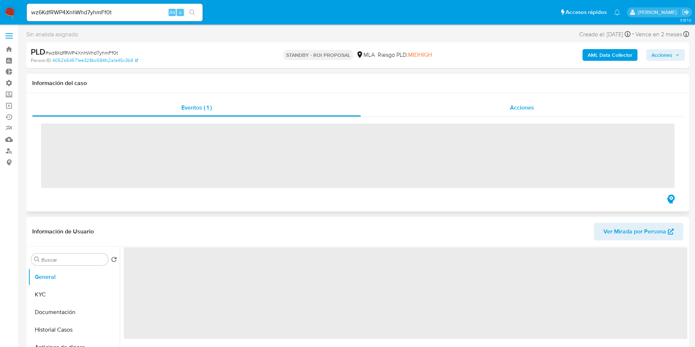
click at [531, 114] on div "Acciones" at bounding box center [522, 108] width 322 height 18
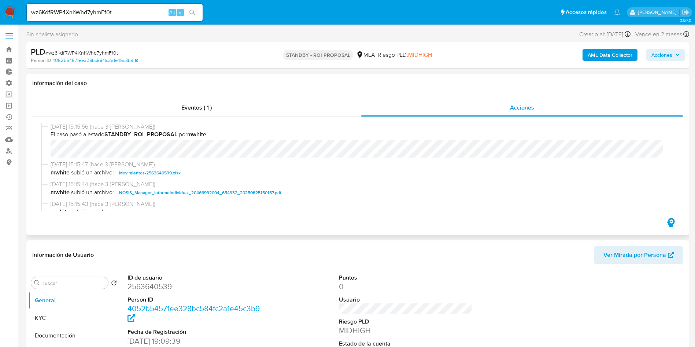
select select "10"
click at [133, 16] on input "wz6KdfRWP4XnhWhd7yhmFf0t" at bounding box center [115, 13] width 176 height 10
click at [133, 15] on input "wz6KdfRWP4XnhWhd7yhmFf0t" at bounding box center [115, 13] width 176 height 10
paste input "xVgziJ1CYjNslz8He8bXCafG"
type input "xVgziJ1CYjNslz8He8bXCafG"
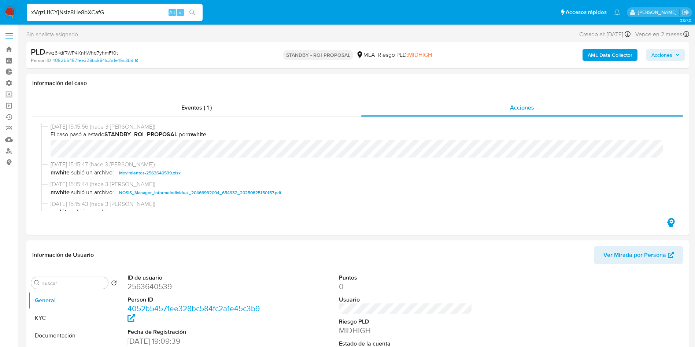
click at [195, 10] on icon "search-icon" at bounding box center [192, 13] width 6 height 6
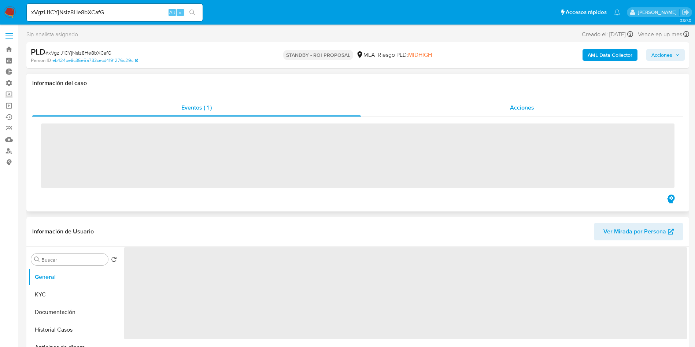
click at [531, 108] on span "Acciones" at bounding box center [522, 107] width 24 height 8
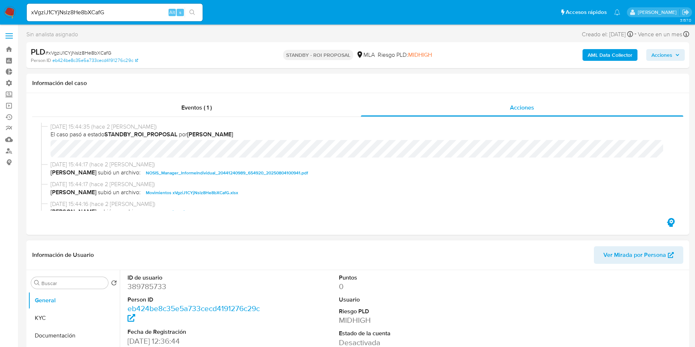
select select "10"
click at [145, 15] on input "xVgziJ1CYjNslz8He8bXCafG" at bounding box center [115, 13] width 176 height 10
paste input "geZySjgJI4VYz5unMw05SqjY"
type input "geZySjgJI4VYz5unMw05SqjY"
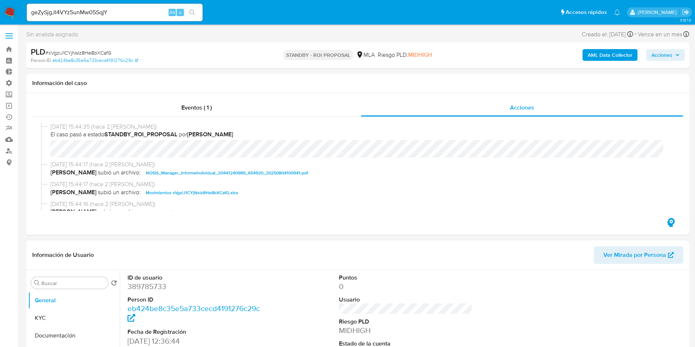
click at [192, 13] on icon "search-icon" at bounding box center [192, 13] width 6 height 6
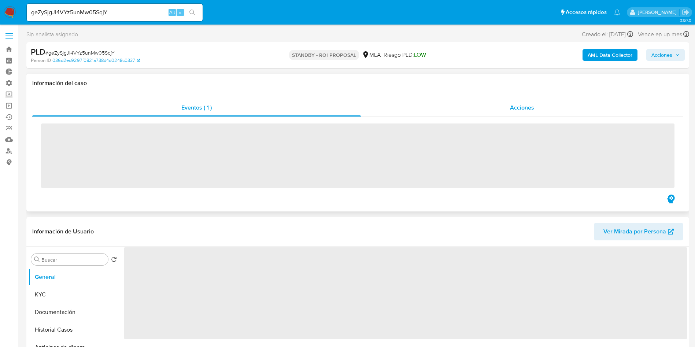
click at [525, 112] on div "Acciones" at bounding box center [522, 108] width 322 height 18
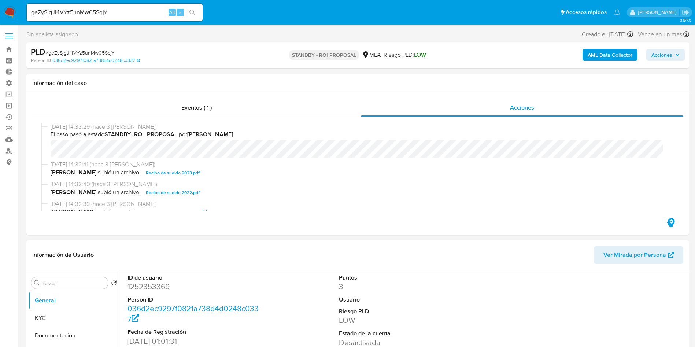
select select "10"
click at [145, 7] on div "geZySjgJI4VYz5unMw05SqjY Alt s" at bounding box center [115, 13] width 176 height 18
click at [137, 13] on input "geZySjgJI4VYz5unMw05SqjY" at bounding box center [115, 13] width 176 height 10
paste input "JVS0YbRdxGRVCTvzNAEnPa7H"
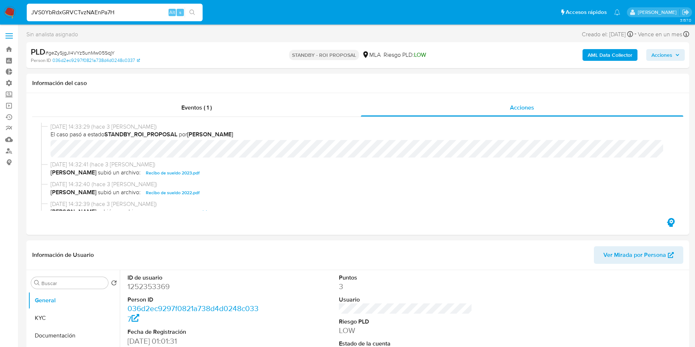
type input "JVS0YbRdxGRVCTvzNAEnPa7H"
click at [194, 11] on icon "search-icon" at bounding box center [191, 12] width 5 height 5
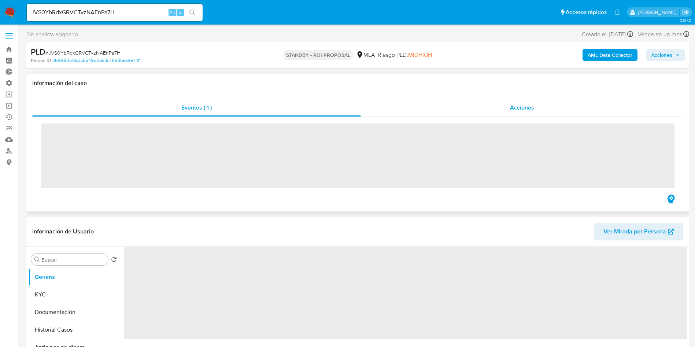
click at [519, 113] on div "Acciones" at bounding box center [522, 108] width 322 height 18
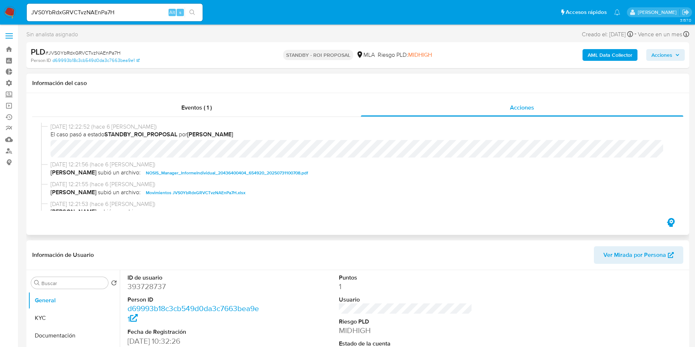
select select "10"
click at [135, 4] on div "JVS0YbRdxGRVCTvzNAEnPa7H Alt s" at bounding box center [115, 13] width 176 height 18
click at [128, 10] on input "JVS0YbRdxGRVCTvzNAEnPa7H" at bounding box center [115, 13] width 176 height 10
paste input "5D9XXSFumIVTzhyL9RgzXg7o"
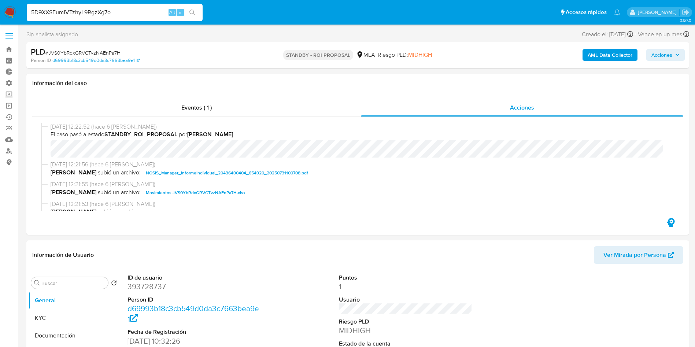
type input "5D9XXSFumIVTzhyL9RgzXg7o"
click at [191, 12] on icon "search-icon" at bounding box center [192, 13] width 6 height 6
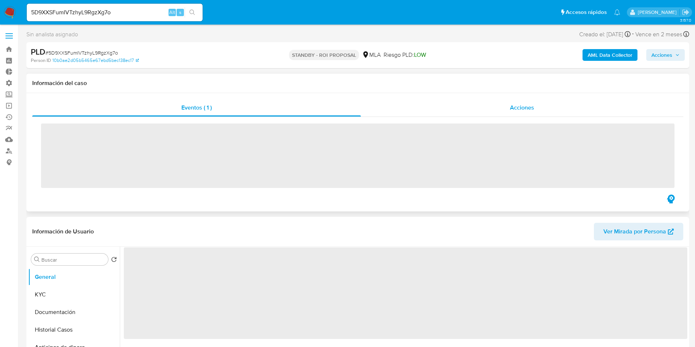
click at [506, 111] on div "Acciones" at bounding box center [522, 108] width 322 height 18
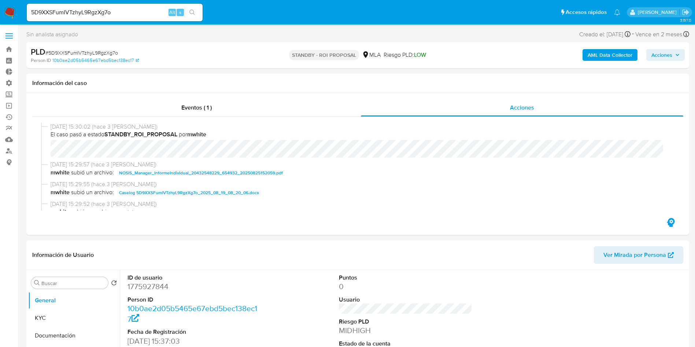
select select "10"
click at [135, 12] on input "5D9XXSFumIVTzhyL9RgzXg7o" at bounding box center [115, 13] width 176 height 10
paste input "umul8hFqWHGfMlIn39ZTdrEh"
type input "umul8hFqWHGfMlIn39ZTdrEh"
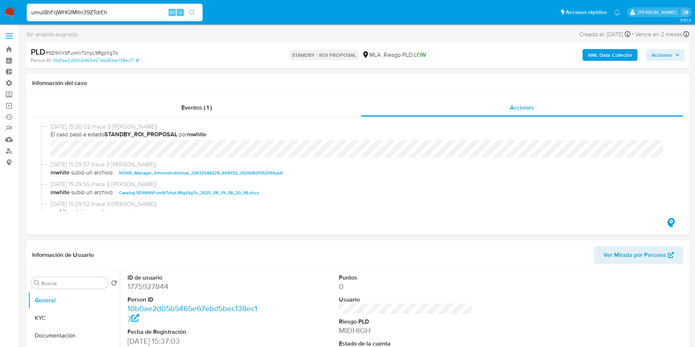
click at [195, 11] on icon "search-icon" at bounding box center [192, 13] width 6 height 6
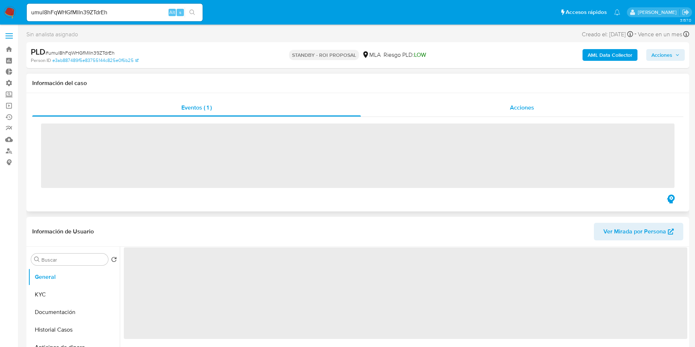
click at [514, 111] on span "Acciones" at bounding box center [522, 107] width 24 height 8
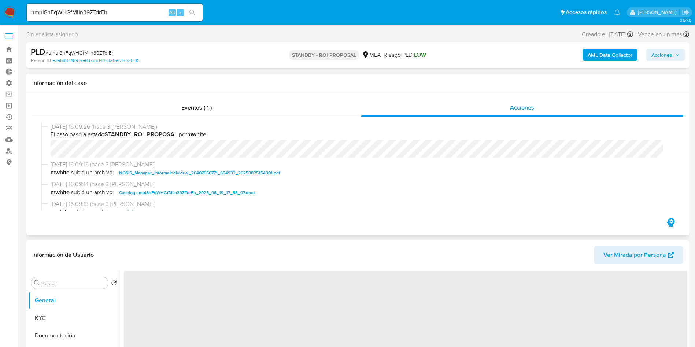
select select "10"
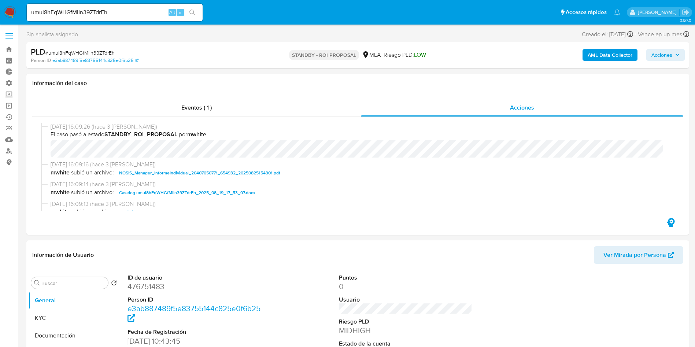
click at [140, 9] on input "umul8hFqWHGfMlIn39ZTdrEh" at bounding box center [115, 13] width 176 height 10
paste input "2Kib3KDnvbg0PNAs55YvFink"
type input "2Kib3KDnvbg0PNAs55YvFink"
click at [192, 10] on icon "search-icon" at bounding box center [192, 13] width 6 height 6
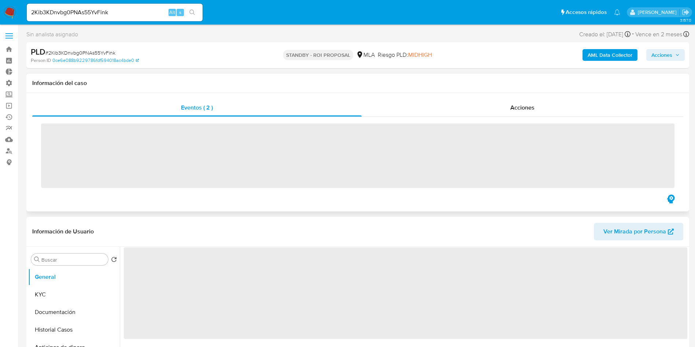
click at [509, 117] on div "‌" at bounding box center [357, 155] width 651 height 76
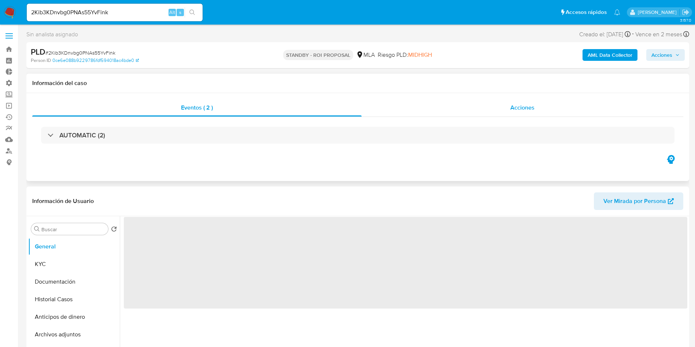
click at [505, 109] on div "Acciones" at bounding box center [522, 108] width 322 height 18
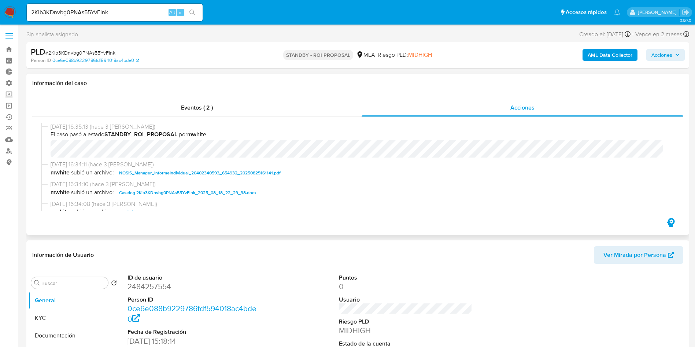
select select "10"
click at [126, 14] on input "2Kib3KDnvbg0PNAs55YvFink" at bounding box center [115, 13] width 176 height 10
click at [126, 13] on input "2Kib3KDnvbg0PNAs55YvFink" at bounding box center [115, 13] width 176 height 10
paste input "yJzNUuN9byszxt65pDYeIBae"
click at [201, 10] on input "yJzNUuN9byszxt65pDYeIBae" at bounding box center [115, 13] width 176 height 10
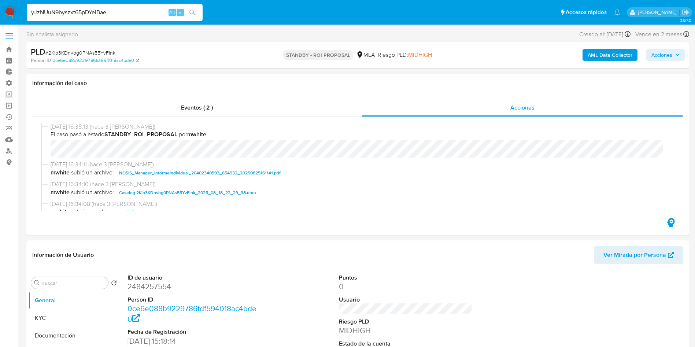
type input "yJzNUuN9byszxt65pDYeIBae"
click at [192, 10] on icon "search-icon" at bounding box center [192, 13] width 6 height 6
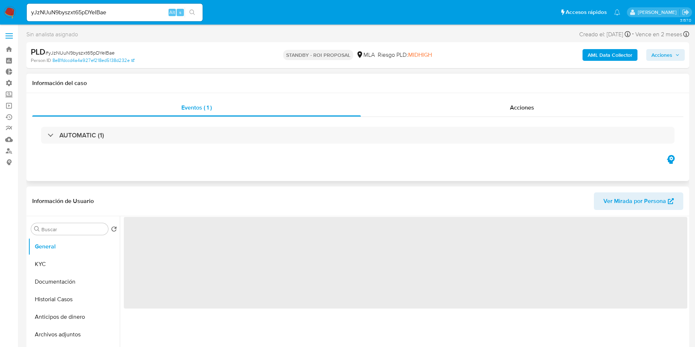
select select "10"
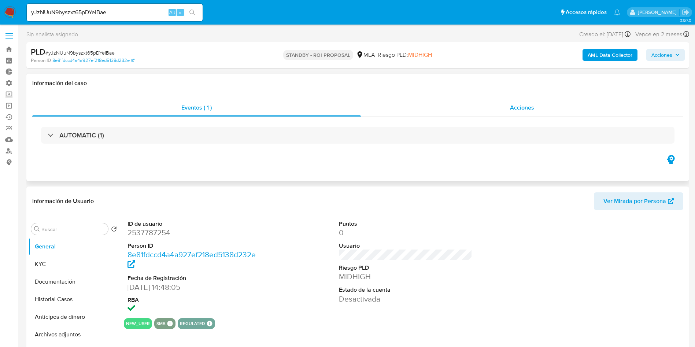
click at [487, 110] on div "Acciones" at bounding box center [522, 108] width 322 height 18
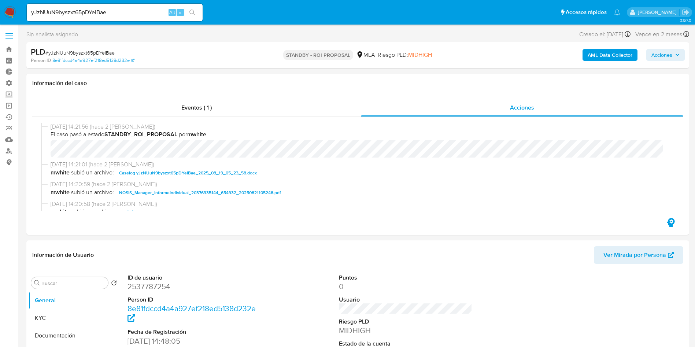
click at [128, 15] on input "yJzNUuN9byszxt65pDYeIBae" at bounding box center [115, 13] width 176 height 10
drag, startPoint x: 128, startPoint y: 15, endPoint x: 136, endPoint y: 16, distance: 8.4
click at [127, 15] on input "yJzNUuN9byszxt65pDYeIBae" at bounding box center [115, 13] width 176 height 10
paste input "U5jRYWsYpD9QhkbsiqOxmXuq"
type input "U5jRYWsYpD9QhkbsiqOxmXuq"
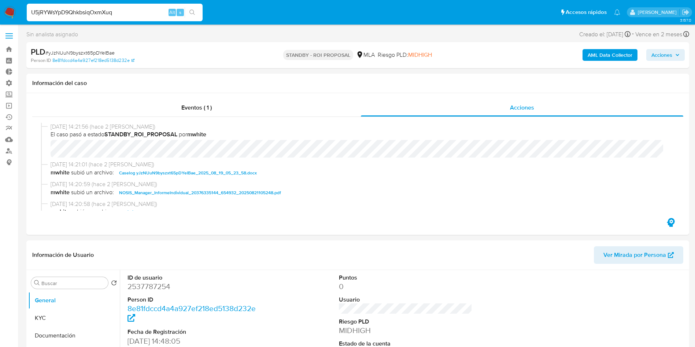
click at [193, 9] on button "search-icon" at bounding box center [192, 12] width 15 height 10
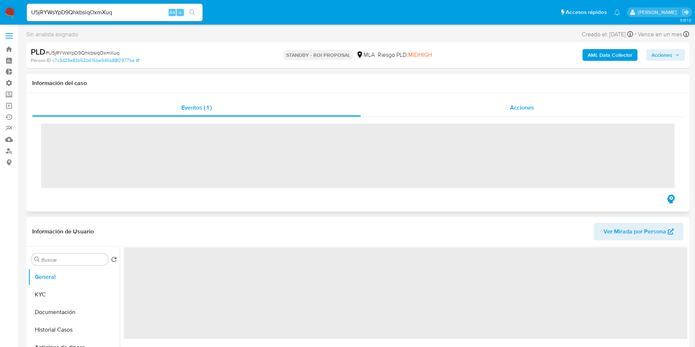
click at [506, 104] on div "Acciones" at bounding box center [522, 108] width 322 height 18
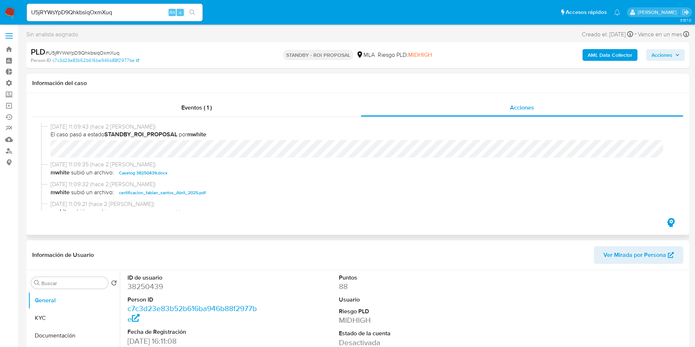
select select "10"
click at [109, 11] on input "U5jRYWsYpD9QhkbsiqOxmXuq" at bounding box center [115, 13] width 176 height 10
paste input "vC0TBhExU7rmdTOY4Ph0jkZm"
type input "vC0TBhExU7rmdTOY4Ph0jkZm"
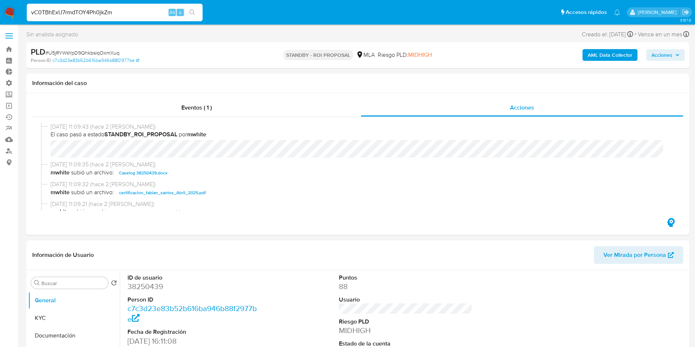
click at [194, 15] on icon "search-icon" at bounding box center [192, 13] width 6 height 6
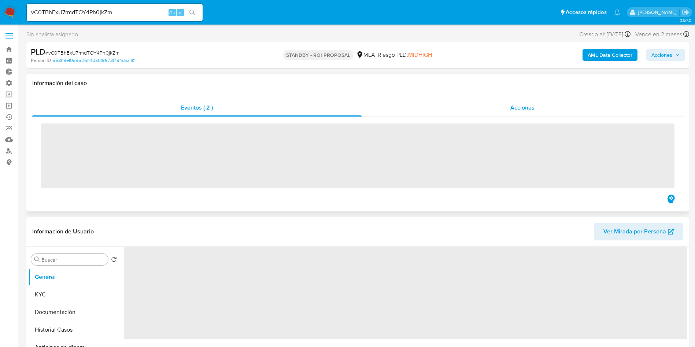
click at [499, 112] on div "Acciones" at bounding box center [522, 108] width 322 height 18
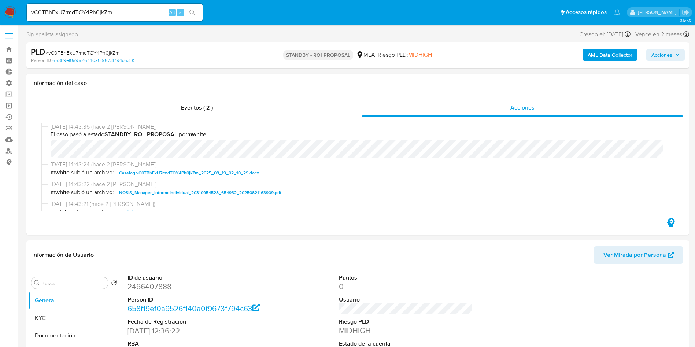
select select "10"
click at [146, 14] on input "vC0TBhExU7rmdTOY4Ph0jkZm" at bounding box center [115, 13] width 176 height 10
click at [146, 13] on input "vC0TBhExU7rmdTOY4Ph0jkZm" at bounding box center [115, 13] width 176 height 10
paste input "MMZQI2l6bwMGrAaC6gsAwVa3"
type input "MMZQI2l6bwMGrAaC6gsAwVa3"
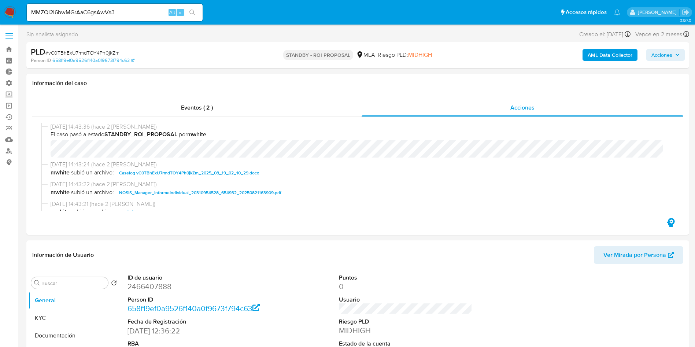
click at [196, 13] on button "search-icon" at bounding box center [192, 12] width 15 height 10
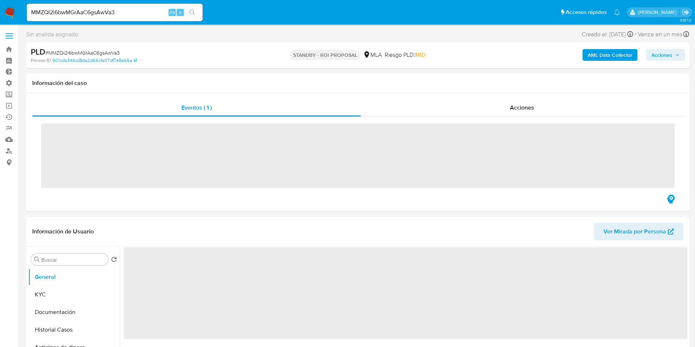
click at [527, 108] on span "Acciones" at bounding box center [522, 107] width 24 height 8
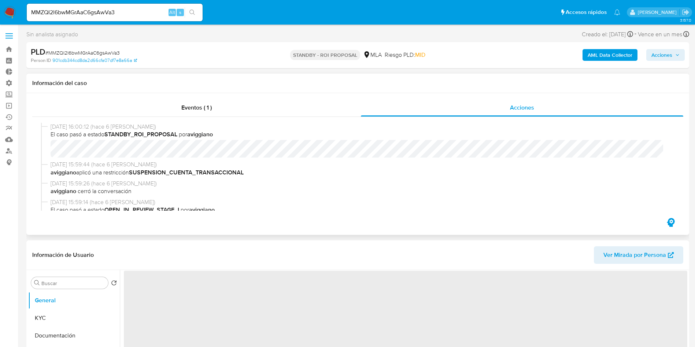
select select "10"
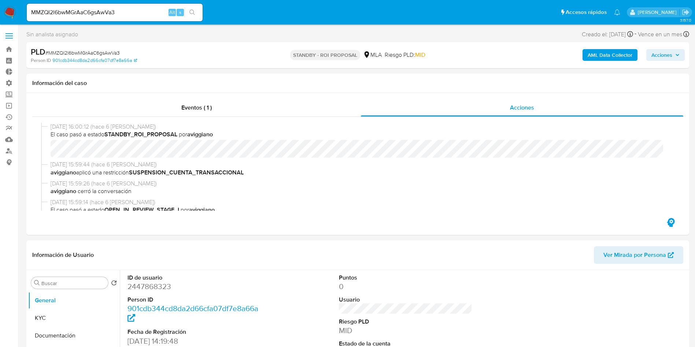
click at [151, 6] on div "MMZQI2l6bwMGrAaC6gsAwVa3 Alt s" at bounding box center [115, 13] width 176 height 18
click at [148, 11] on input "MMZQI2l6bwMGrAaC6gsAwVa3" at bounding box center [115, 13] width 176 height 10
paste input "0TTTvTgfTelAzhw14vTjFZY8"
type input "0TTTvTgfTelAzhw14vTjFZY8"
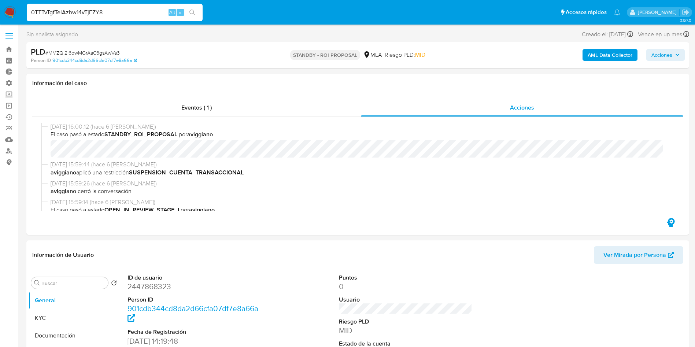
click at [193, 10] on icon "search-icon" at bounding box center [192, 13] width 6 height 6
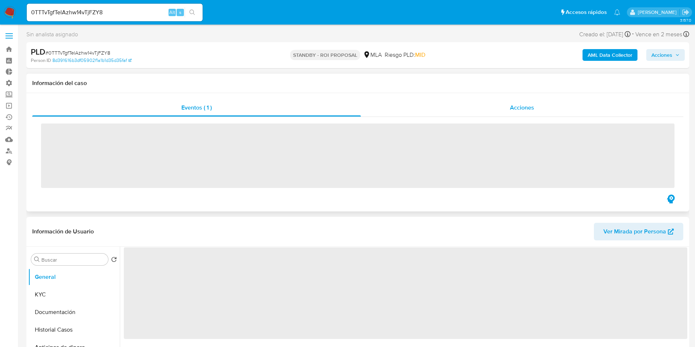
click at [524, 99] on div "Acciones" at bounding box center [522, 108] width 322 height 18
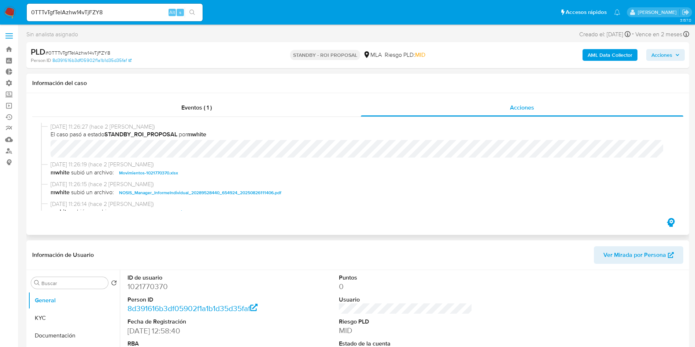
select select "10"
click at [134, 16] on input "0TTTvTgfTelAzhw14vTjFZY8" at bounding box center [115, 13] width 176 height 10
paste input "aLmI4l60O5FiyrToTP5Rmy5i"
type input "aLmI4l60O5FiyrToTP5Rmy5i"
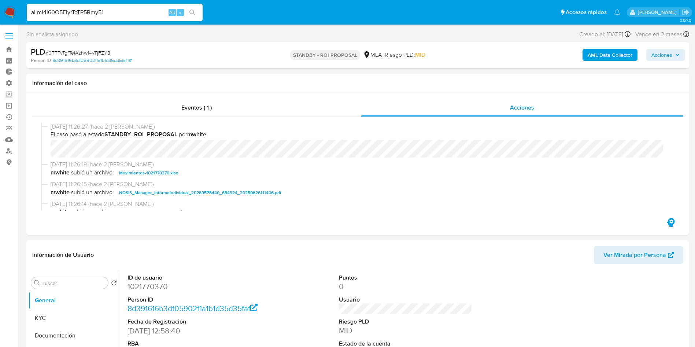
click at [192, 12] on icon "search-icon" at bounding box center [192, 13] width 6 height 6
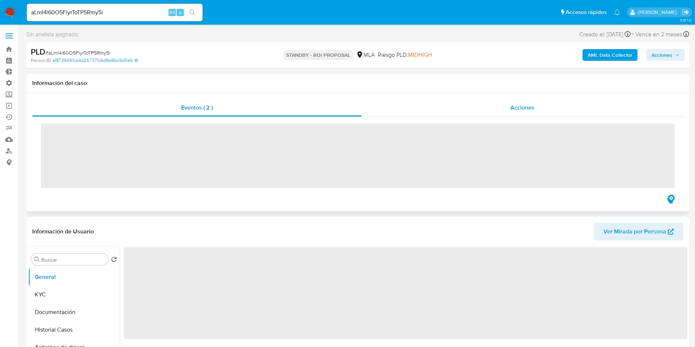
click at [519, 104] on span "Acciones" at bounding box center [522, 107] width 24 height 8
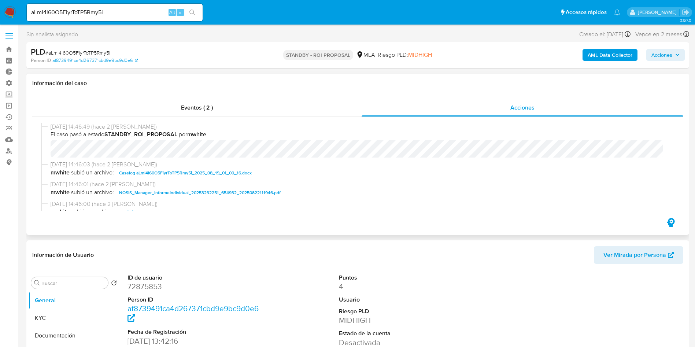
select select "10"
click at [145, 13] on input "aLmI4l60O5FiyrToTP5Rmy5i" at bounding box center [115, 13] width 176 height 10
paste input "CCrP3dTcRF3OK6QPAVaInMiq"
type input "CCrP3dTcRF3OK6QPAVaInMiq"
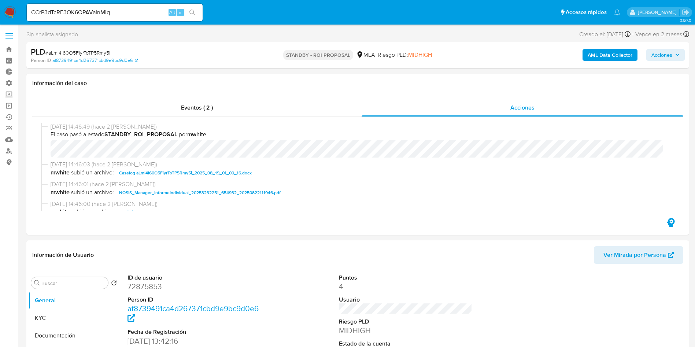
click at [190, 8] on button "search-icon" at bounding box center [192, 12] width 15 height 10
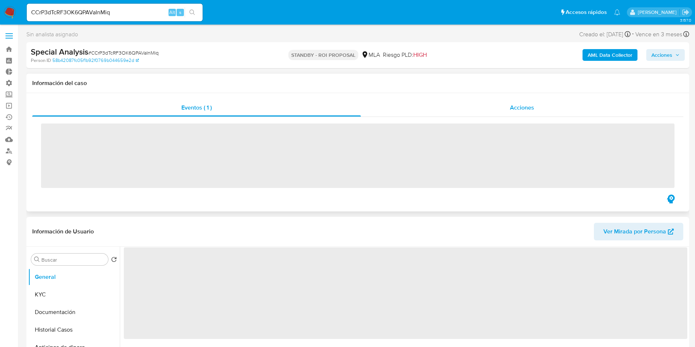
drag, startPoint x: 509, startPoint y: 92, endPoint x: 512, endPoint y: 104, distance: 12.1
click at [512, 104] on span "Acciones" at bounding box center [522, 107] width 24 height 8
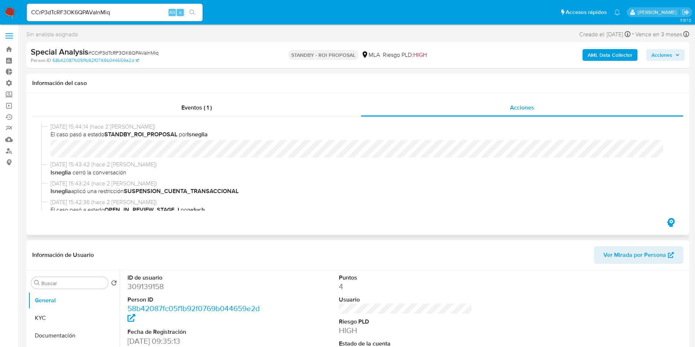
select select "10"
click at [125, 16] on input "CCrP3dTcRF3OK6QPAVaInMiq" at bounding box center [115, 13] width 176 height 10
paste input "K4lc3ZB4wz5Dx6ggven5WvsL"
type input "K4lc3ZB4wz5Dx6ggven5WvsL"
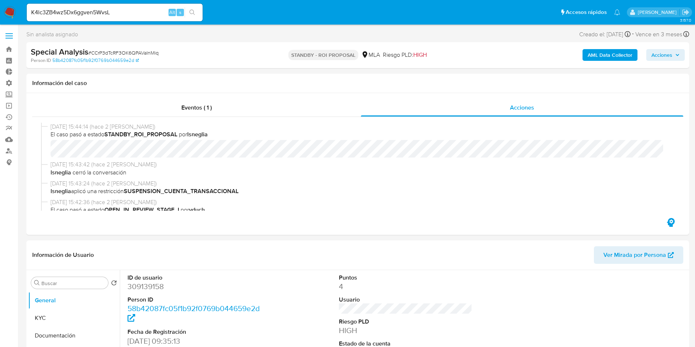
click at [193, 14] on icon "search-icon" at bounding box center [192, 13] width 6 height 6
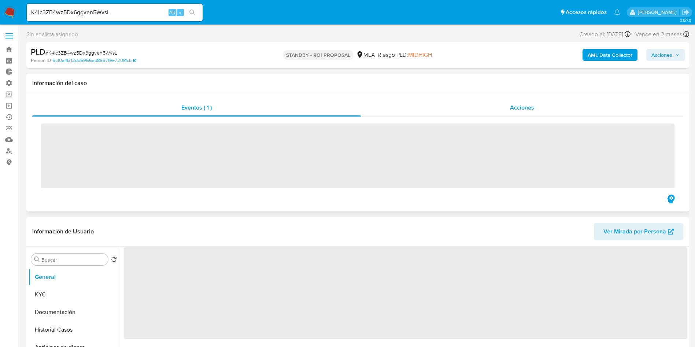
click at [502, 104] on div "Acciones" at bounding box center [522, 108] width 322 height 18
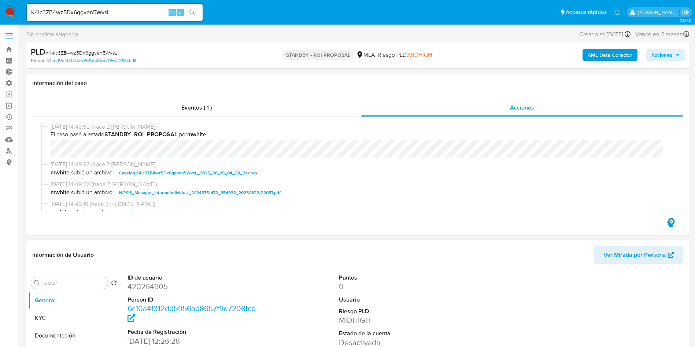
select select "10"
click at [132, 10] on input "K4lc3ZB4wz5Dx6ggven5WvsL" at bounding box center [115, 13] width 176 height 10
paste input "ZBk2gd0vpU7JziBVM8Y7jRuz"
click at [200, 10] on input "ZBk2gd0vpU7JziBVM8Y7jRuz" at bounding box center [115, 13] width 176 height 10
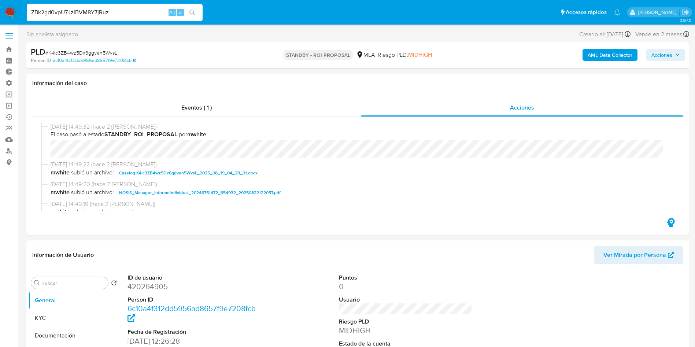
type input "ZBk2gd0vpU7JziBVM8Y7jRuz"
drag, startPoint x: 197, startPoint y: 12, endPoint x: 205, endPoint y: 17, distance: 9.0
click at [197, 12] on button "search-icon" at bounding box center [192, 12] width 15 height 10
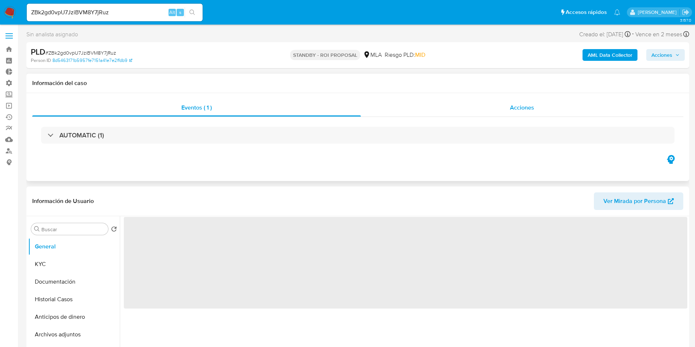
click at [517, 109] on span "Acciones" at bounding box center [522, 107] width 24 height 8
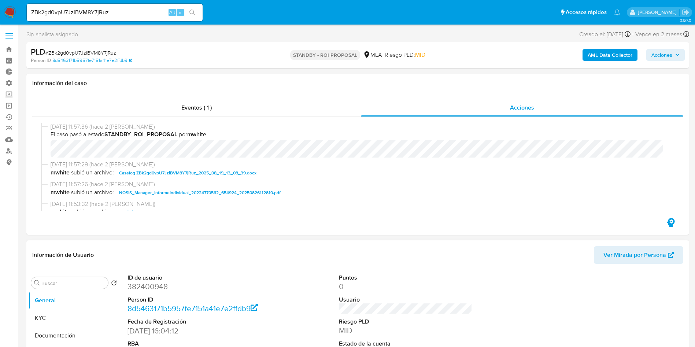
select select "10"
click at [109, 19] on div "ZBk2gd0vpU7JziBVM8Y7jRuz Alt s" at bounding box center [115, 13] width 176 height 18
click at [113, 10] on input "ZBk2gd0vpU7JziBVM8Y7jRuz" at bounding box center [115, 13] width 176 height 10
drag, startPoint x: 113, startPoint y: 11, endPoint x: 141, endPoint y: 14, distance: 28.0
click at [113, 10] on input "ZBk2gd0vpU7JziBVM8Y7jRuz" at bounding box center [115, 13] width 176 height 10
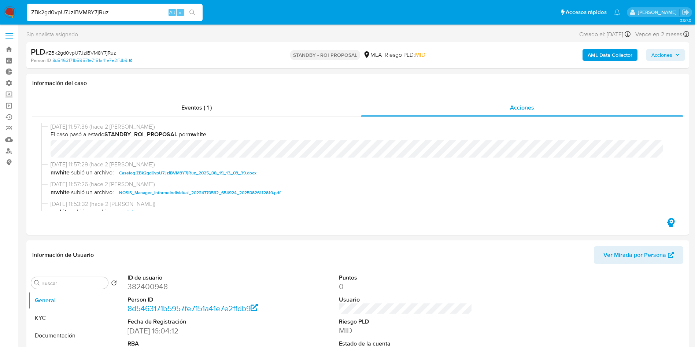
paste input "t3PhGzV1CGbagRoru83aUC0"
type input "Zt3PhGzV1CGbagRoru83aUC0"
click at [197, 4] on div "Zt3PhGzV1CGbagRoru83aUC0 Alt s" at bounding box center [115, 13] width 176 height 18
click at [213, 18] on ul "Pausado Ver notificaciones Zt3PhGzV1CGbagRoru83aUC0 Alt s Accesos rápidos Presi…" at bounding box center [323, 12] width 601 height 18
drag, startPoint x: 196, startPoint y: 14, endPoint x: 225, endPoint y: 32, distance: 34.0
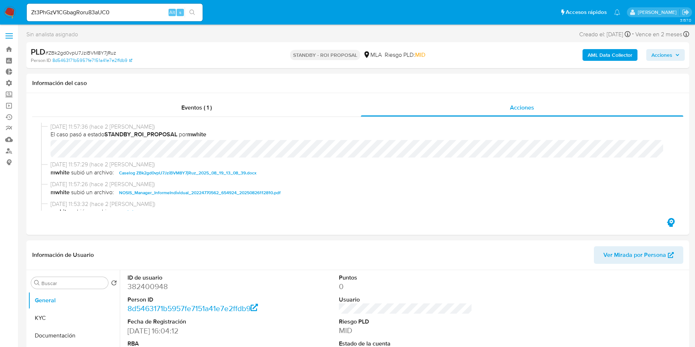
click at [196, 13] on button "search-icon" at bounding box center [192, 12] width 15 height 10
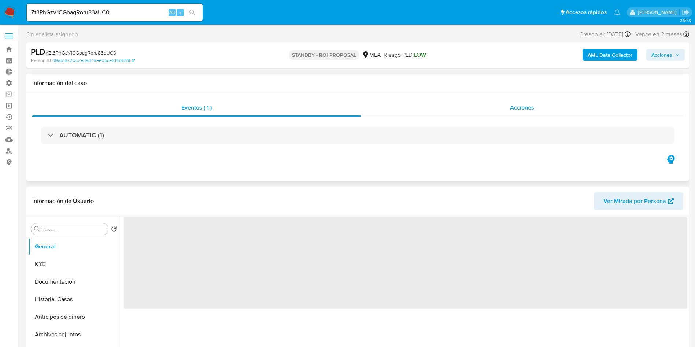
click at [520, 112] on div "Acciones" at bounding box center [522, 108] width 322 height 18
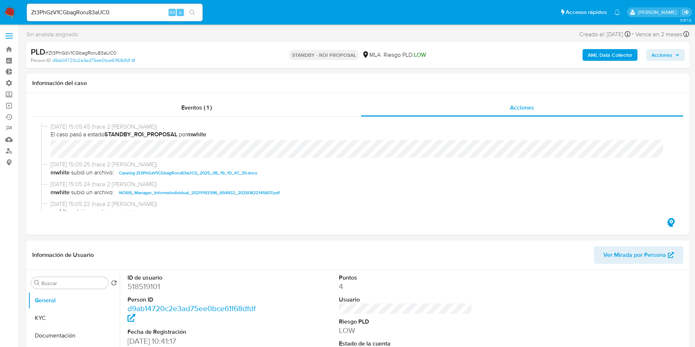
select select "10"
click at [129, 13] on input "Zt3PhGzV1CGbagRoru83aUC0" at bounding box center [115, 13] width 176 height 10
paste input "uK4QGyUHVVFGeq27lGixA16n"
type input "uK4QGyUHVVFGeq27lGixA16n"
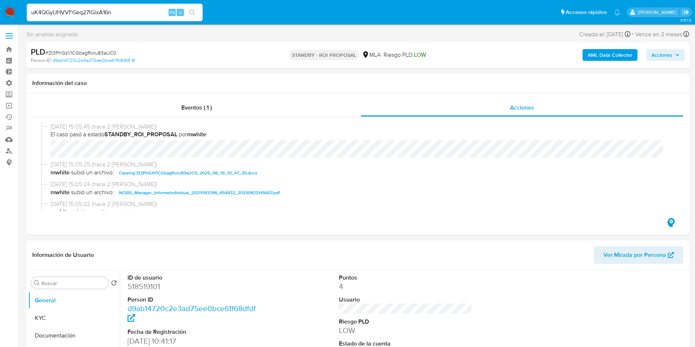
click at [192, 10] on icon "search-icon" at bounding box center [192, 13] width 6 height 6
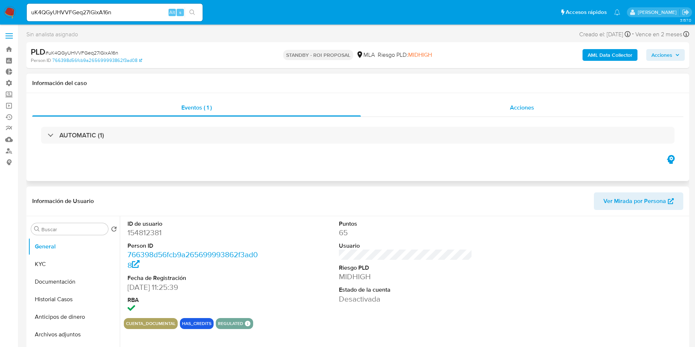
click at [510, 104] on span "Acciones" at bounding box center [522, 107] width 24 height 8
select select "10"
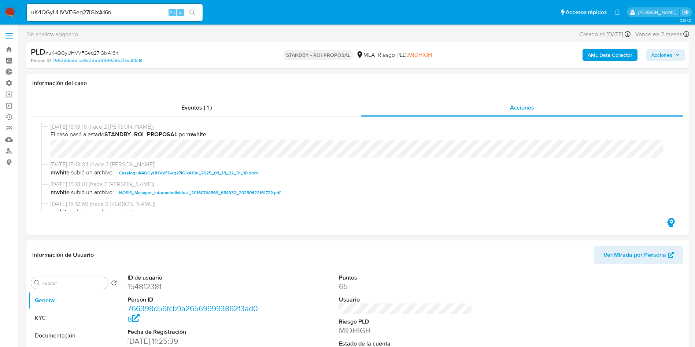
click at [62, 14] on input "uK4QGyUHVVFGeq27lGixA16n" at bounding box center [115, 13] width 176 height 10
paste input "0NrE3Kt275FlA1SD81nw4eaA"
type input "0NrE3Kt275FlA1SD81nw4eaA"
click at [197, 16] on button "search-icon" at bounding box center [192, 12] width 15 height 10
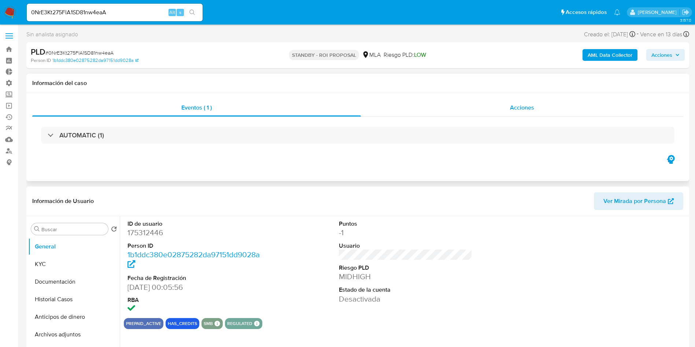
select select "10"
click at [143, 231] on dd "175312446" at bounding box center [194, 232] width 134 height 10
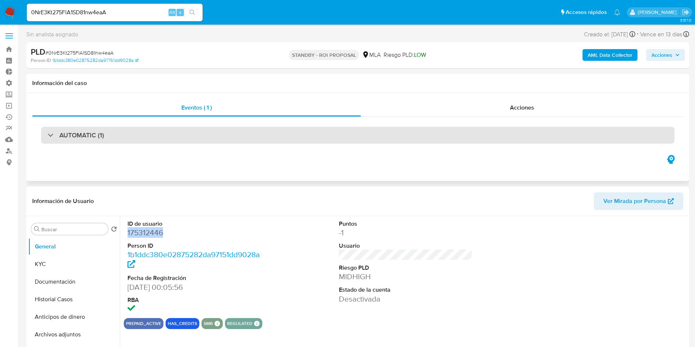
copy dd "175312446"
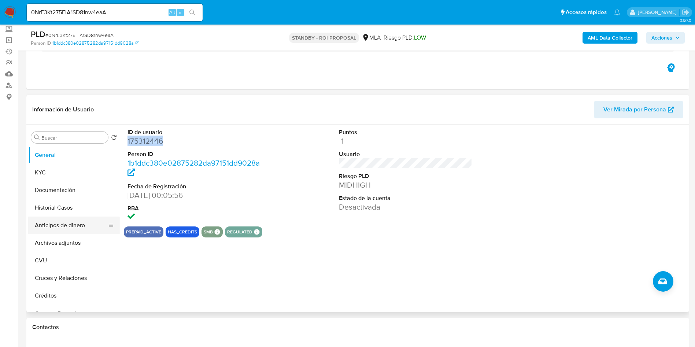
scroll to position [345, 0]
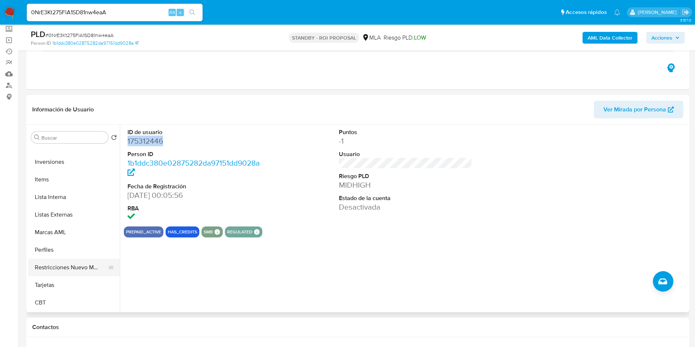
click at [78, 261] on button "Restricciones Nuevo Mundo" at bounding box center [71, 268] width 86 height 18
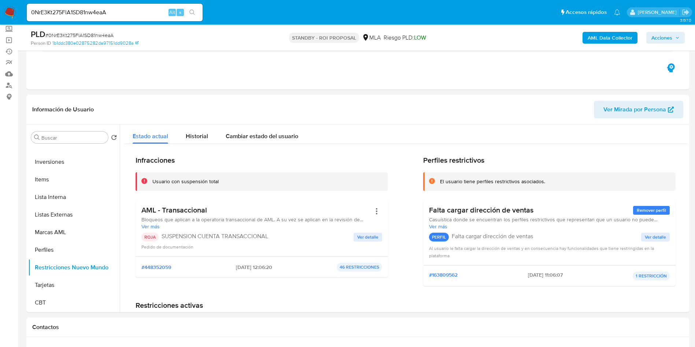
click at [101, 35] on span "# 0NrE3Kt275FlA1SD81nw4eaA" at bounding box center [79, 34] width 68 height 7
copy span "0NrE3Kt275FlA1SD81nw4eaA"
click at [145, 11] on input "0NrE3Kt275FlA1SD81nw4eaA" at bounding box center [115, 13] width 176 height 10
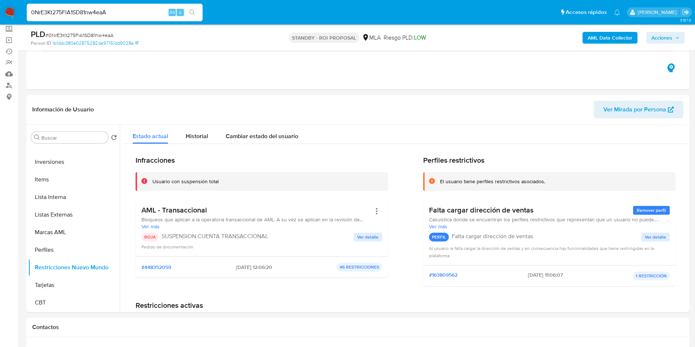
paste input "QqjpJjQTZficHfu4zHrRrLK3"
type input "QqjpJjQTZficHfu4zHrRrLK3"
click at [190, 11] on icon "search-icon" at bounding box center [192, 13] width 6 height 6
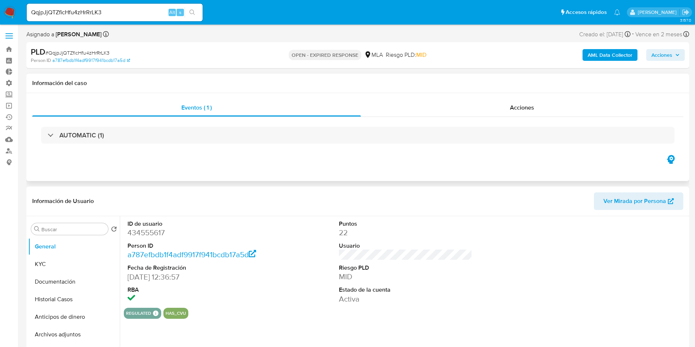
select select "10"
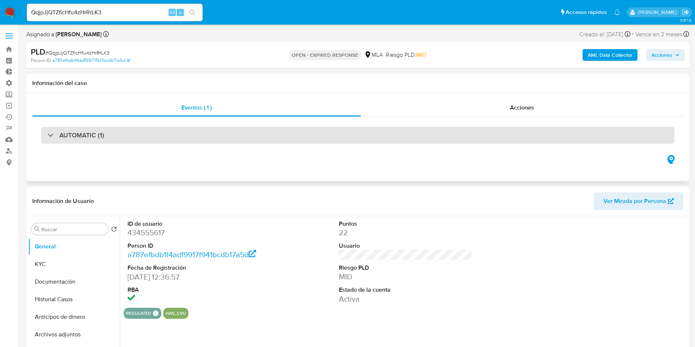
drag, startPoint x: 268, startPoint y: 144, endPoint x: 270, endPoint y: 136, distance: 8.7
click at [270, 136] on div "AUTOMATIC (1)" at bounding box center [357, 135] width 651 height 37
click at [270, 136] on div "AUTOMATIC (1)" at bounding box center [357, 135] width 633 height 17
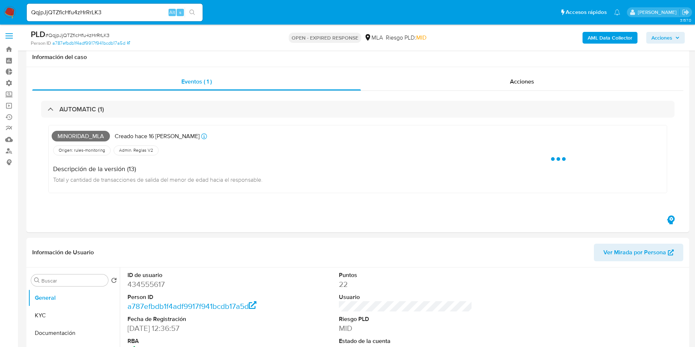
scroll to position [78, 0]
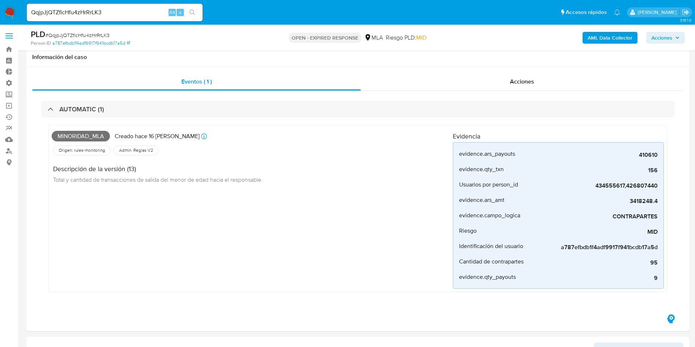
select select "10"
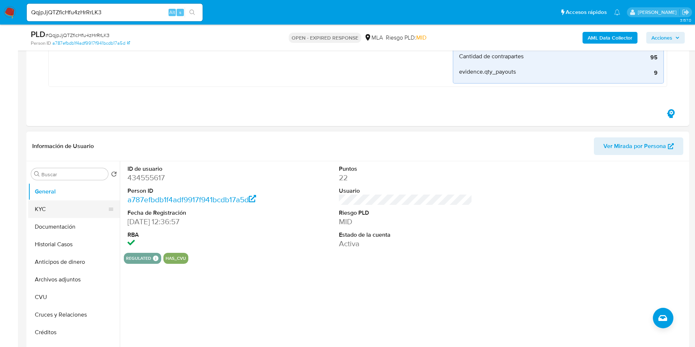
click at [48, 211] on button "KYC" at bounding box center [71, 209] width 86 height 18
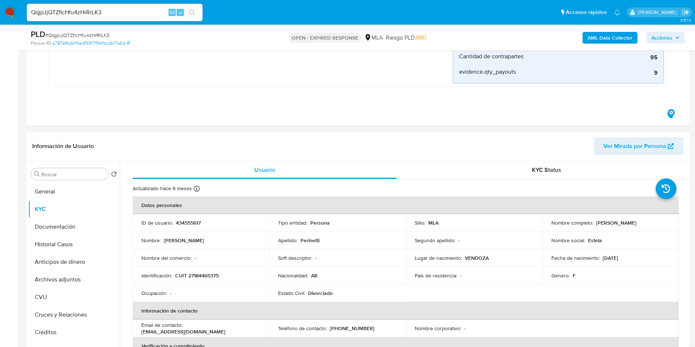
scroll to position [46, 0]
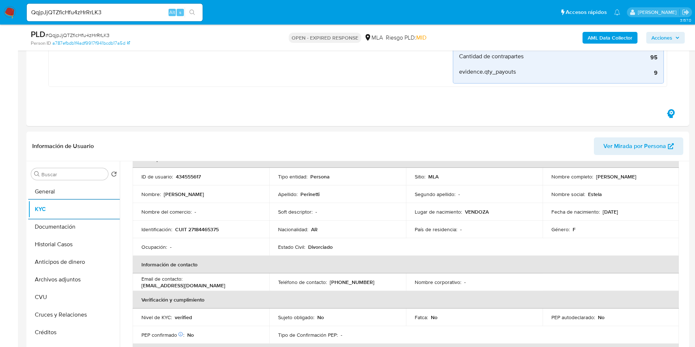
click at [12, 5] on nav "Pausado Ver notificaciones QqjpJjQTZficHfu4zHrRrLK3 Alt s Accesos rápidos Presi…" at bounding box center [347, 12] width 695 height 25
click at [7, 14] on img at bounding box center [10, 12] width 12 height 12
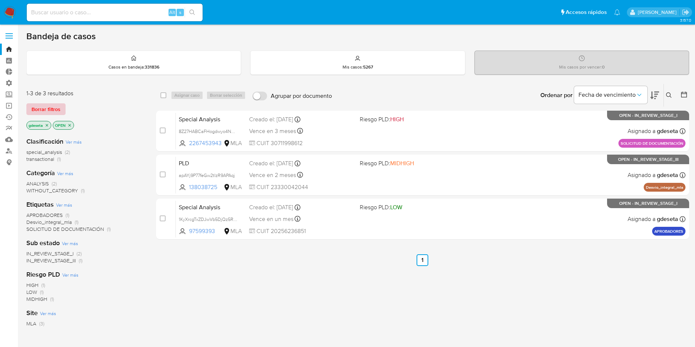
click at [52, 105] on span "Borrar filtros" at bounding box center [45, 109] width 29 height 10
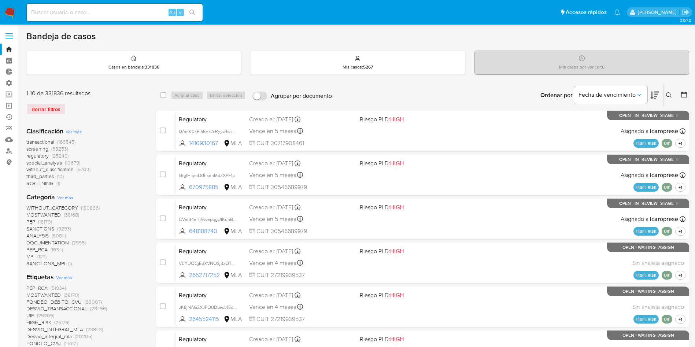
click at [668, 94] on icon at bounding box center [669, 95] width 6 height 6
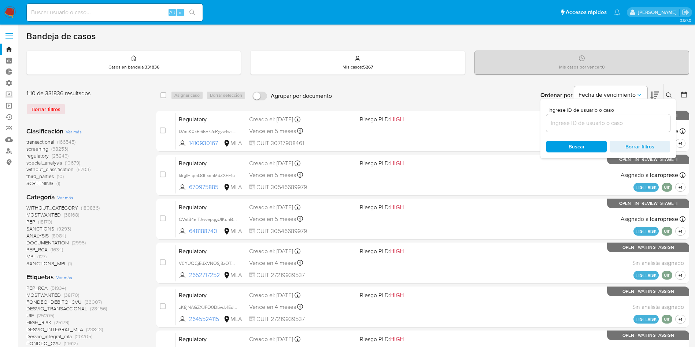
click at [600, 119] on input at bounding box center [608, 123] width 124 height 10
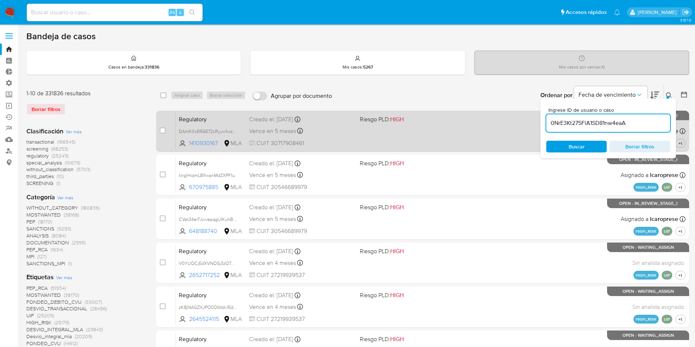
type input "0NrE3Kt275FlA1SD81nw4eaA"
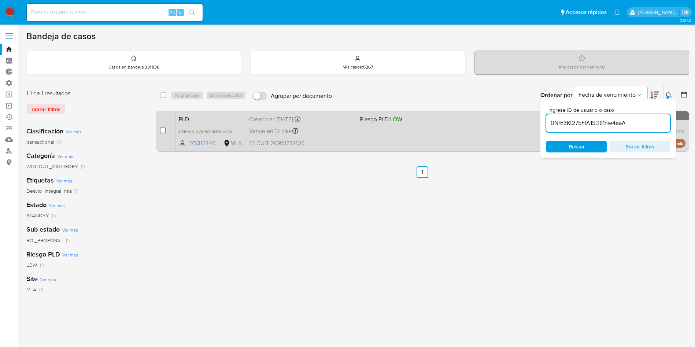
click at [164, 129] on input "checkbox" at bounding box center [163, 130] width 6 height 6
checkbox input "true"
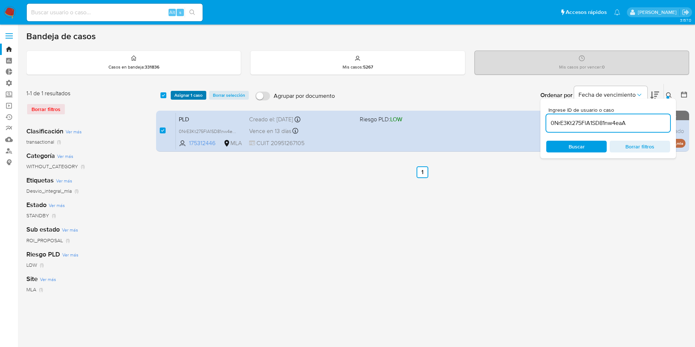
click at [189, 94] on span "Asignar 1 caso" at bounding box center [188, 95] width 28 height 7
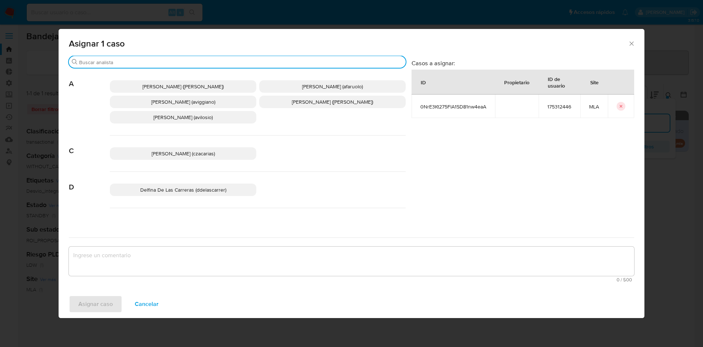
click at [184, 62] on input "Buscar" at bounding box center [241, 62] width 324 height 7
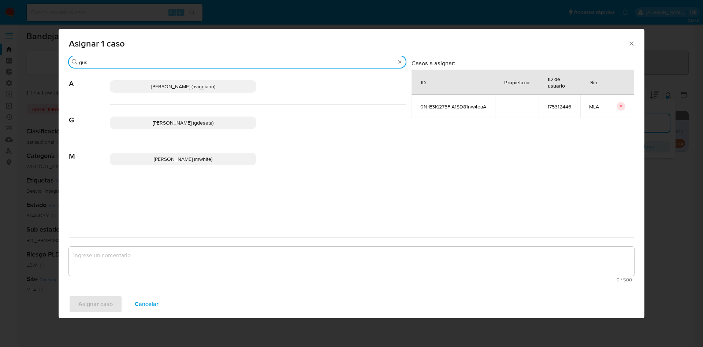
type input "gus"
click at [158, 128] on p "[PERSON_NAME] (gdeseta)" at bounding box center [183, 122] width 146 height 12
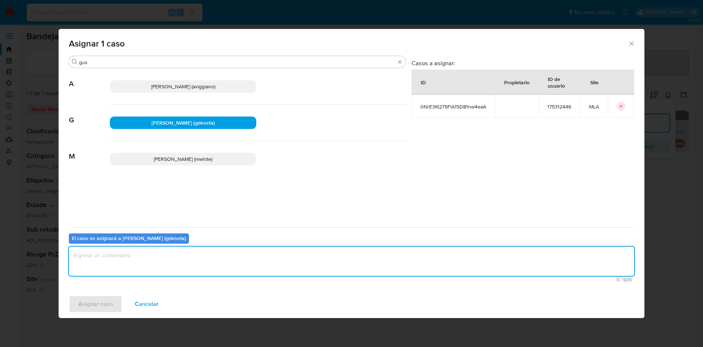
click at [136, 259] on textarea "assign-modal" at bounding box center [351, 260] width 565 height 29
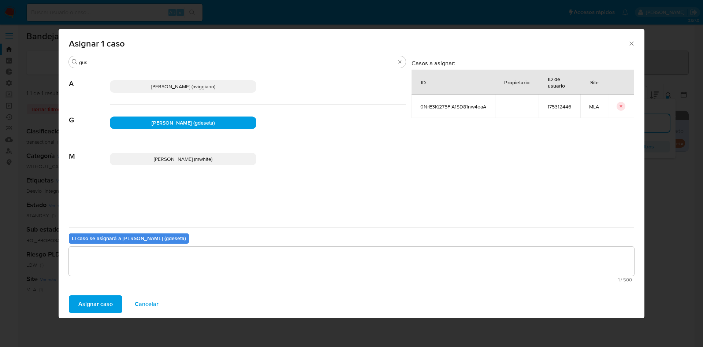
click at [94, 298] on span "Asignar caso" at bounding box center [95, 304] width 34 height 16
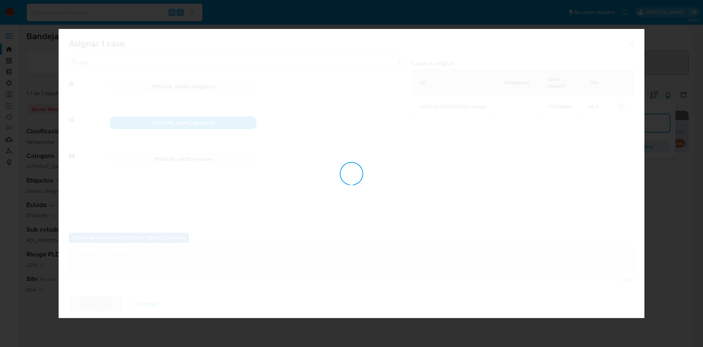
checkbox input "false"
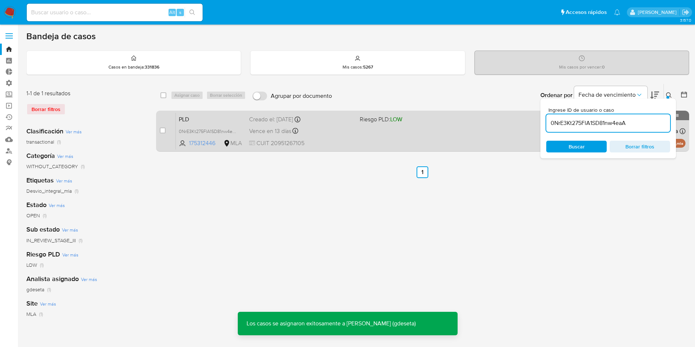
click at [198, 119] on span "PLD" at bounding box center [211, 119] width 64 height 10
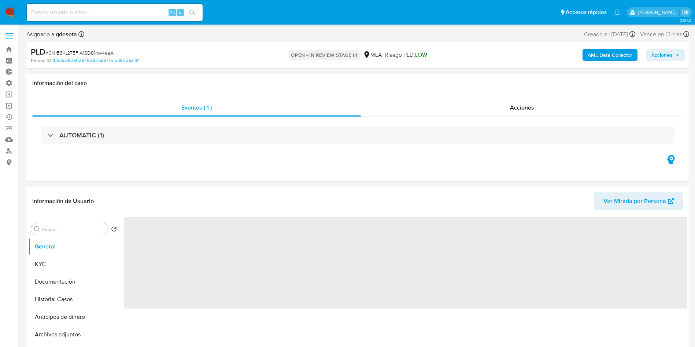
click at [670, 53] on span "Acciones" at bounding box center [661, 55] width 21 height 12
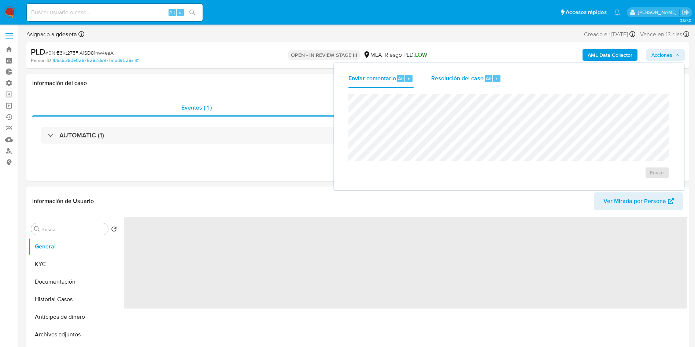
click at [487, 80] on span "Alt" at bounding box center [489, 78] width 6 height 7
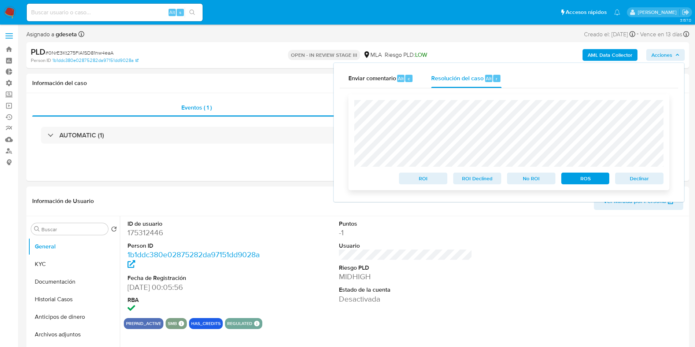
click at [623, 176] on span "Declinar" at bounding box center [639, 178] width 38 height 10
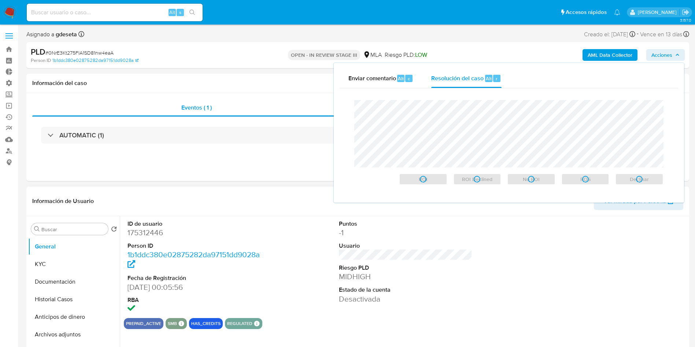
select select "10"
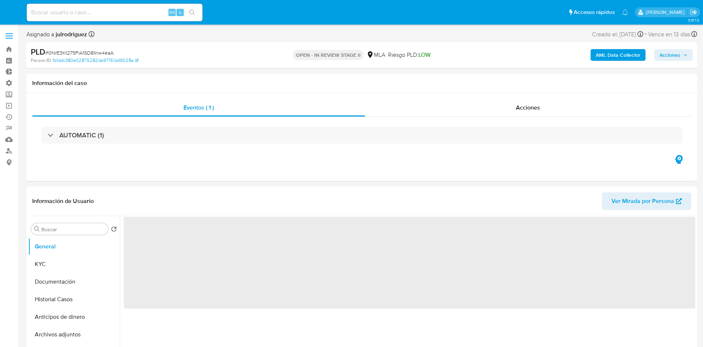
select select "10"
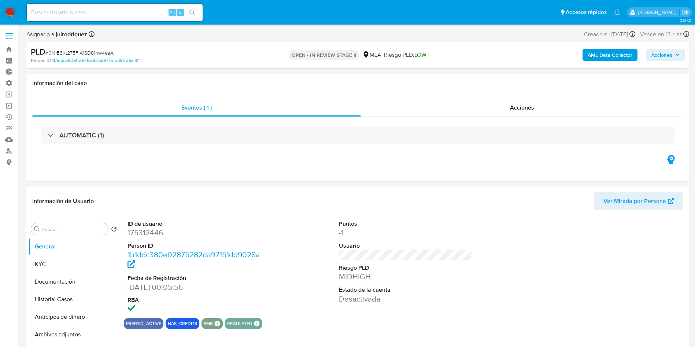
click at [119, 6] on div "Alt s" at bounding box center [115, 13] width 176 height 18
click at [115, 11] on input at bounding box center [115, 13] width 176 height 10
paste input "QqjpJjQTZficHfu4zHrRrLK3"
type input "QqjpJjQTZficHfu4zHrRrLK3"
click at [197, 11] on button "search-icon" at bounding box center [192, 12] width 15 height 10
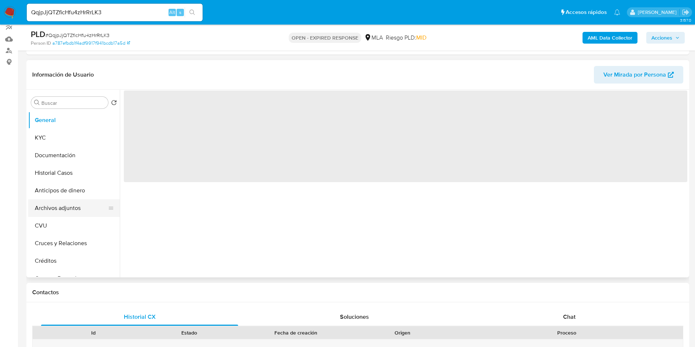
scroll to position [110, 0]
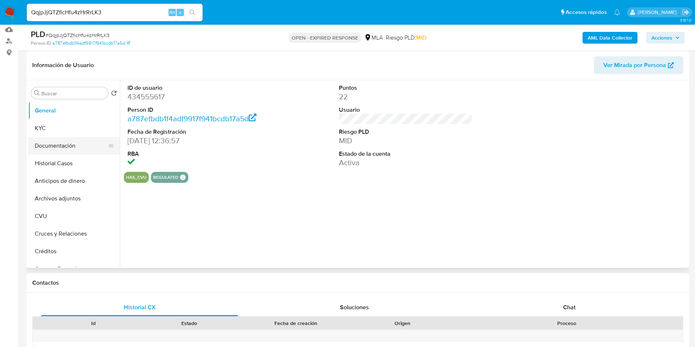
click at [51, 142] on button "Documentación" at bounding box center [71, 146] width 86 height 18
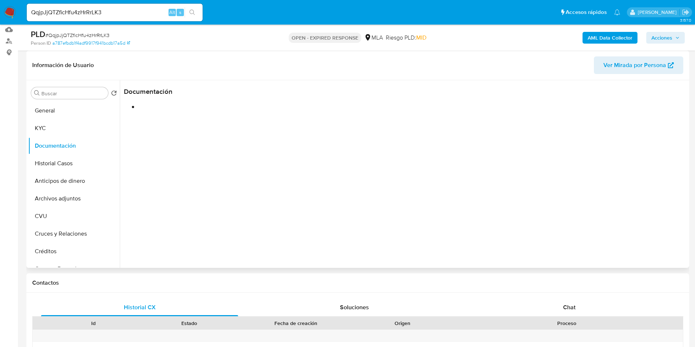
select select "10"
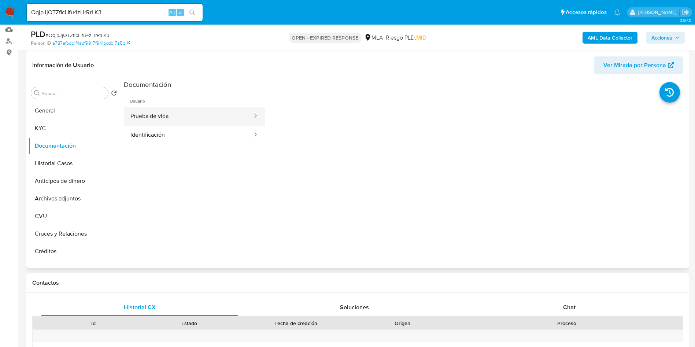
click at [163, 117] on button "Prueba de vida" at bounding box center [188, 116] width 129 height 19
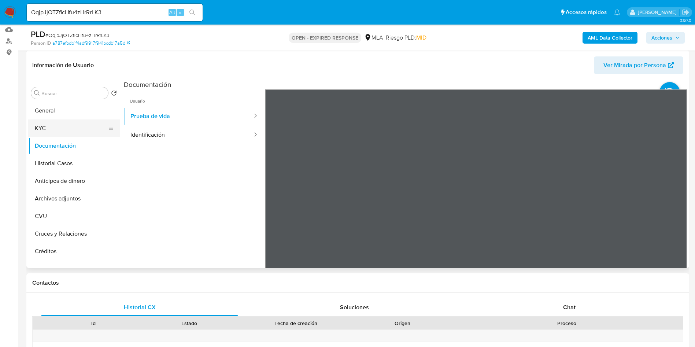
click at [54, 130] on button "KYC" at bounding box center [71, 128] width 86 height 18
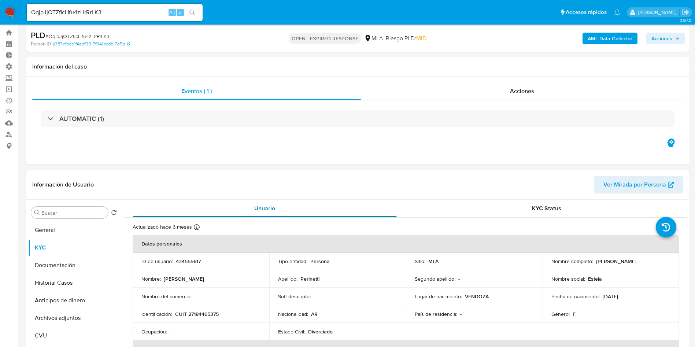
scroll to position [0, 0]
